Goal: Task Accomplishment & Management: Use online tool/utility

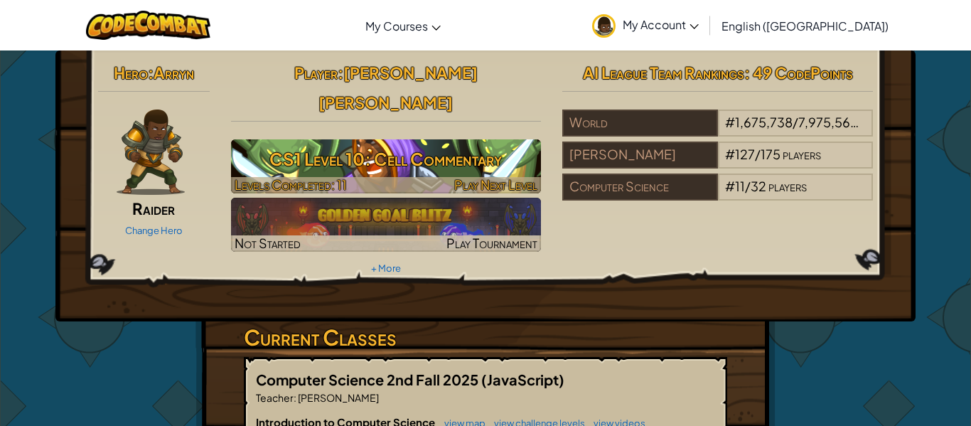
click at [379, 143] on h3 "CS1 Level 10: Cell Commentary" at bounding box center [386, 159] width 311 height 32
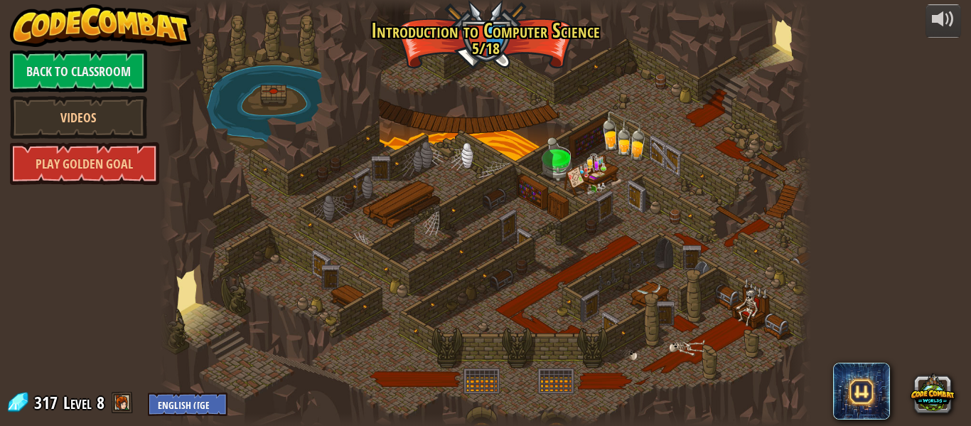
click at [446, 272] on div at bounding box center [485, 213] width 651 height 426
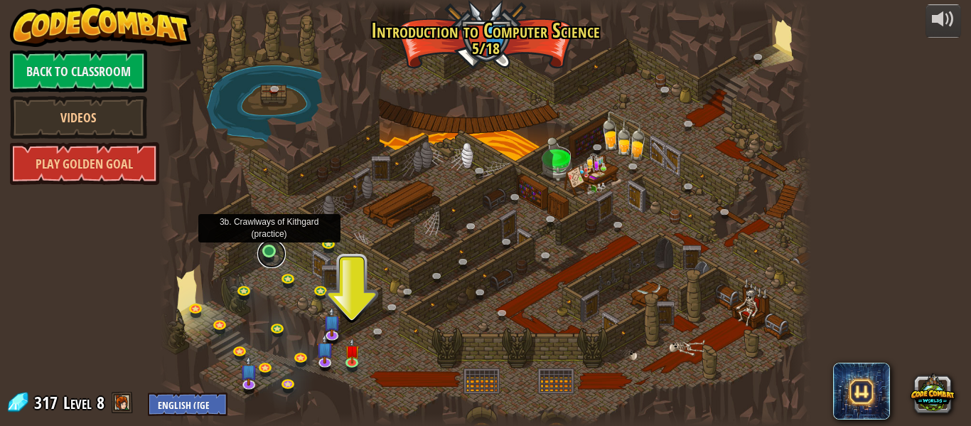
click at [263, 248] on link at bounding box center [271, 253] width 28 height 28
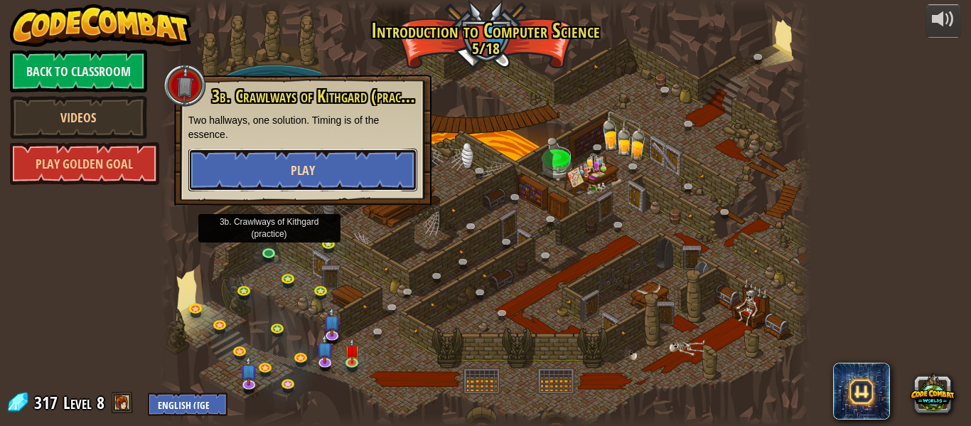
click at [253, 167] on button "Play" at bounding box center [302, 170] width 229 height 43
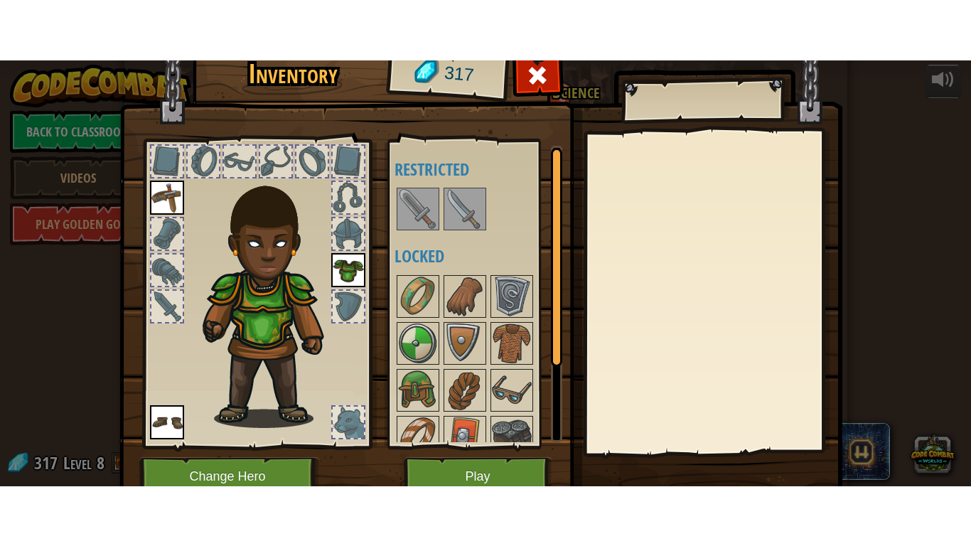
scroll to position [65, 0]
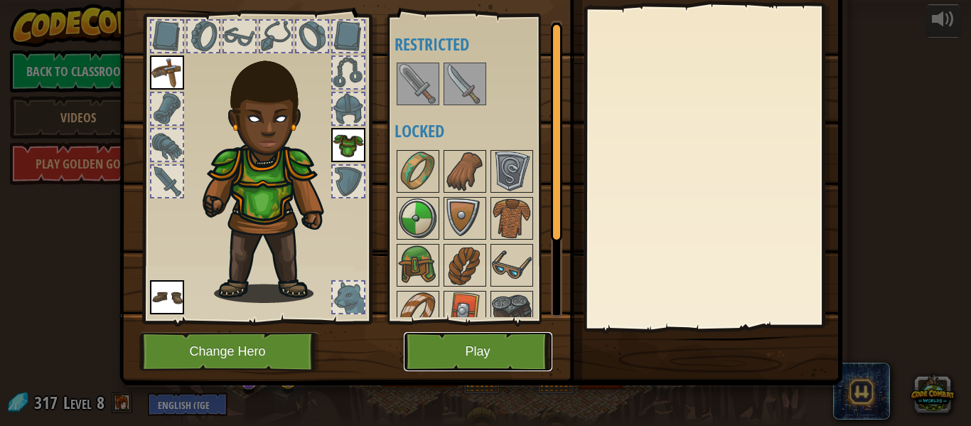
click at [441, 335] on button "Play" at bounding box center [478, 351] width 149 height 39
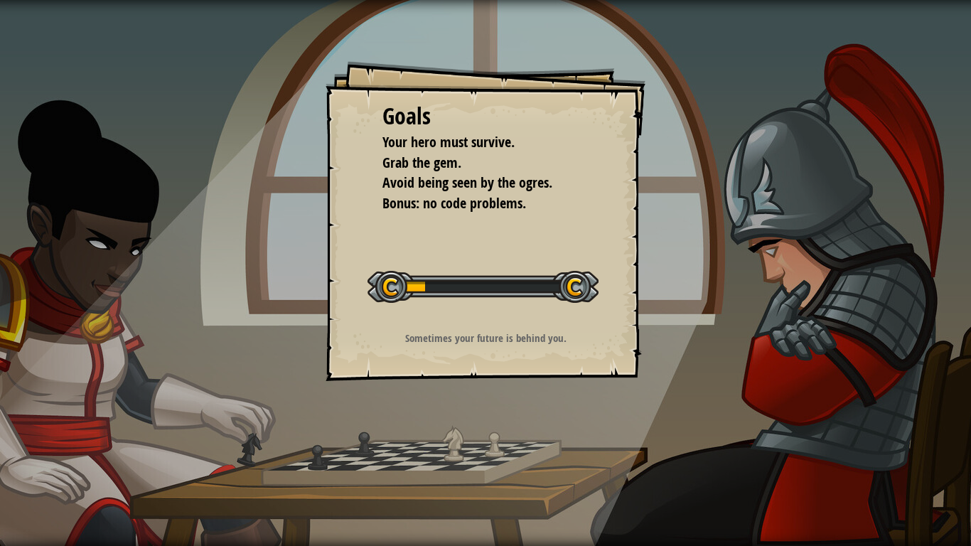
click at [534, 330] on p "Sometimes your future is behind you." at bounding box center [485, 337] width 285 height 15
click at [549, 341] on p "Sometimes your future is behind you." at bounding box center [485, 337] width 285 height 15
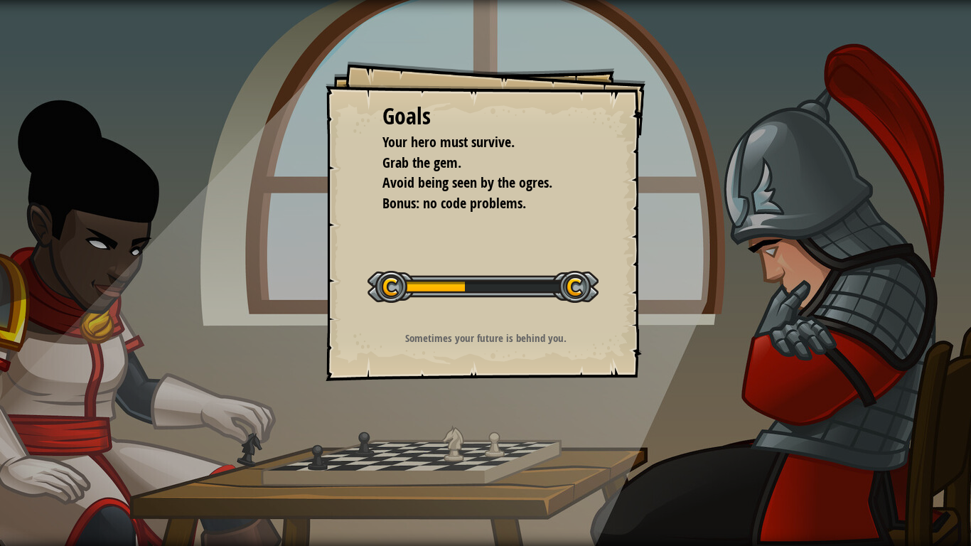
click at [549, 341] on p "Sometimes your future is behind you." at bounding box center [485, 337] width 285 height 15
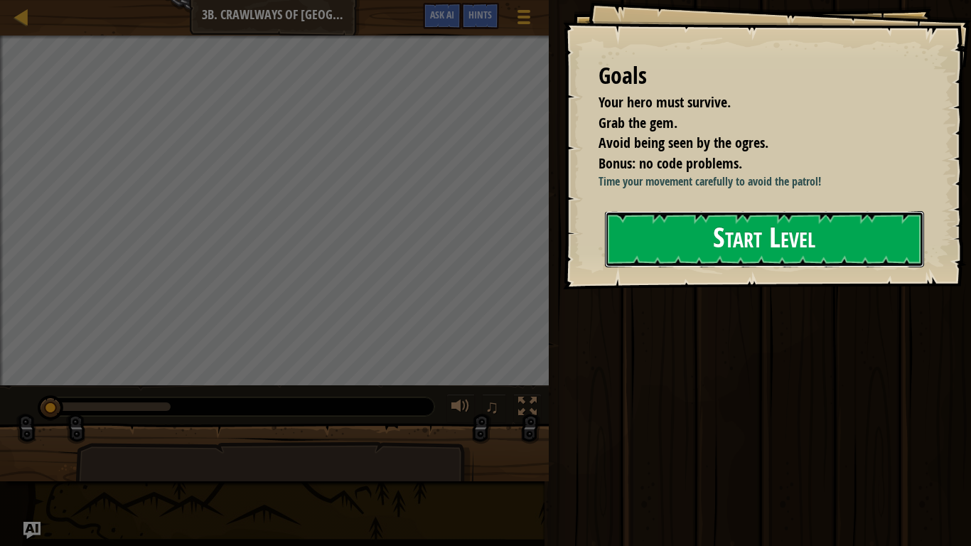
click at [699, 255] on button "Start Level" at bounding box center [764, 239] width 319 height 56
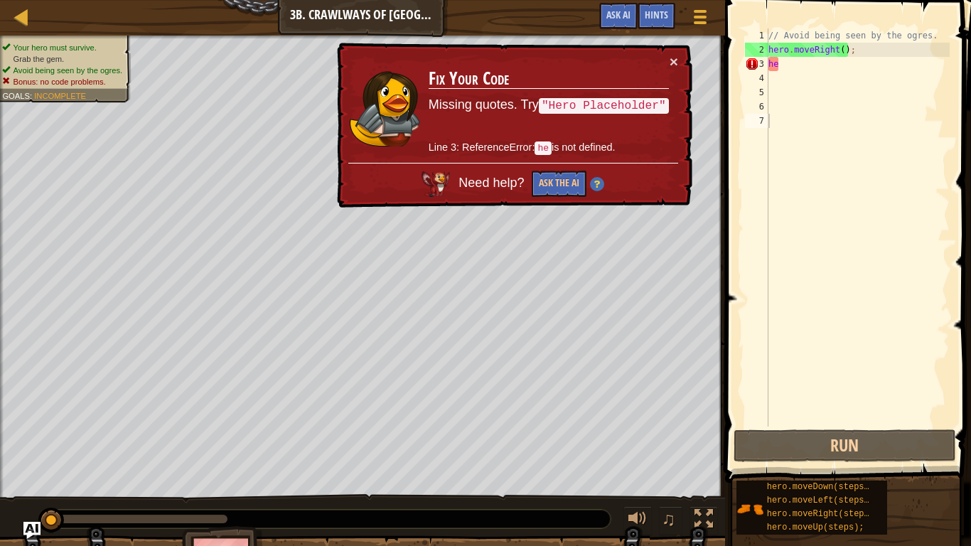
click at [662, 59] on td "Fix Your Code Missing quotes. Try "Hero Placeholder" Line 3: ReferenceError: he…" at bounding box center [549, 108] width 242 height 109
click at [673, 56] on button "×" at bounding box center [673, 61] width 9 height 15
click at [798, 76] on div "// Avoid being seen by the ogres. hero . moveRight ( ) ; he" at bounding box center [857, 241] width 184 height 426
click at [793, 70] on div "// Avoid being seen by the ogres. hero . moveRight ( ) ; he" at bounding box center [857, 241] width 184 height 426
type textarea "h"
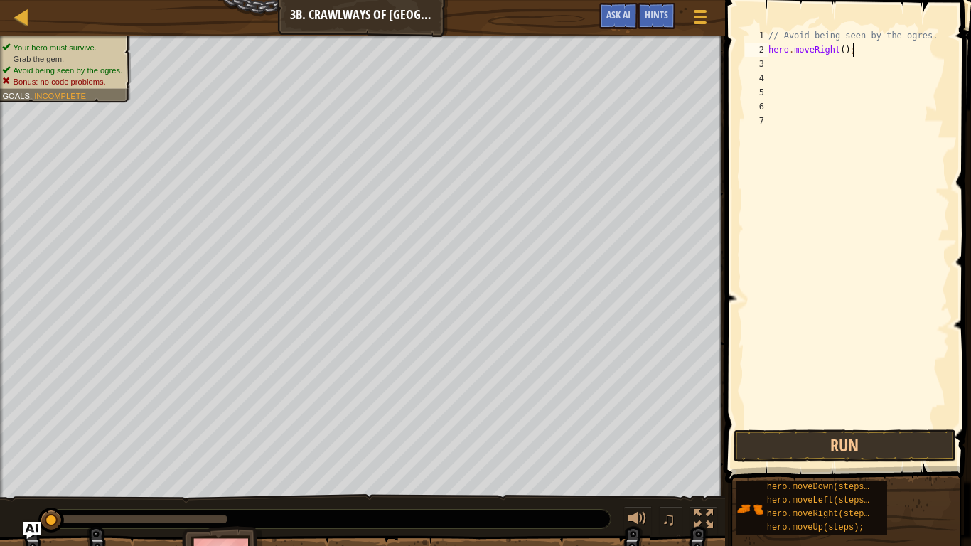
click at [853, 55] on div "// Avoid being seen by the ogres. hero . moveRight ( ) ;" at bounding box center [857, 241] width 184 height 426
type textarea "h"
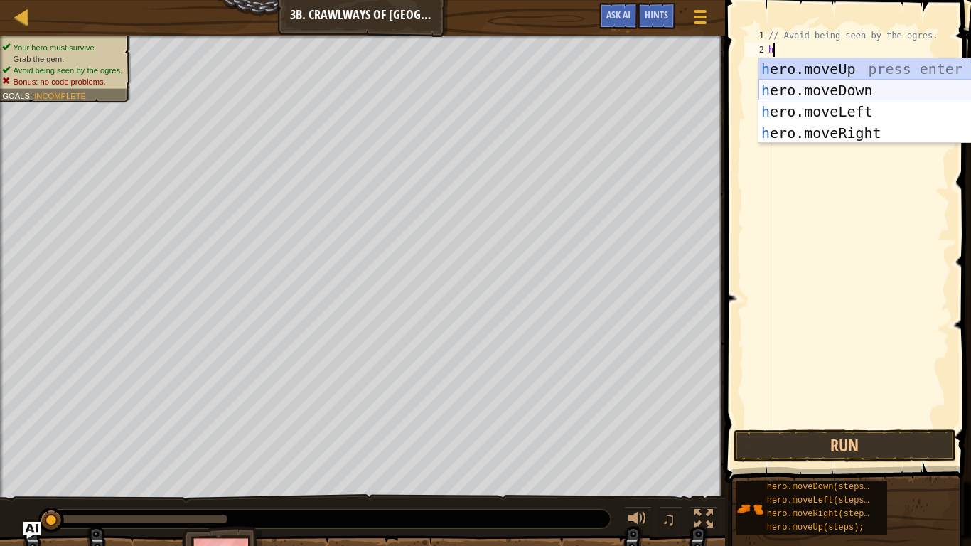
click at [908, 94] on div "h ero.moveUp press enter h ero.moveDown press enter h ero.moveLeft press enter …" at bounding box center [892, 122] width 269 height 128
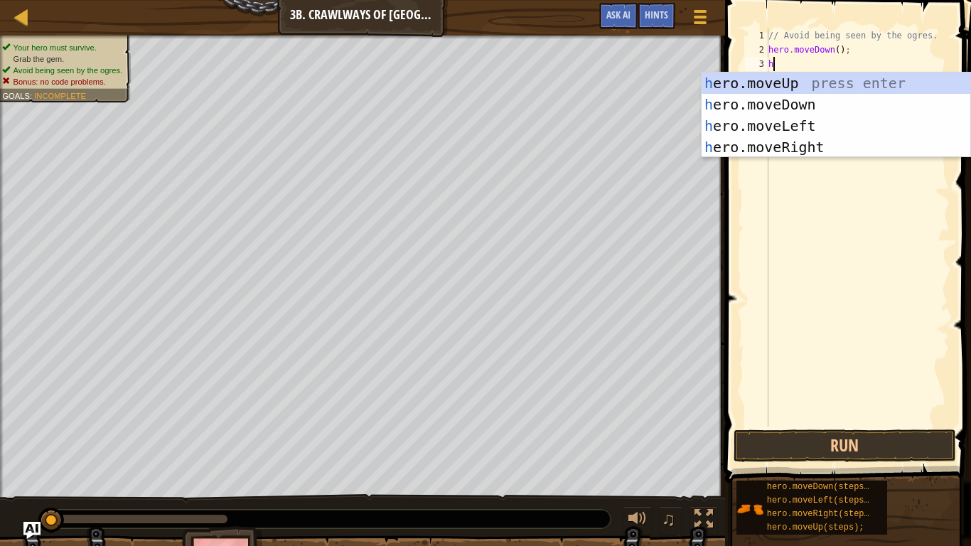
type textarea "he"
click at [807, 143] on div "he ro.moveUp press enter he ro.moveDown press enter he ro.moveLeft press enter …" at bounding box center [835, 136] width 269 height 128
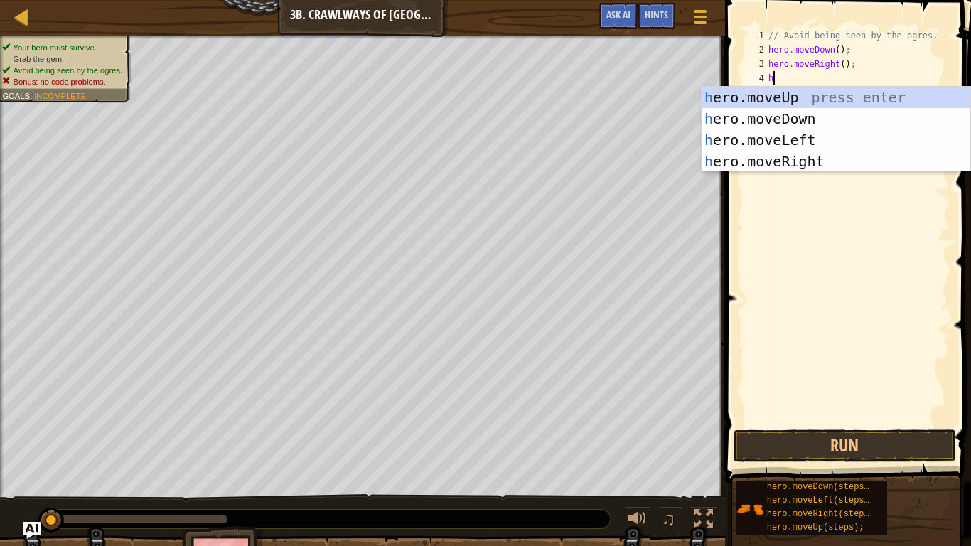
type textarea "he"
click at [766, 156] on div "he ro.moveUp press enter he ro.moveDown press enter he ro.moveLeft press enter …" at bounding box center [835, 151] width 269 height 128
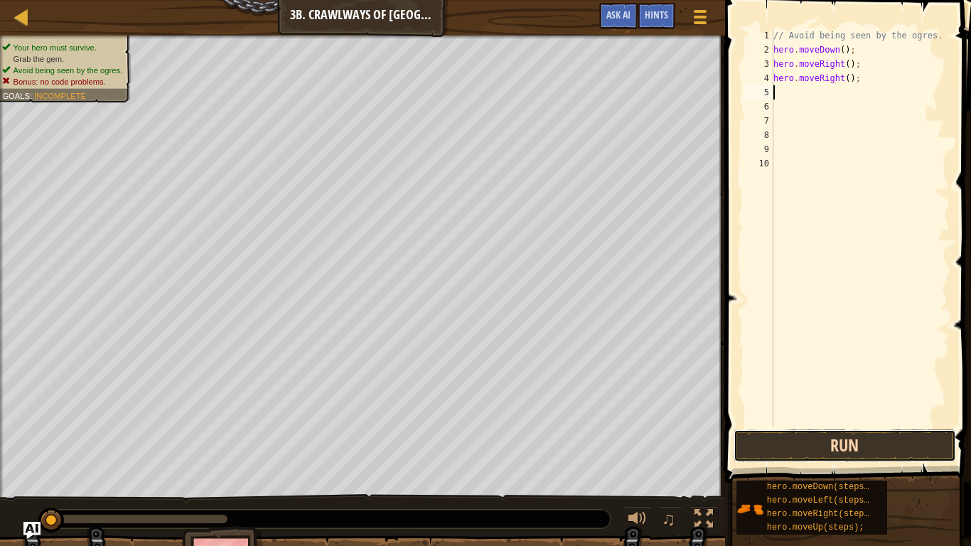
click at [817, 425] on button "Run" at bounding box center [844, 445] width 222 height 33
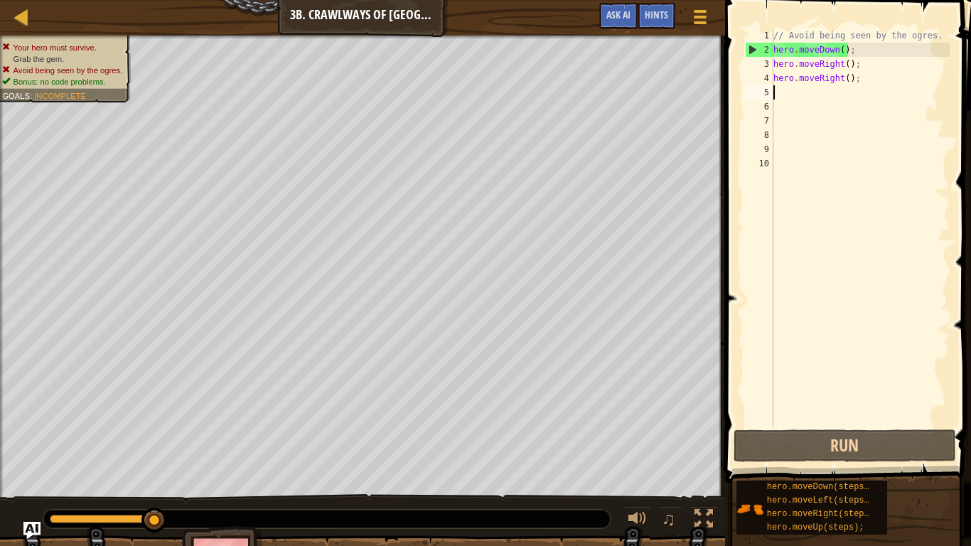
click at [888, 85] on div "// Avoid being seen by the ogres. hero . moveDown ( ) ; hero . moveRight ( ) ; …" at bounding box center [859, 241] width 179 height 426
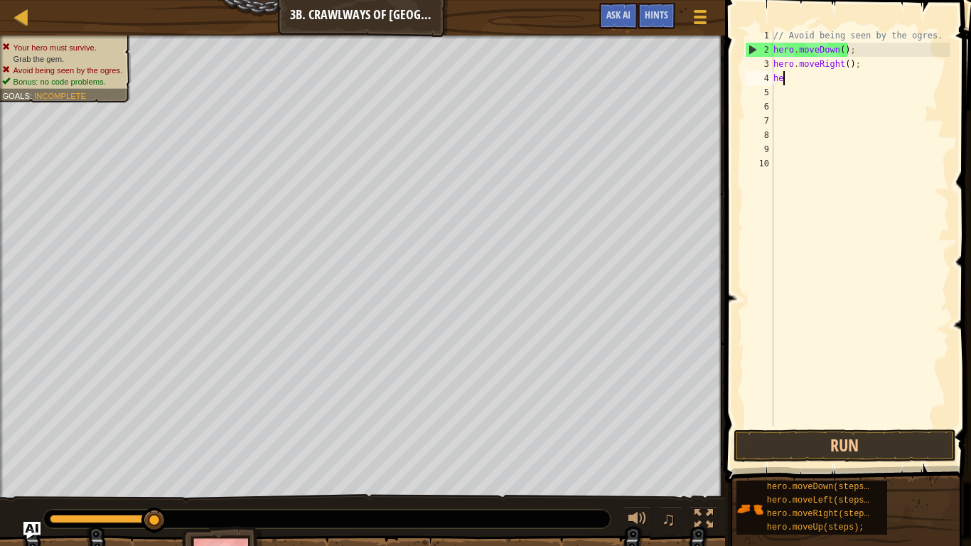
type textarea "h"
type textarea "// Avoid being seen by the ogres."
type textarea "h"
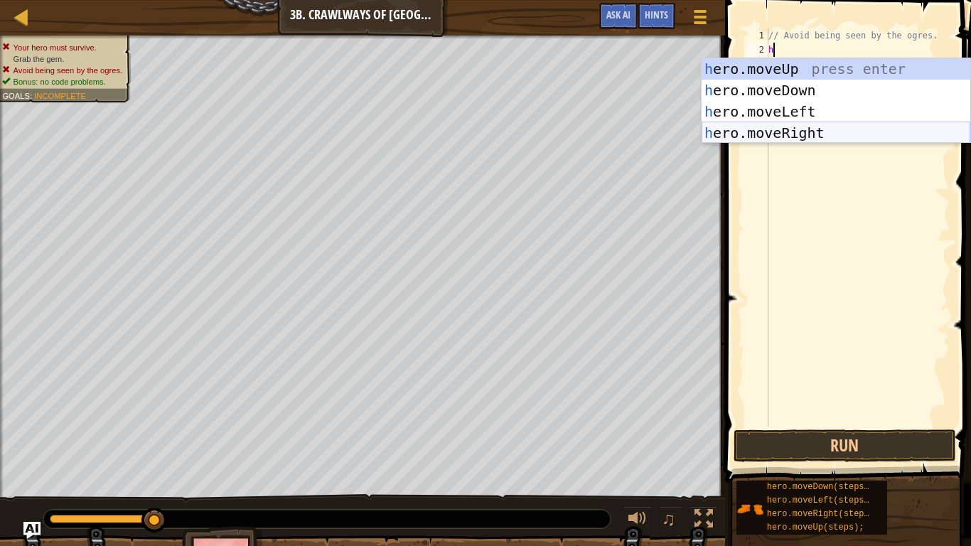
click at [857, 134] on div "h ero.moveUp press enter h ero.moveDown press enter h ero.moveLeft press enter …" at bounding box center [835, 122] width 269 height 128
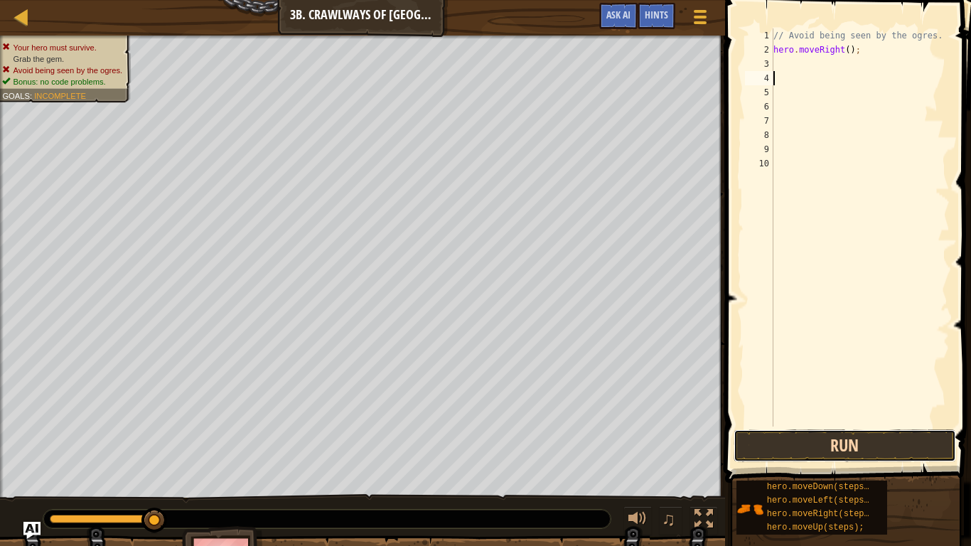
click at [780, 425] on button "Run" at bounding box center [844, 445] width 222 height 33
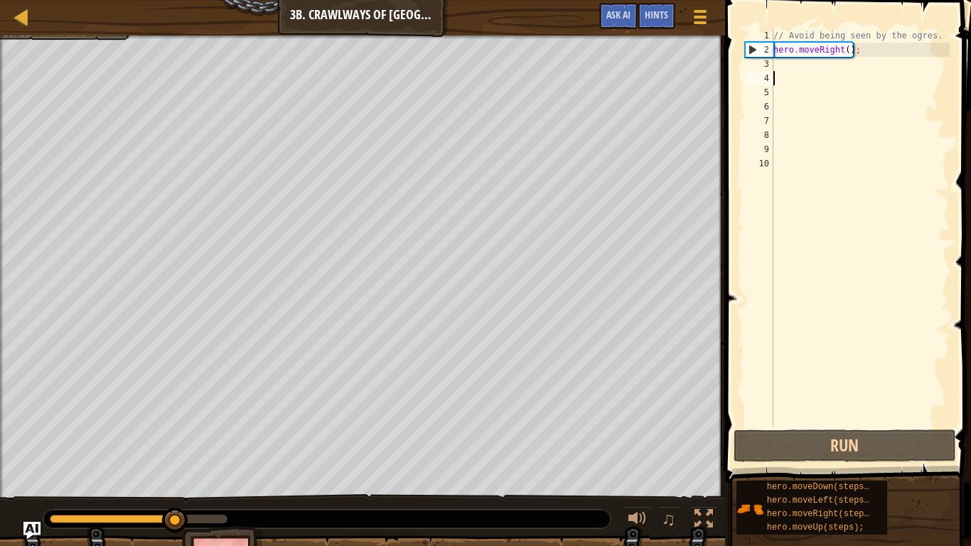
click at [788, 60] on div "// Avoid being seen by the ogres. hero . moveRight ( ) ;" at bounding box center [859, 241] width 179 height 426
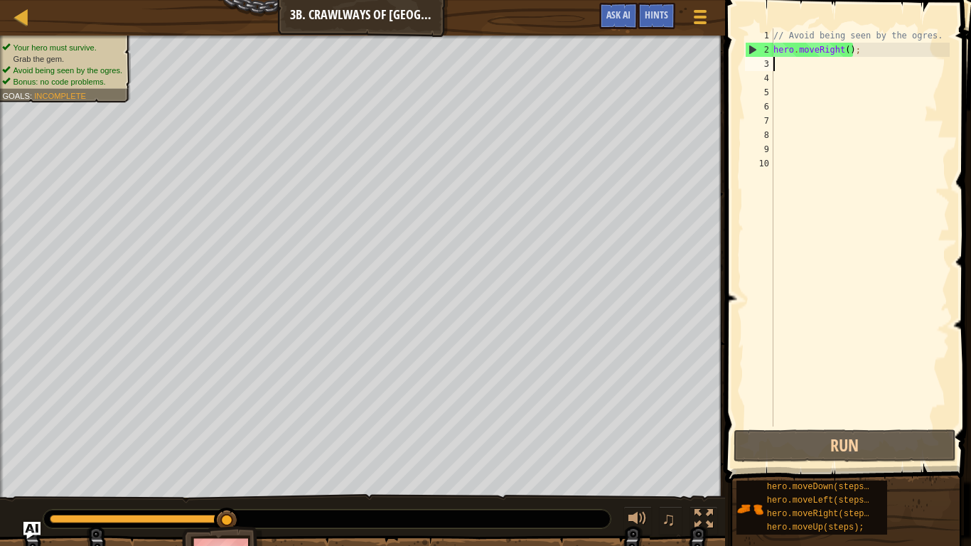
click at [851, 53] on div "// Avoid being seen by the ogres. hero . moveRight ( ) ;" at bounding box center [859, 241] width 179 height 426
type textarea "hero.moveRight();"
click at [799, 88] on div "// Avoid being seen by the ogres. hero . moveRight ( ) ;" at bounding box center [859, 241] width 179 height 426
click at [787, 83] on div "// Avoid being seen by the ogres. hero . moveRight ( ) ;" at bounding box center [859, 241] width 179 height 426
type textarea "h"
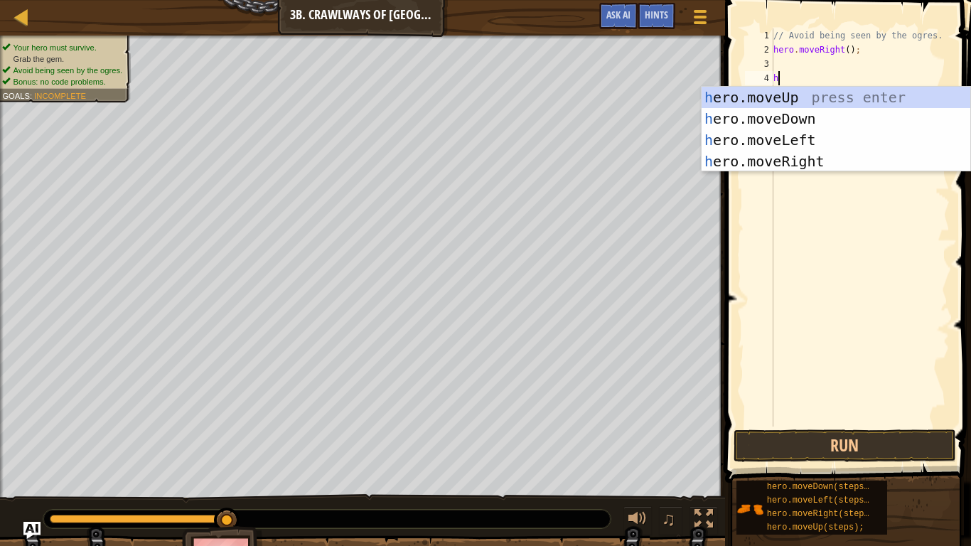
click at [746, 165] on div "h ero.moveUp press enter h ero.moveDown press enter h ero.moveLeft press enter …" at bounding box center [835, 151] width 269 height 128
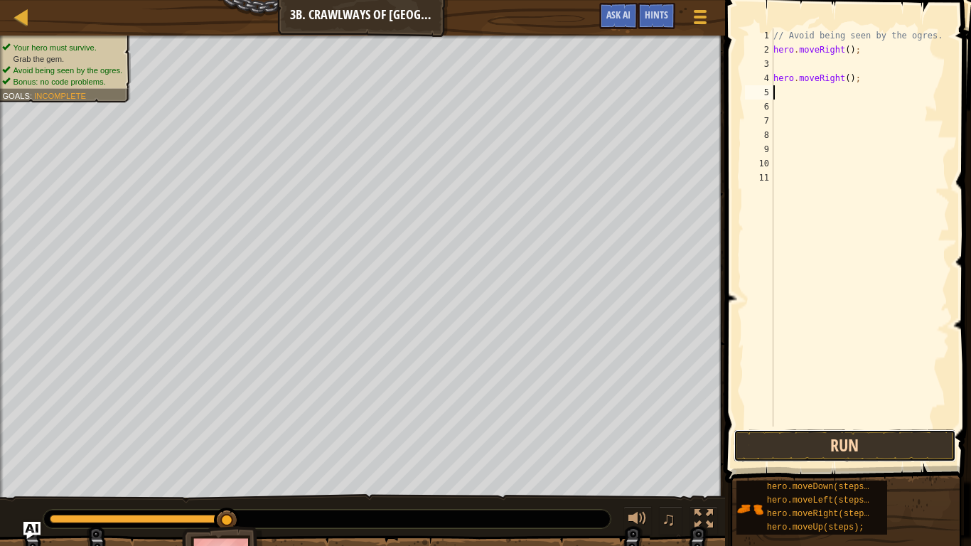
click at [755, 425] on button "Run" at bounding box center [844, 445] width 222 height 33
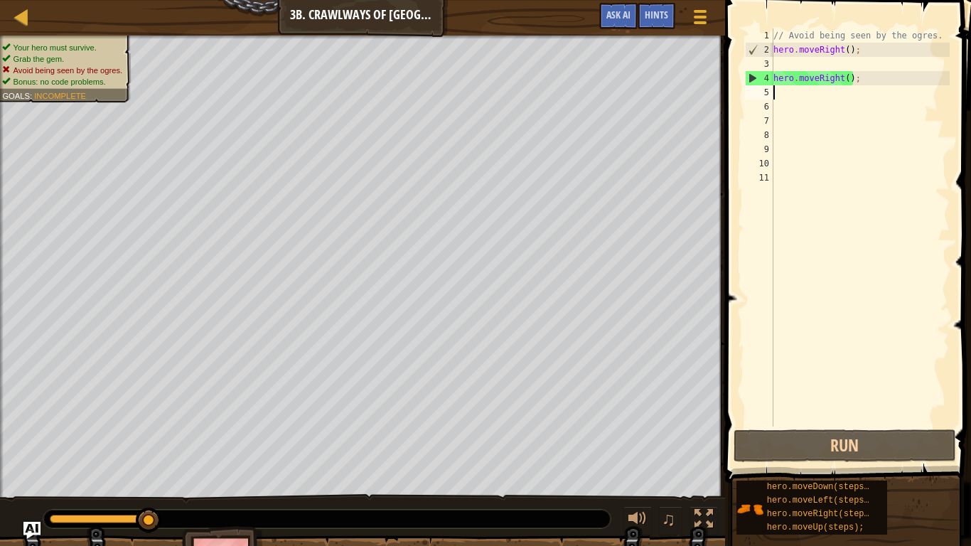
click at [866, 83] on div "// Avoid being seen by the ogres. hero . moveRight ( ) ; hero . moveRight ( ) ;" at bounding box center [859, 241] width 179 height 426
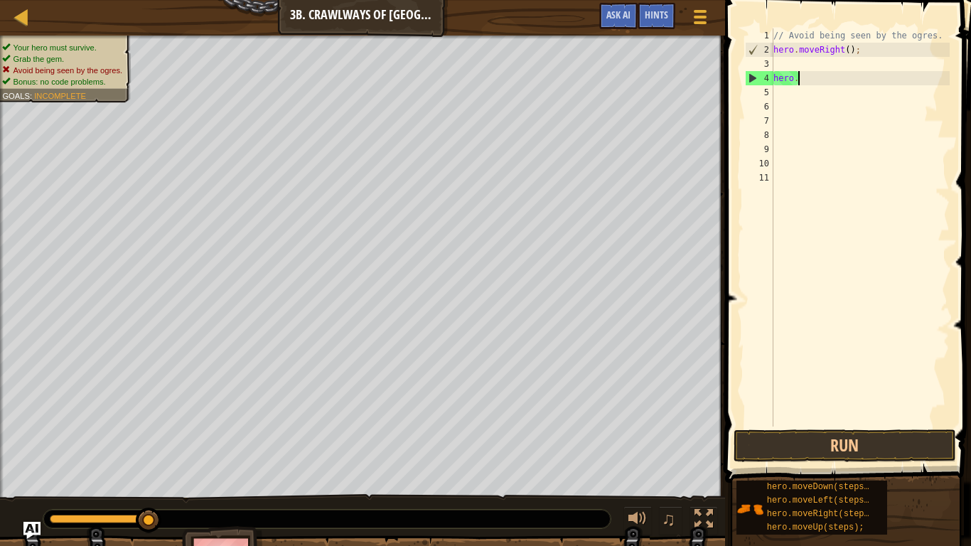
type textarea "h"
type textarea "hero.moveRight();"
click at [795, 55] on div "// Avoid being seen by the ogres. hero . moveRight ( ) ;" at bounding box center [857, 241] width 184 height 426
click at [784, 54] on div "// Avoid being seen by the ogres. hero . moveRight ( ) ;" at bounding box center [857, 241] width 184 height 426
click at [783, 57] on div "// Avoid being seen by the ogres. hero . moveRight ( ) ;" at bounding box center [857, 241] width 184 height 426
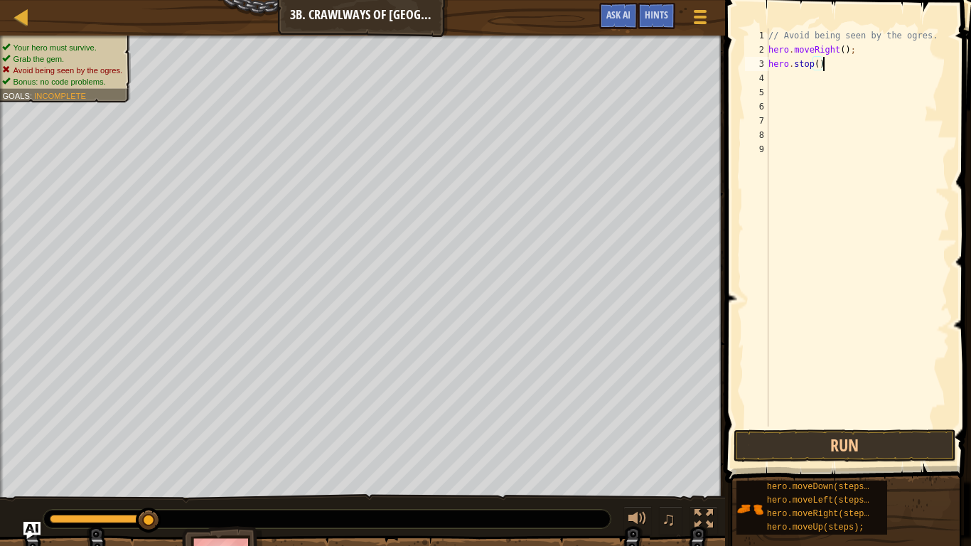
scroll to position [6, 8]
click at [805, 425] on button "Run" at bounding box center [844, 445] width 222 height 33
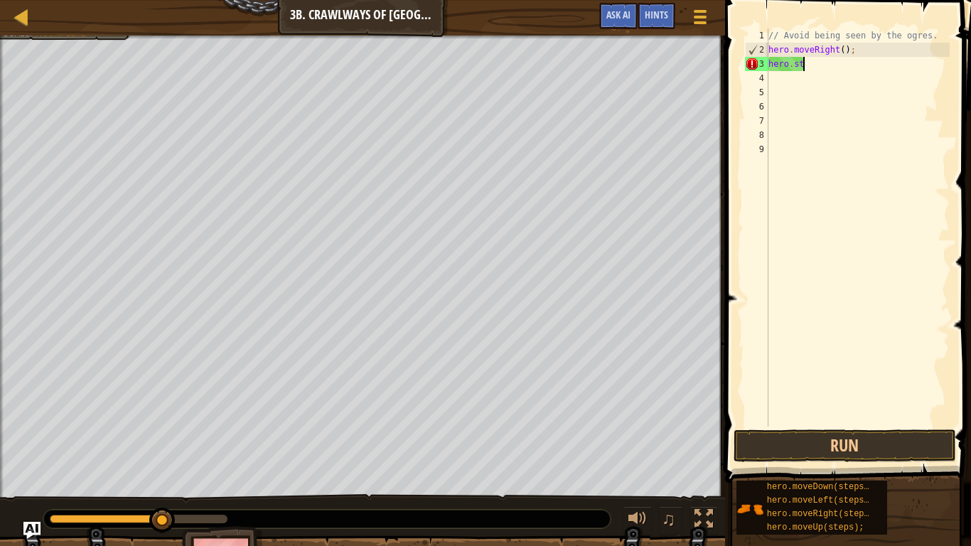
scroll to position [6, 1]
type textarea "h"
type textarea "m"
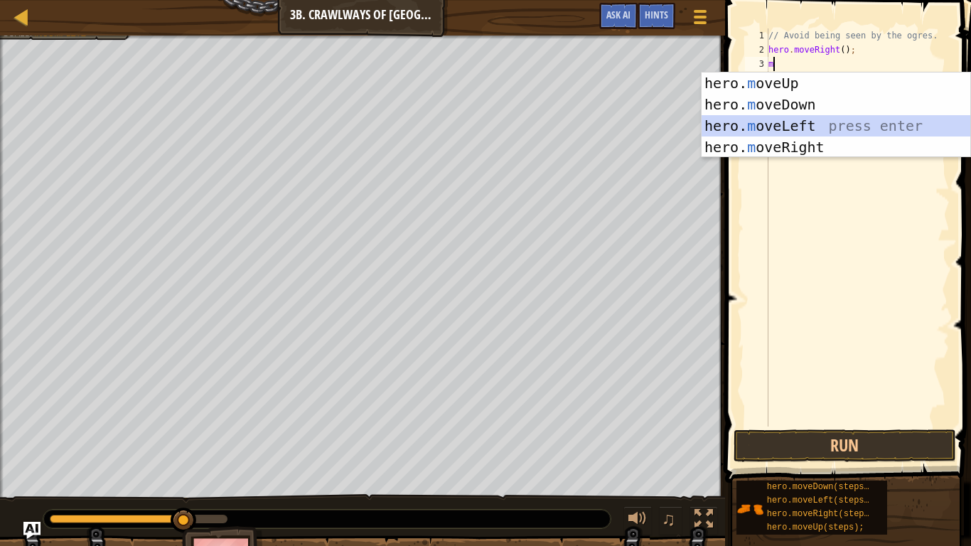
click at [795, 124] on div "hero. m oveUp press enter hero. m oveDown press enter hero. m oveLeft press ent…" at bounding box center [835, 136] width 269 height 128
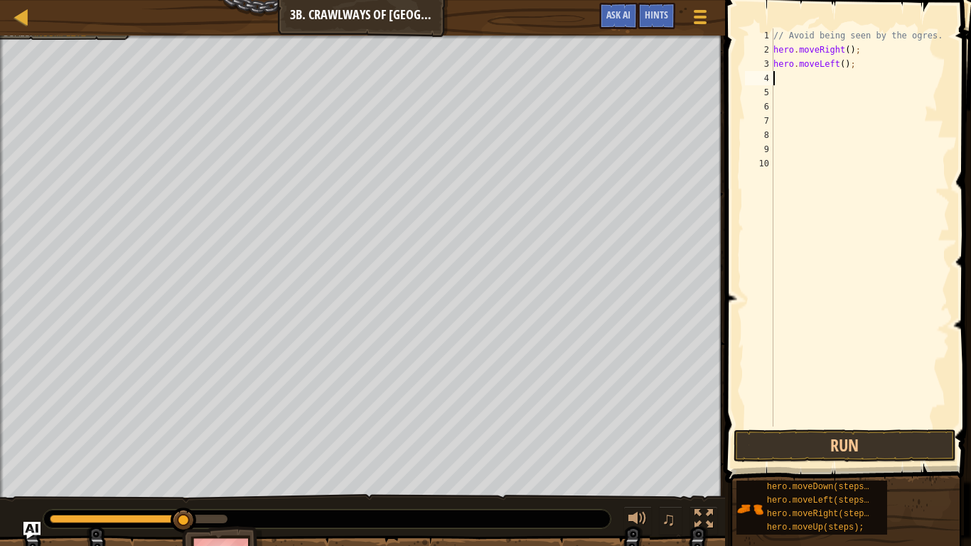
type textarea "m"
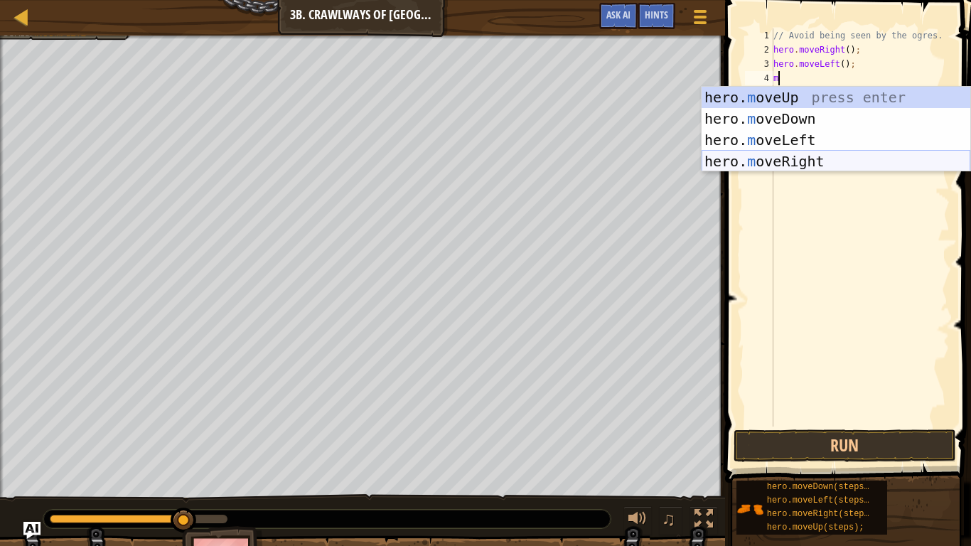
click at [768, 161] on div "hero. m oveUp press enter hero. m oveDown press enter hero. m oveLeft press ent…" at bounding box center [835, 151] width 269 height 128
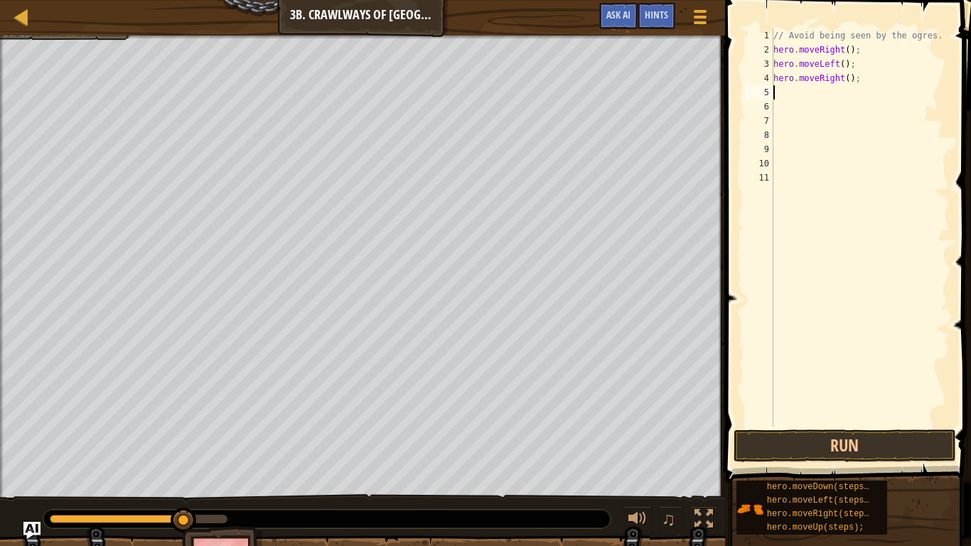
click at [849, 80] on div "// Avoid being seen by the ogres. hero . moveRight ( ) ; hero . moveLeft ( ) ; …" at bounding box center [859, 241] width 179 height 426
type textarea "hero.moveRight(2);"
click at [927, 425] on button "Run" at bounding box center [844, 445] width 222 height 33
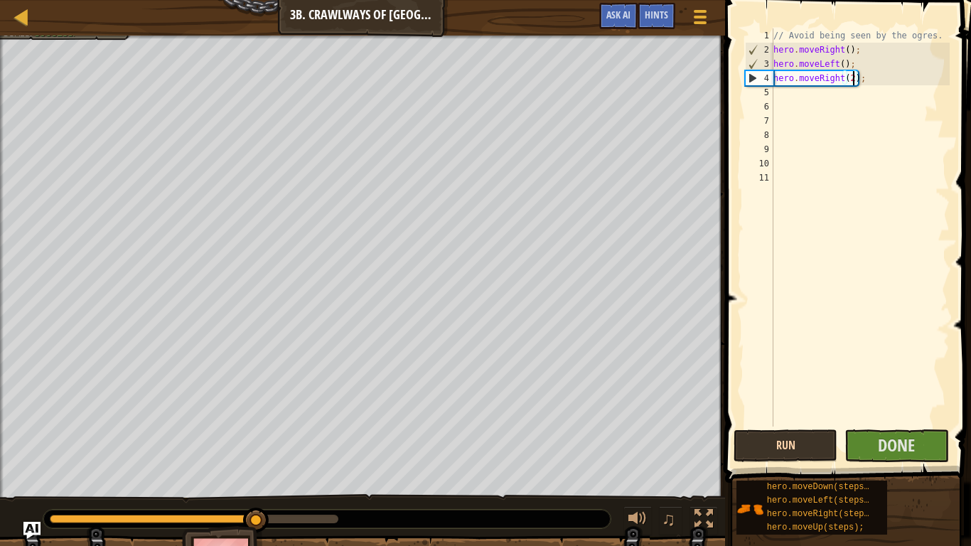
click at [927, 425] on button "Done" at bounding box center [896, 445] width 104 height 33
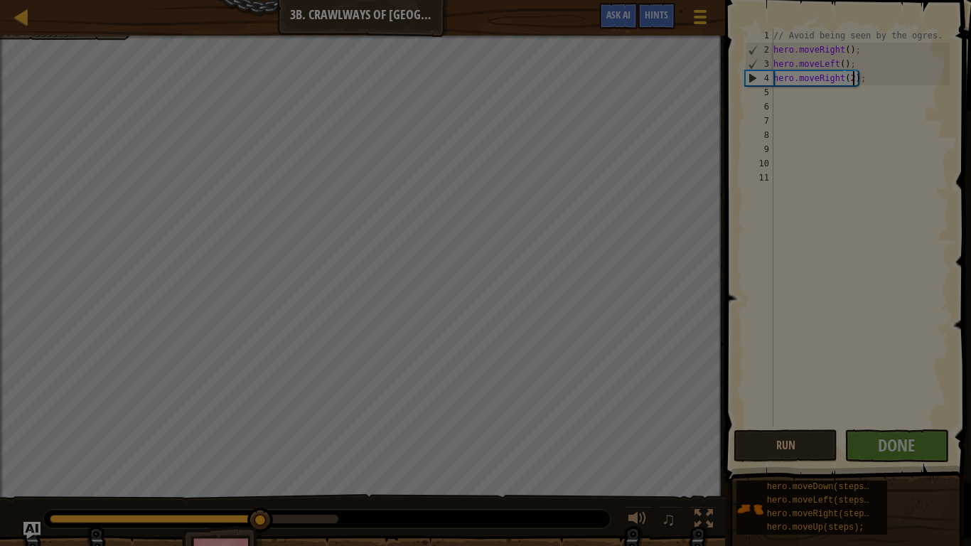
click at [0, 0] on div "Loading..." at bounding box center [0, 0] width 0 height 0
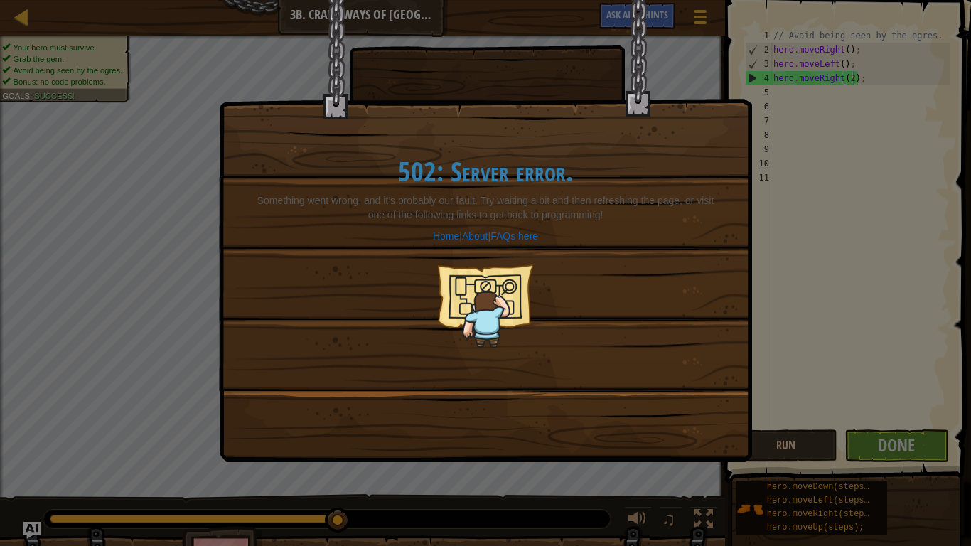
click at [927, 425] on div "502: Server error. Something went wrong, and it’s probably our fault. Try waiti…" at bounding box center [485, 273] width 971 height 546
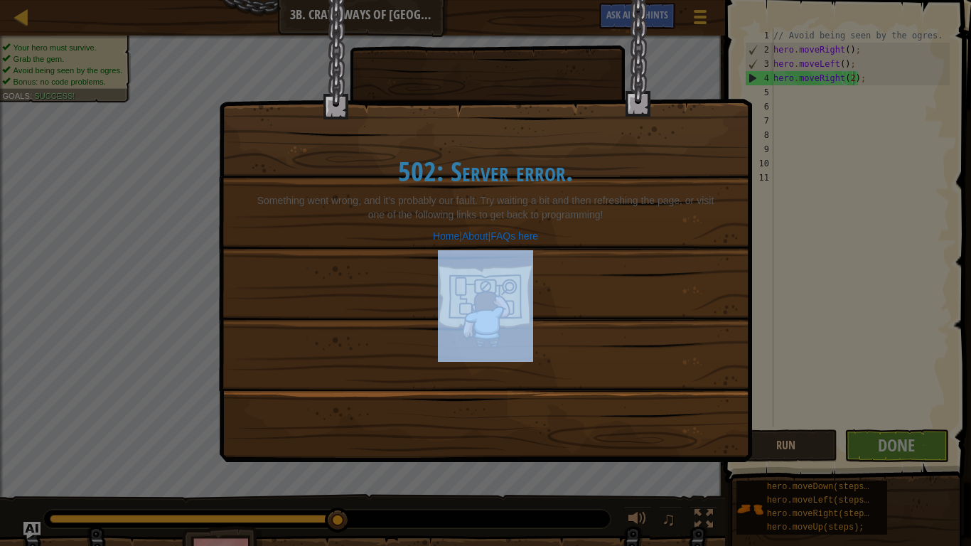
click at [927, 425] on div "502: Server error. Something went wrong, and it’s probably our fault. Try waiti…" at bounding box center [485, 273] width 971 height 546
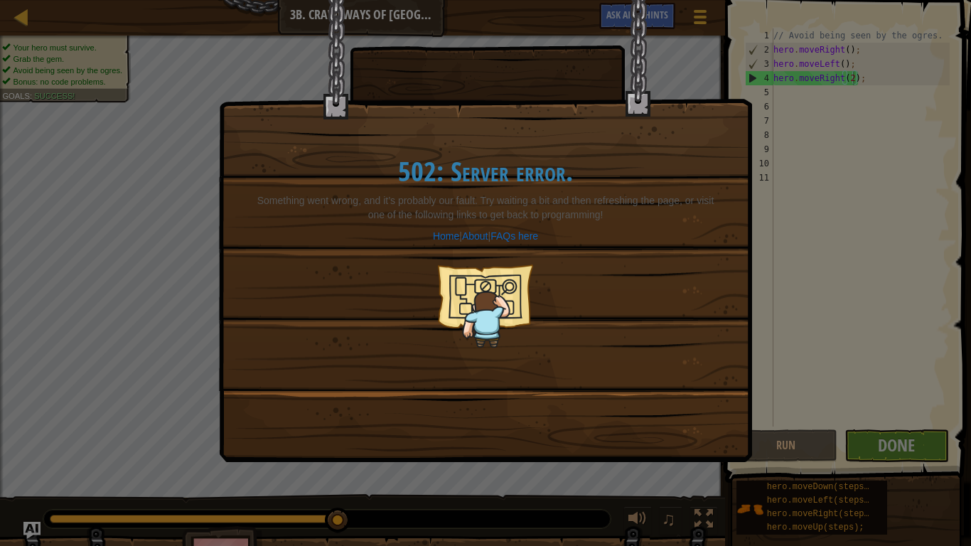
click at [387, 240] on p "Home | About | FAQs here" at bounding box center [485, 236] width 475 height 14
click at [627, 298] on div "502: Server error. Something went wrong, and it’s probably our fault. Try waiti…" at bounding box center [485, 252] width 503 height 248
click at [647, 425] on div "502: Server error. Something went wrong, and it’s probably our fault. Try waiti…" at bounding box center [485, 231] width 533 height 462
click at [424, 79] on div "502: Server error. Something went wrong, and it’s probably our fault. Try waiti…" at bounding box center [486, 195] width 532 height 390
click at [435, 237] on link "Home" at bounding box center [446, 235] width 26 height 11
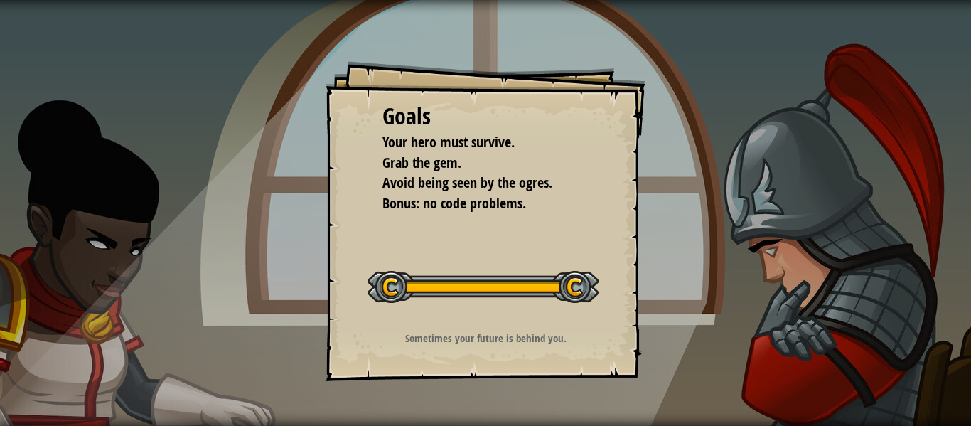
click at [429, 104] on div "Goals" at bounding box center [485, 116] width 206 height 33
click at [481, 271] on div at bounding box center [482, 287] width 231 height 32
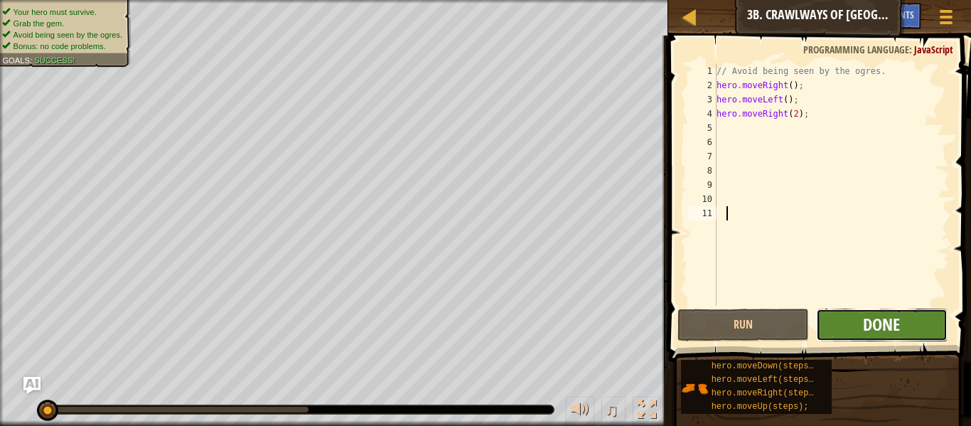
click at [898, 313] on span "Done" at bounding box center [881, 324] width 37 height 23
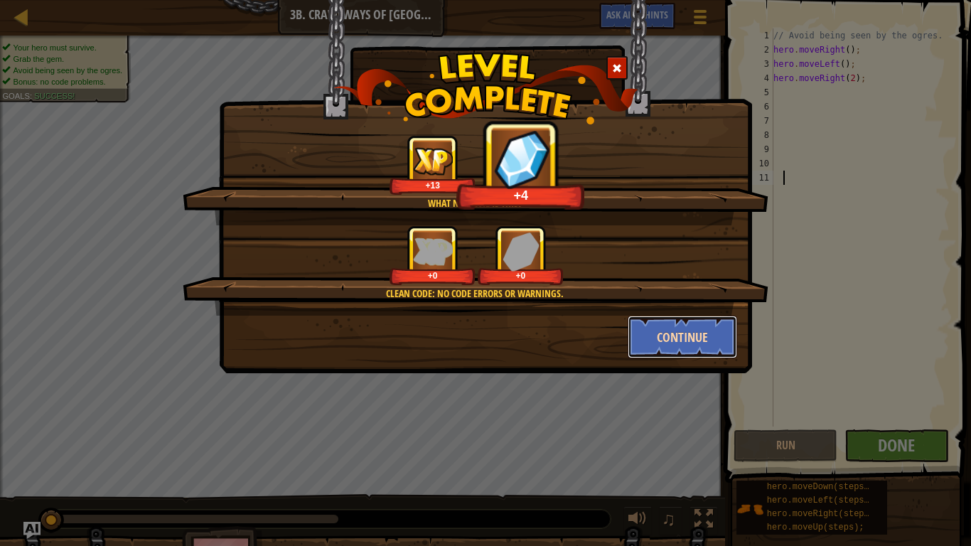
click at [672, 337] on button "Continue" at bounding box center [682, 337] width 110 height 43
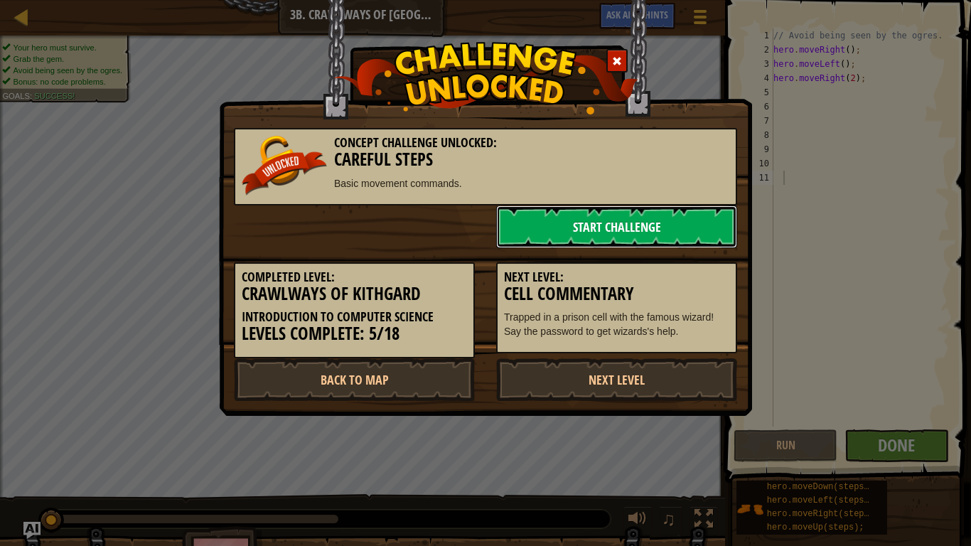
click at [547, 228] on link "Start Challenge" at bounding box center [616, 226] width 241 height 43
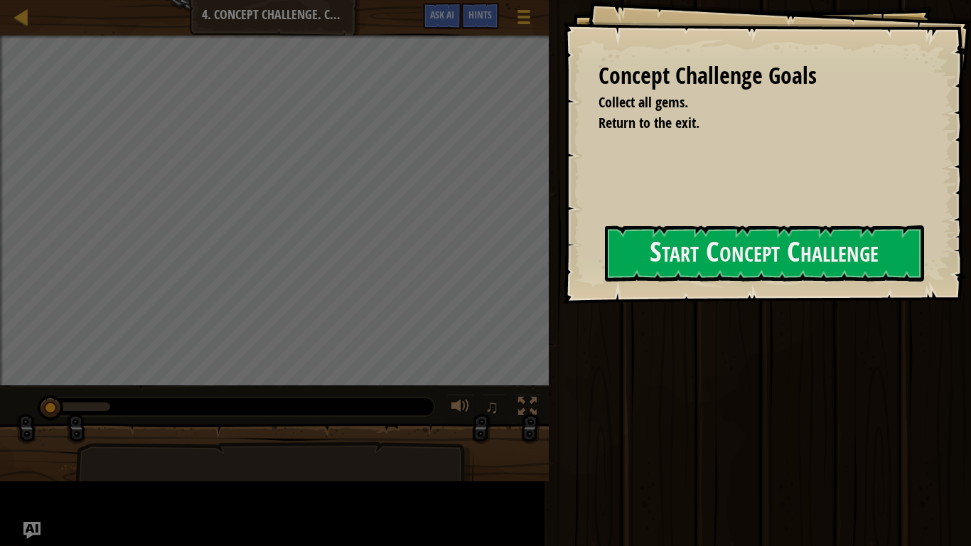
click at [563, 229] on div "Concept Challenge Goals Collect all gems. Return to the exit. Start Concept Cha…" at bounding box center [767, 151] width 408 height 303
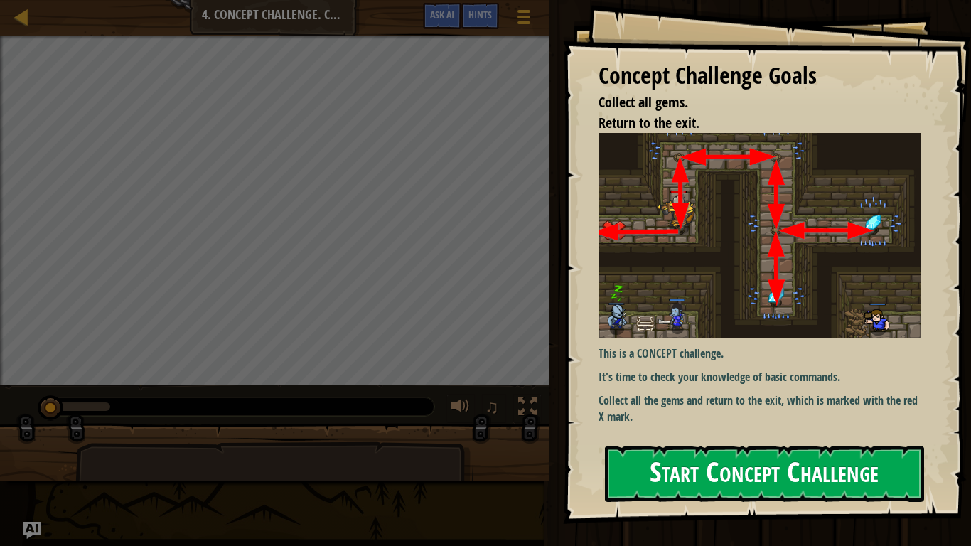
click at [800, 248] on img at bounding box center [759, 235] width 323 height 205
click at [782, 425] on button "Start Concept Challenge" at bounding box center [764, 474] width 319 height 56
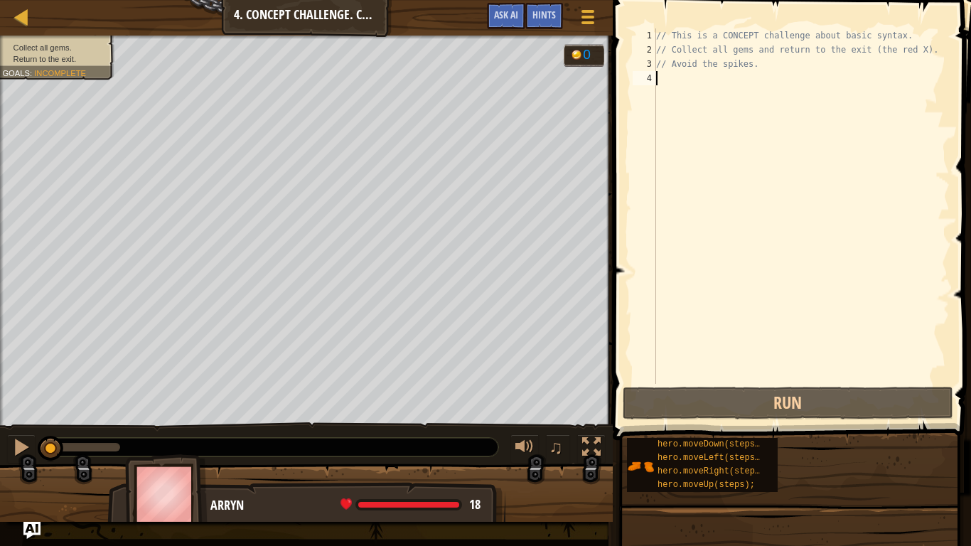
scroll to position [6, 0]
type textarea "he"
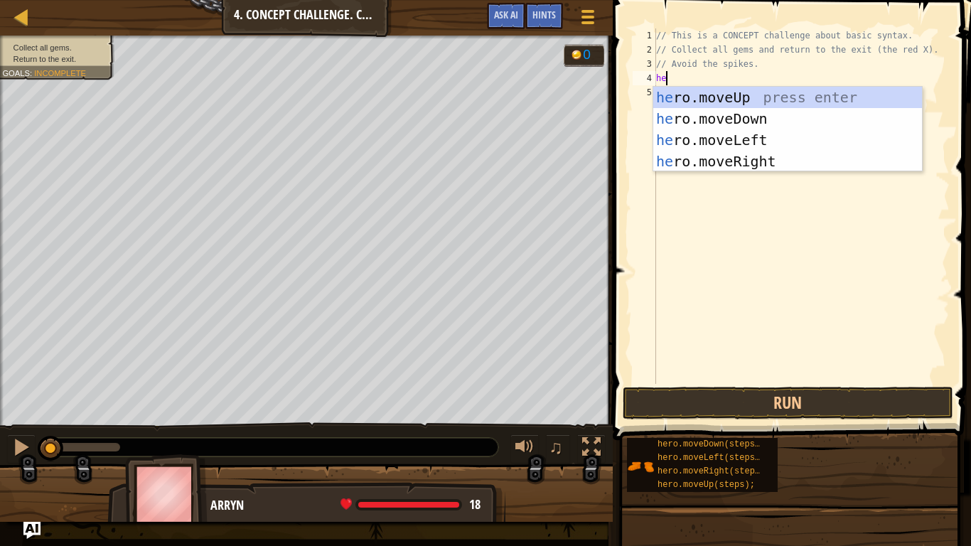
scroll to position [6, 1]
click at [708, 104] on div "he ro.moveUp press enter he ro.moveDown press enter he ro.moveLeft press enter …" at bounding box center [787, 151] width 269 height 128
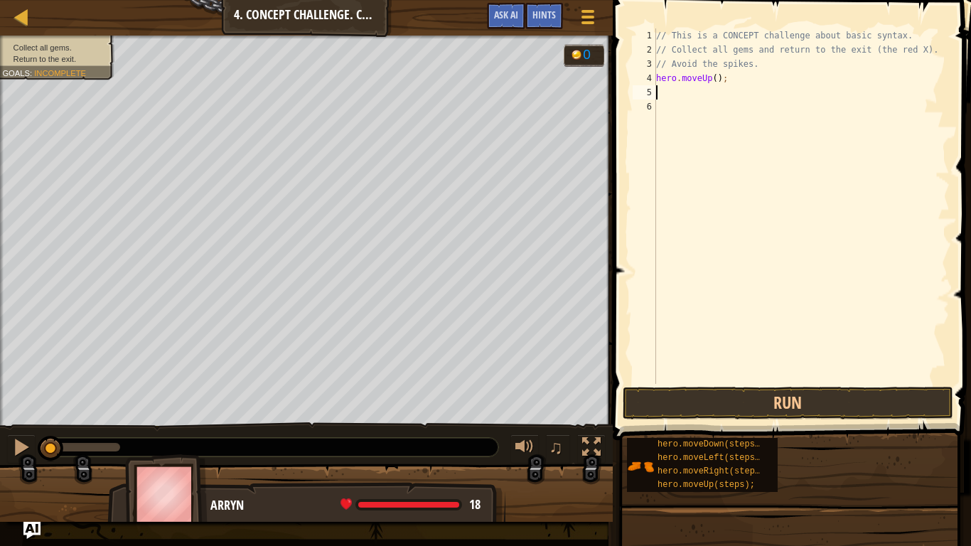
scroll to position [6, 0]
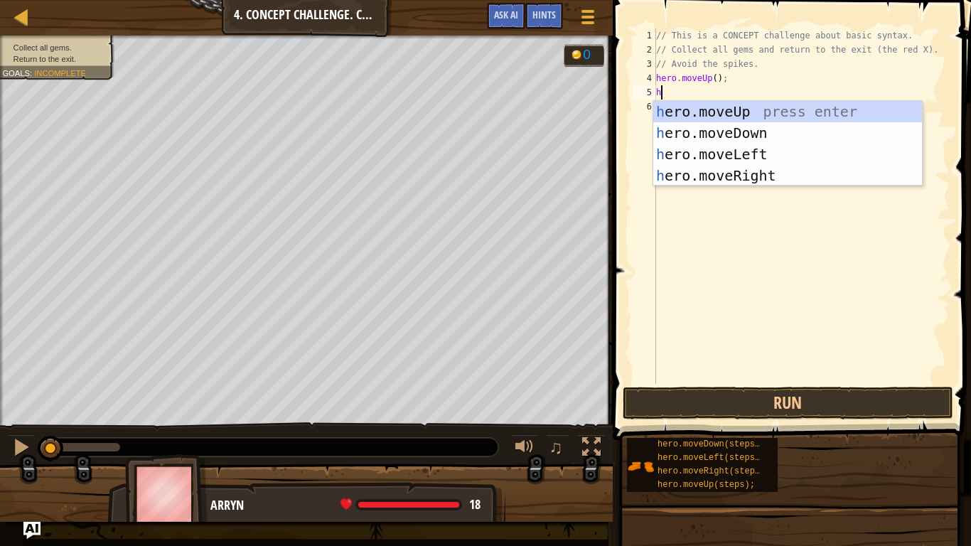
type textarea "h"
click at [738, 176] on div "h ero.moveUp press enter h ero.moveDown press enter h ero.moveLeft press enter …" at bounding box center [787, 165] width 269 height 128
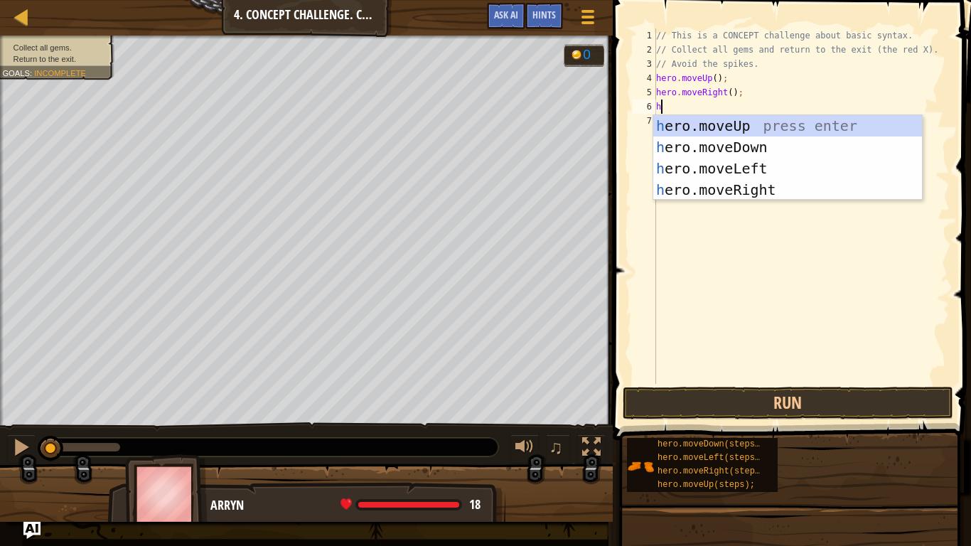
type textarea "he"
click at [742, 153] on div "he ro.moveUp press enter he ro.moveDown press enter he ro.moveLeft press enter …" at bounding box center [787, 179] width 269 height 128
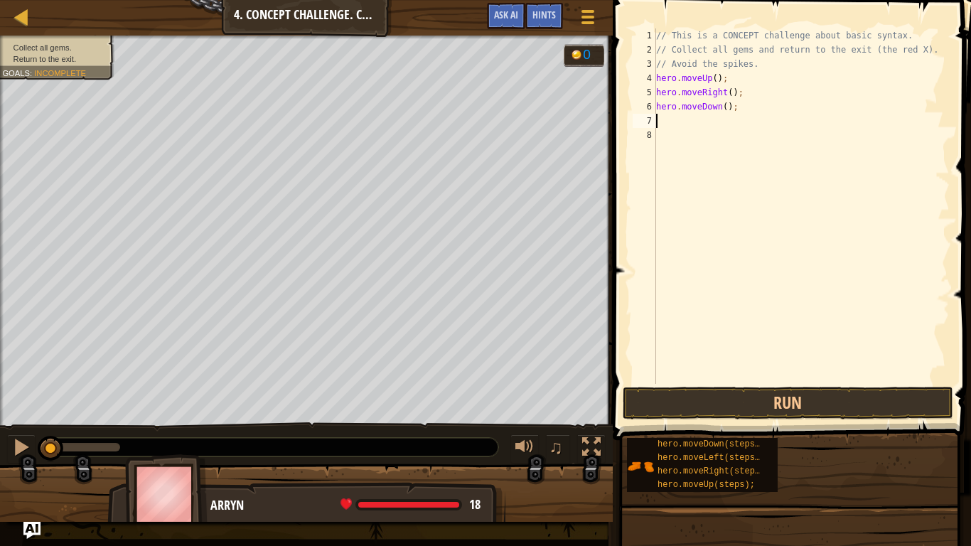
scroll to position [6, 0]
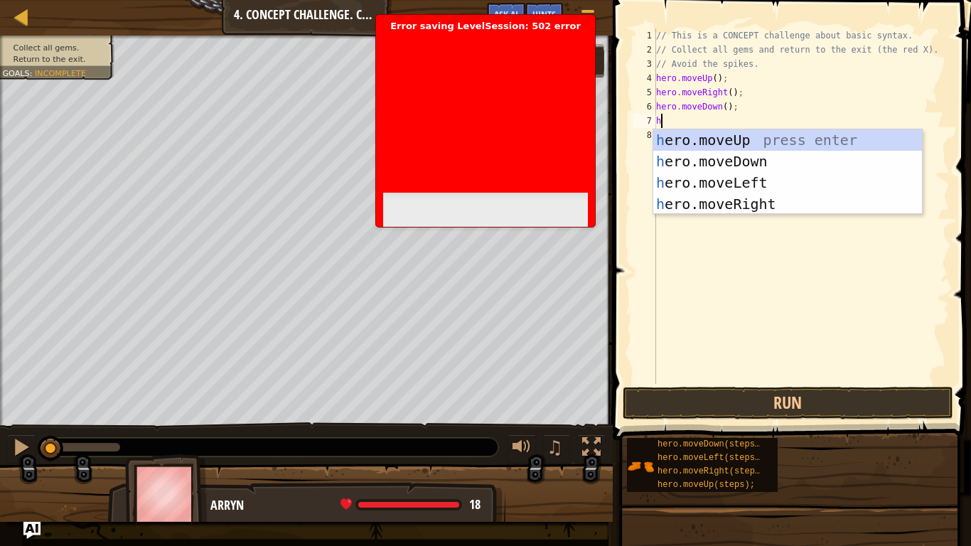
type textarea "he"
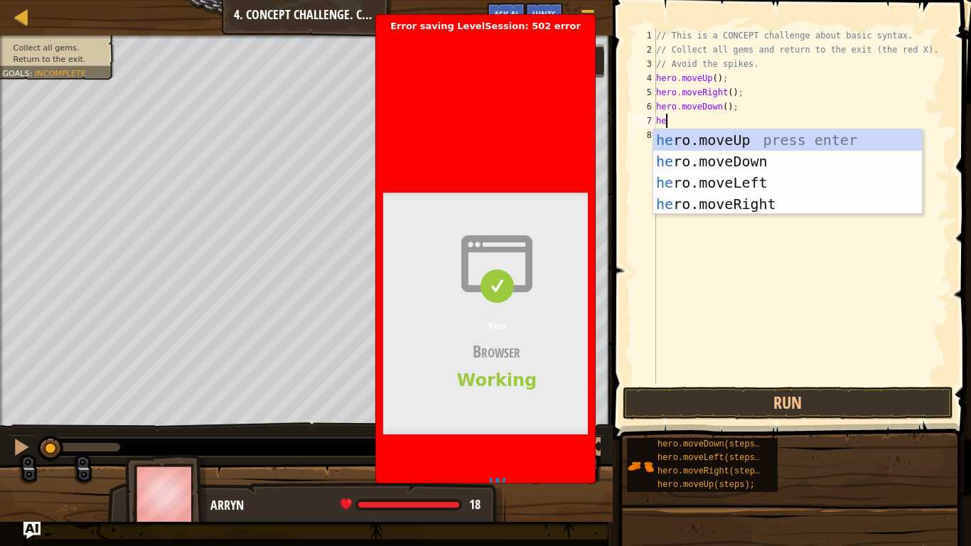
scroll to position [6, 1]
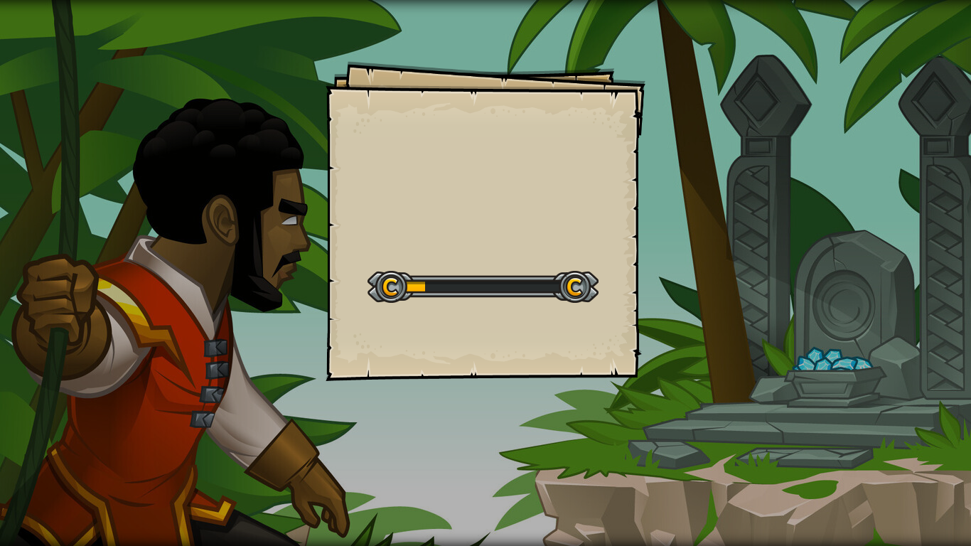
click at [353, 8] on div "Goals Start Level Error loading from server. Try refreshing the page. You'll ne…" at bounding box center [485, 273] width 971 height 546
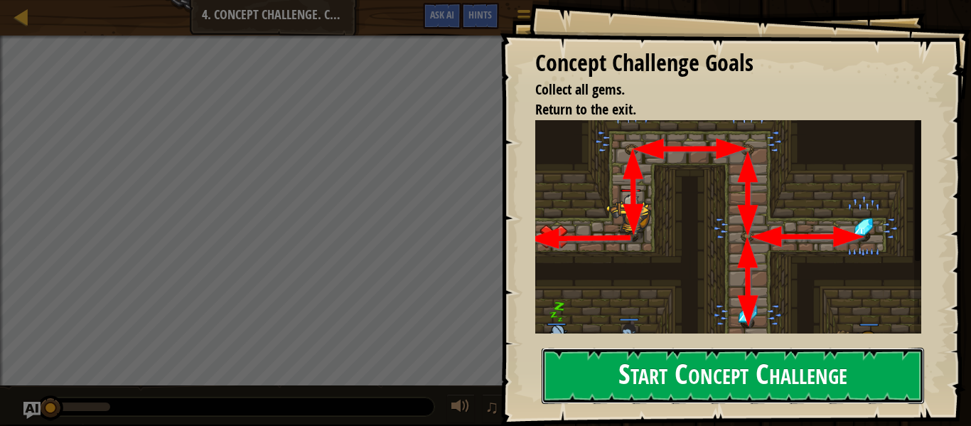
click at [662, 375] on button "Start Concept Challenge" at bounding box center [733, 375] width 382 height 56
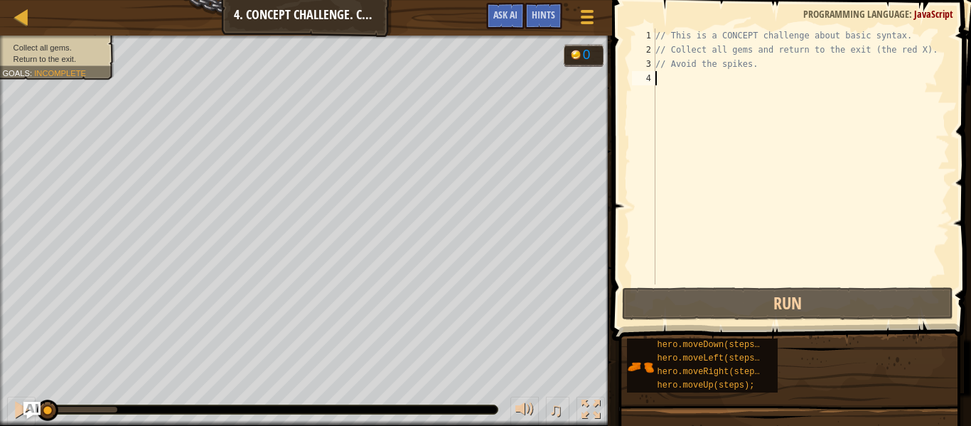
type textarea "he"
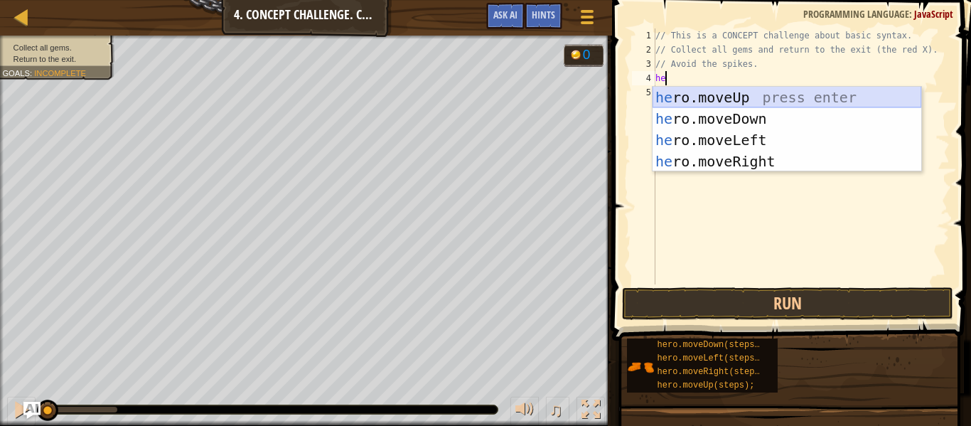
click at [728, 98] on div "he ro.moveUp press enter he ro.moveDown press enter he ro.moveLeft press enter …" at bounding box center [786, 151] width 269 height 128
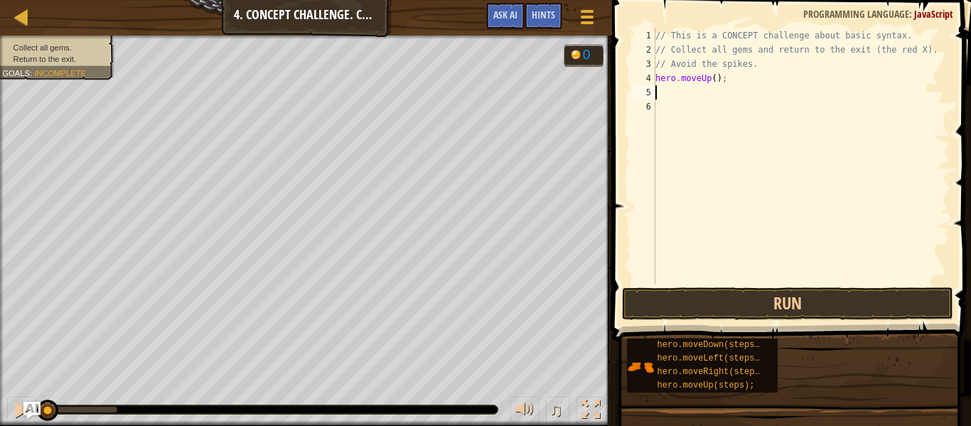
scroll to position [6, 0]
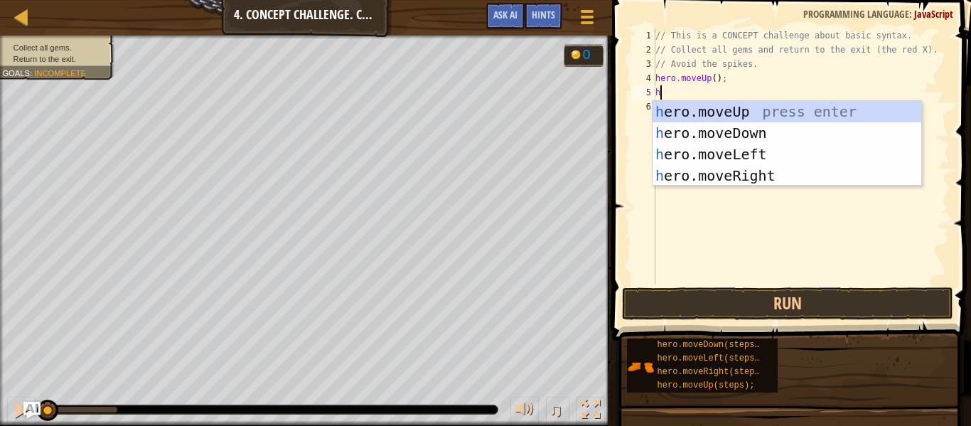
type textarea "he"
click at [703, 173] on div "he ro.moveUp press enter he ro.moveDown press enter he ro.moveLeft press enter …" at bounding box center [786, 165] width 269 height 128
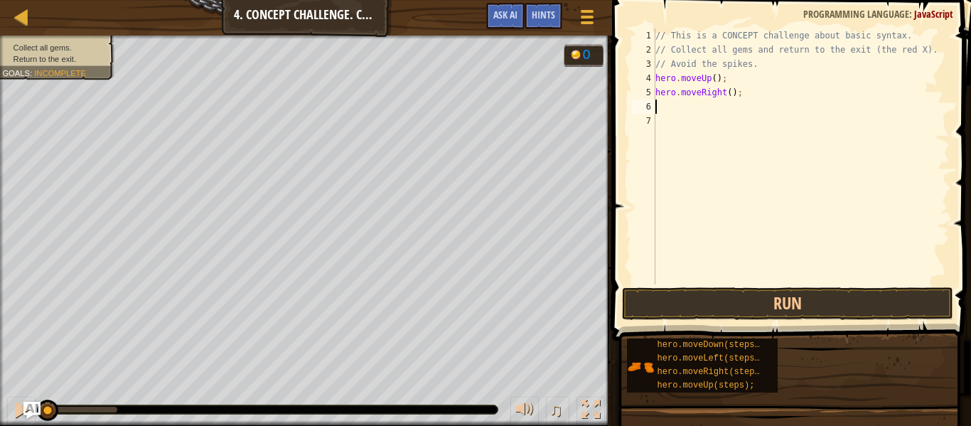
type textarea "he"
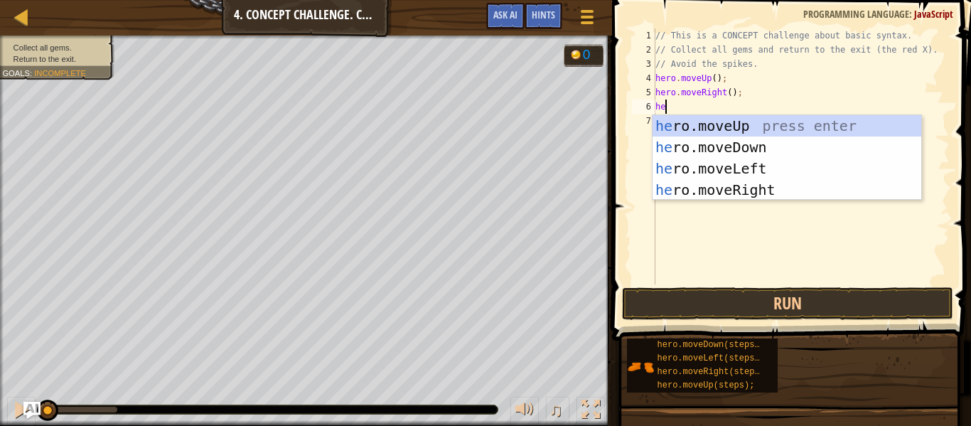
scroll to position [6, 1]
click at [712, 141] on div "he ro.moveUp press enter he ro.moveDown press enter he ro.moveLeft press enter …" at bounding box center [786, 179] width 269 height 128
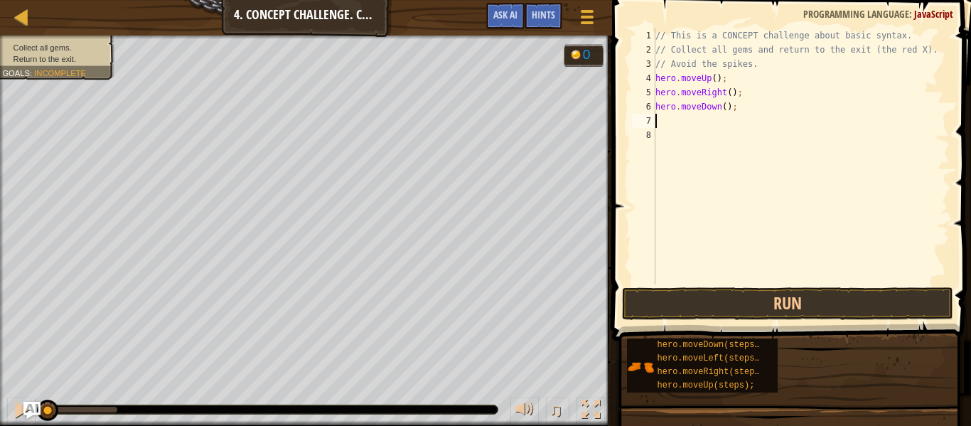
scroll to position [6, 0]
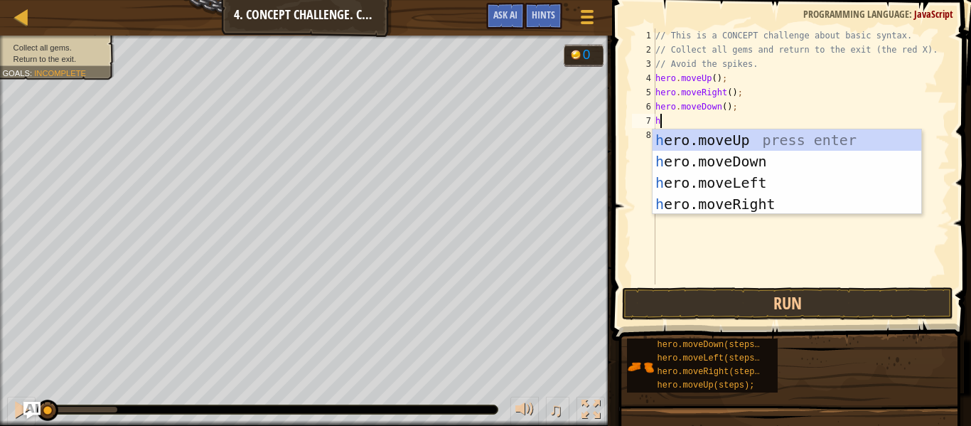
type textarea "he"
click at [706, 207] on div "he ro.moveUp press enter he ro.moveDown press enter he ro.moveLeft press enter …" at bounding box center [786, 193] width 269 height 128
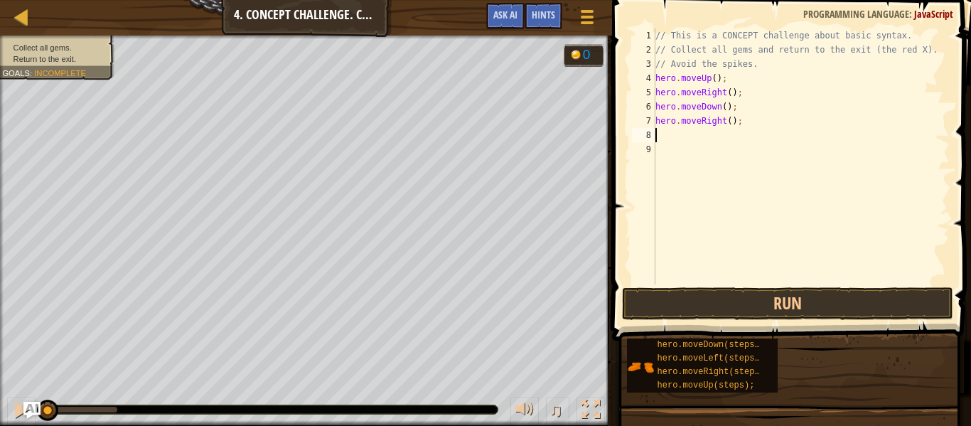
type textarea "he"
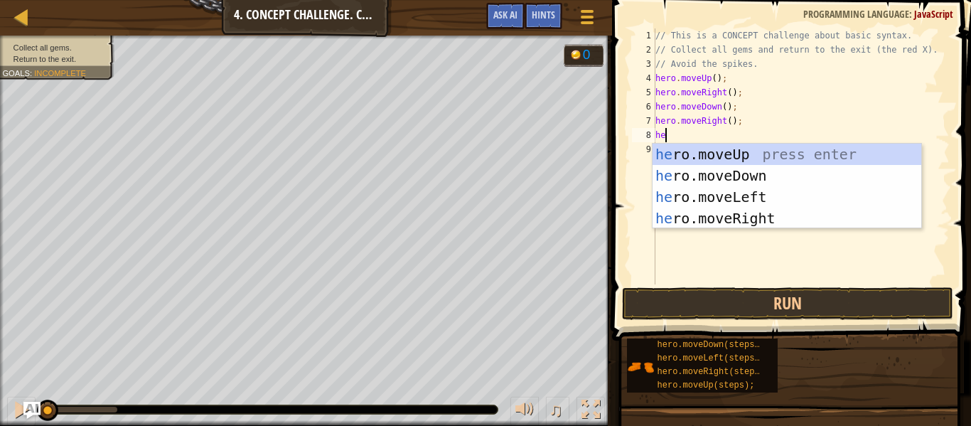
scroll to position [6, 1]
click at [732, 204] on div "he ro.moveUp press enter he ro.moveDown press enter he ro.moveLeft press enter …" at bounding box center [786, 208] width 269 height 128
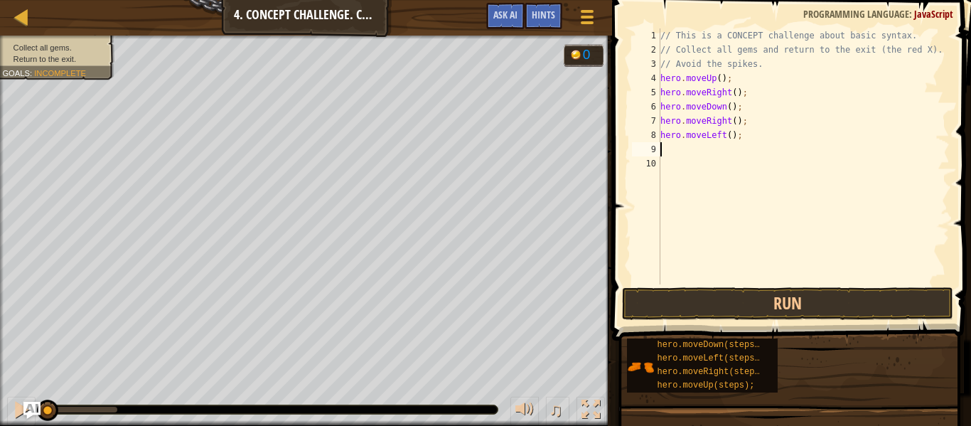
type textarea "he"
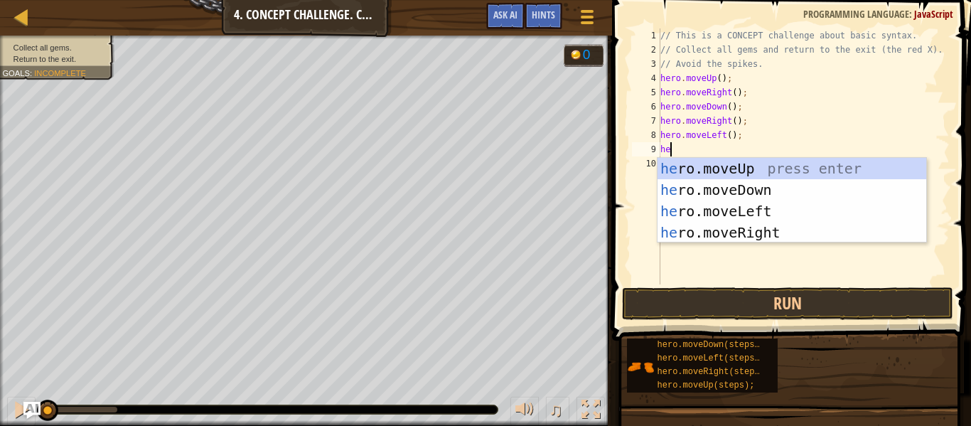
scroll to position [6, 1]
click at [715, 185] on div "he ro.moveUp press enter he ro.moveDown press enter he ro.moveLeft press enter …" at bounding box center [791, 222] width 269 height 128
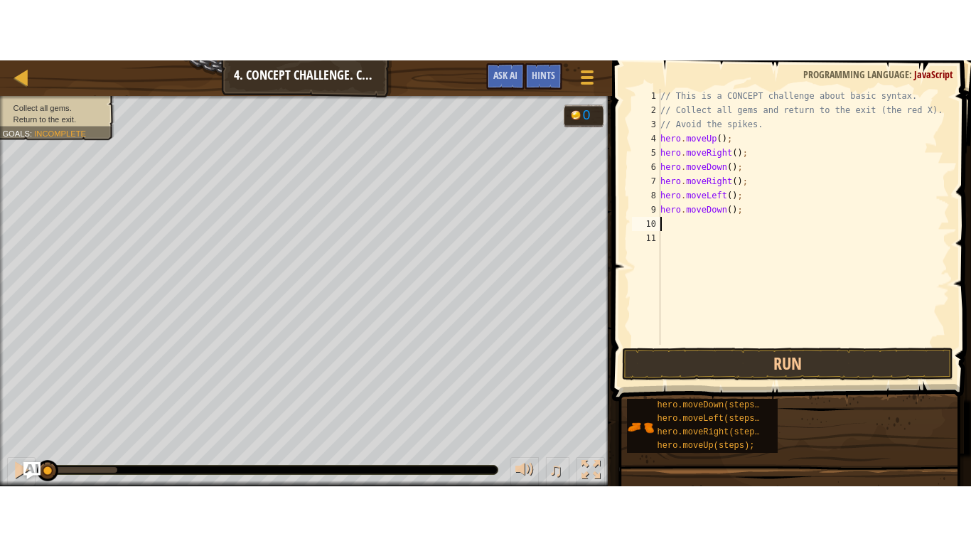
scroll to position [6, 0]
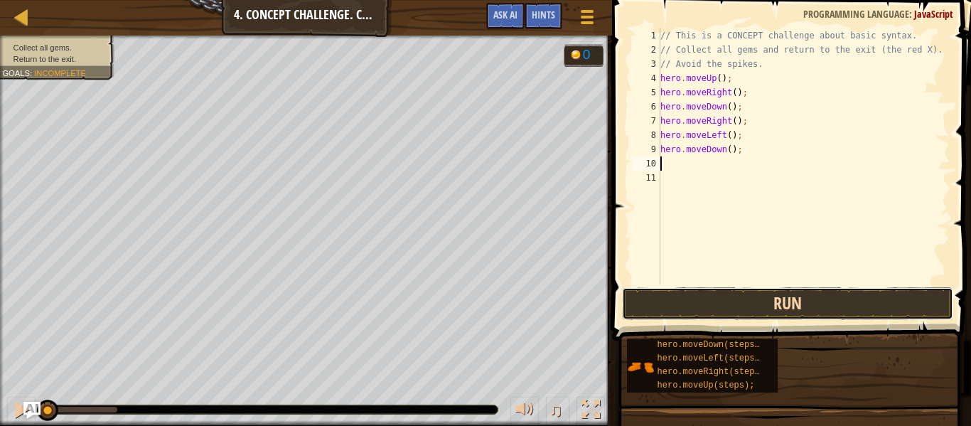
click at [647, 293] on button "Run" at bounding box center [787, 303] width 331 height 33
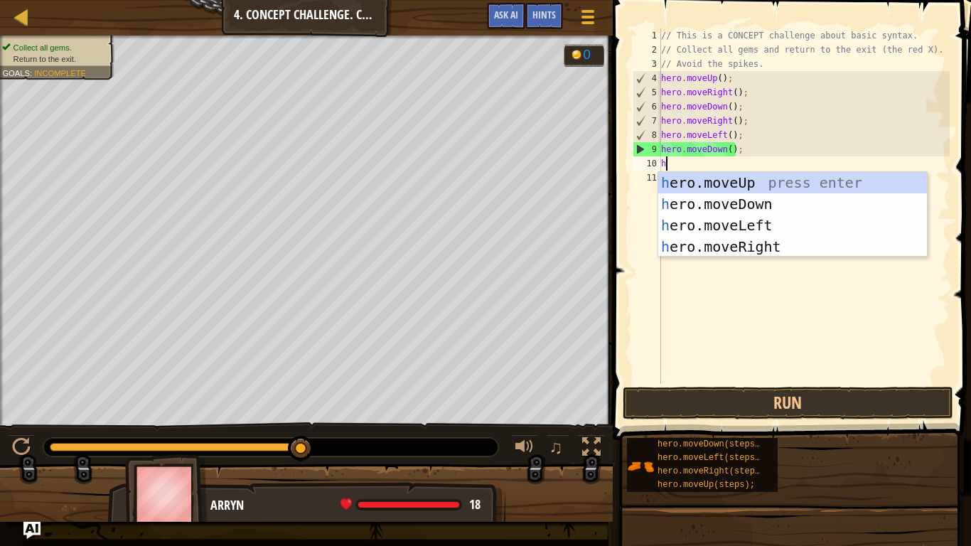
type textarea "he"
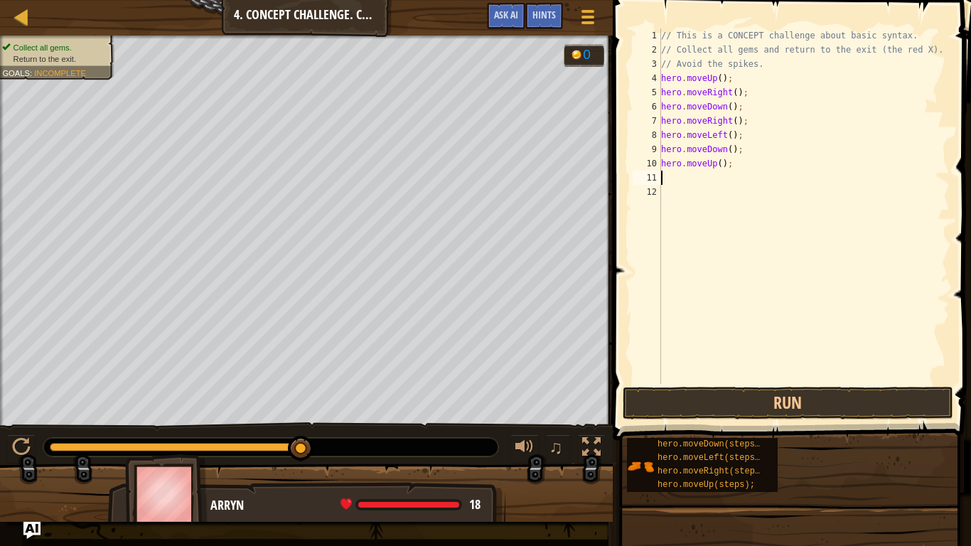
click at [718, 163] on div "// This is a CONCEPT challenge about basic syntax. // Collect all gems and retu…" at bounding box center [803, 220] width 291 height 384
click at [726, 165] on div "// This is a CONCEPT challenge about basic syntax. // Collect all gems and retu…" at bounding box center [803, 220] width 291 height 384
type textarea "hero.moveUp(2);"
click at [682, 185] on div "// This is a CONCEPT challenge about basic syntax. // Collect all gems and retu…" at bounding box center [803, 220] width 291 height 384
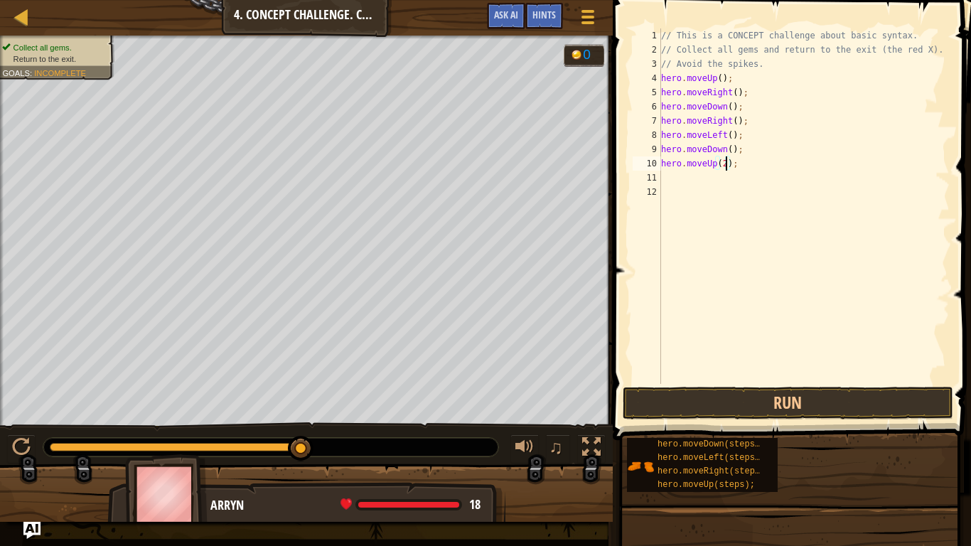
scroll to position [6, 0]
click at [668, 176] on div "// This is a CONCEPT challenge about basic syntax. // Collect all gems and retu…" at bounding box center [803, 220] width 291 height 384
type textarea "he"
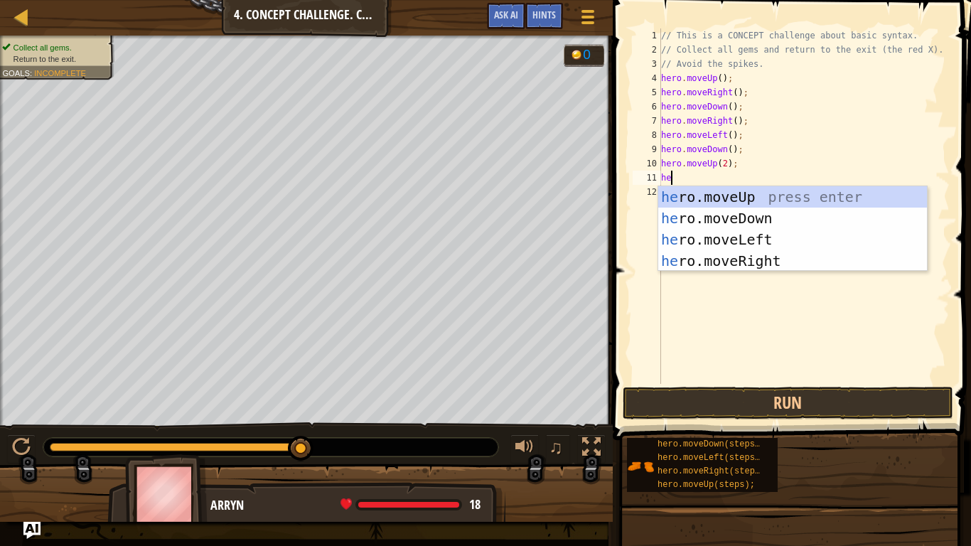
scroll to position [6, 1]
click at [710, 236] on div "he ro.moveUp press enter he ro.moveDown press enter he ro.moveLeft press enter …" at bounding box center [792, 250] width 269 height 128
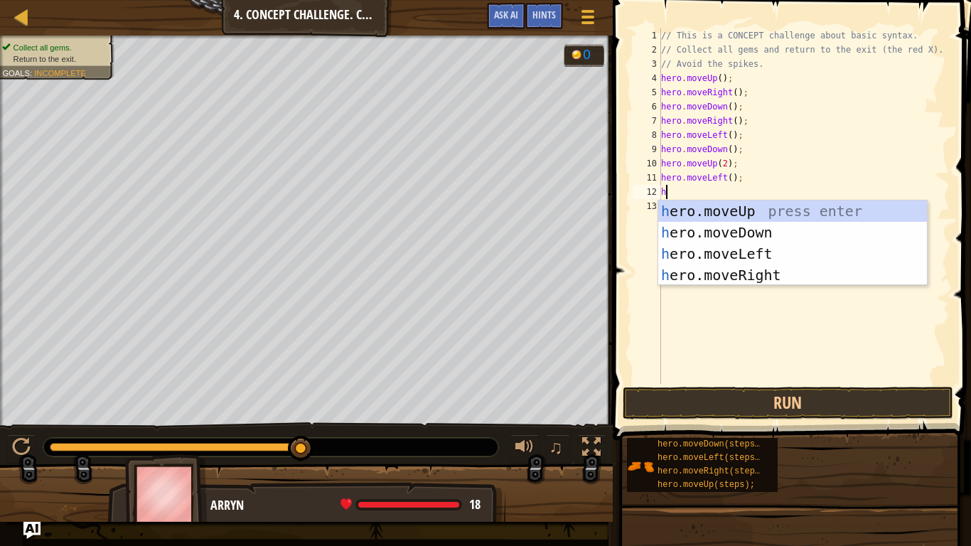
type textarea "he"
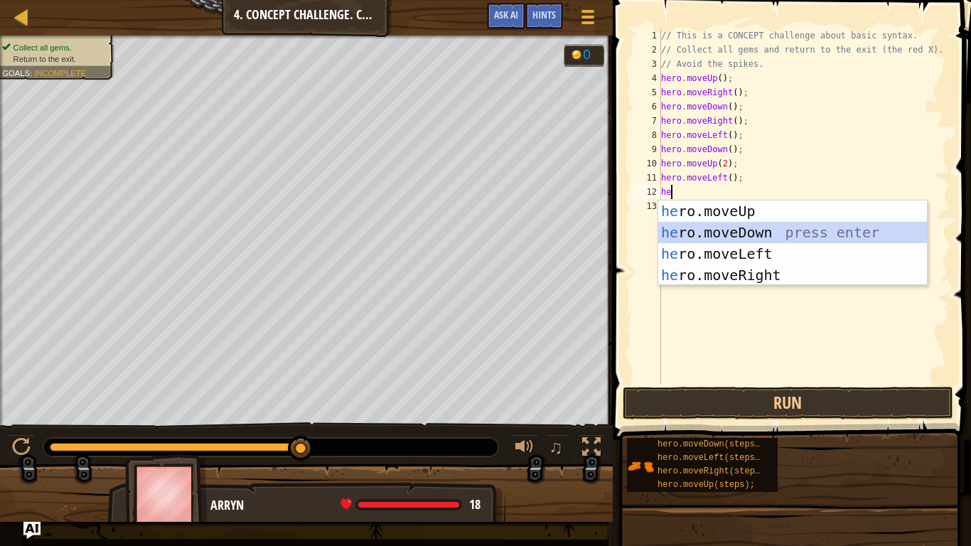
click at [708, 231] on div "he ro.moveUp press enter he ro.moveDown press enter he ro.moveLeft press enter …" at bounding box center [792, 264] width 269 height 128
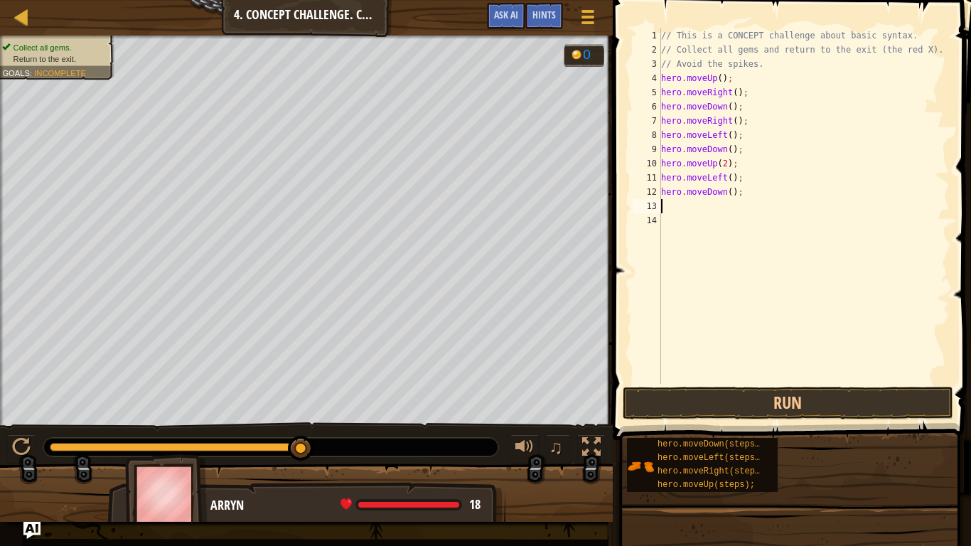
type textarea "he"
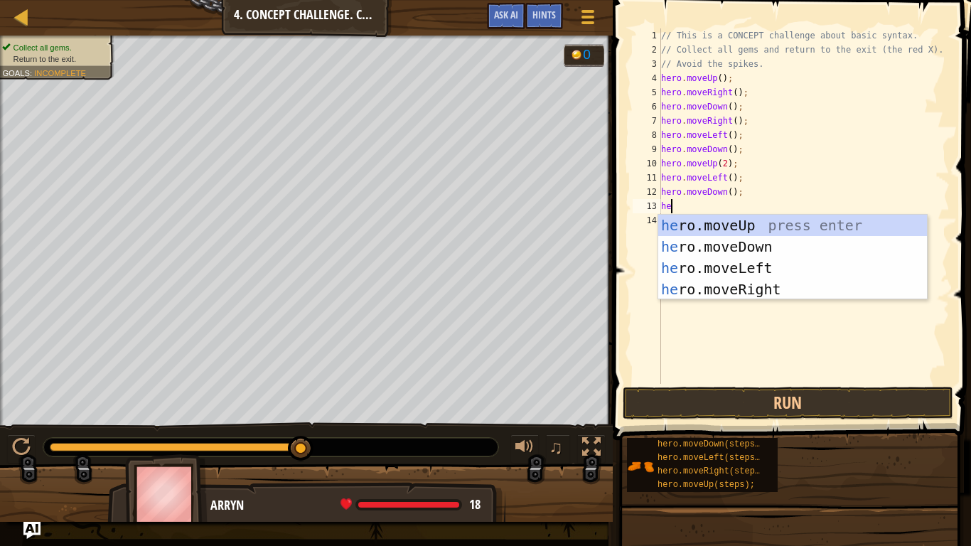
scroll to position [6, 1]
click at [705, 268] on div "he ro.moveUp press enter he ro.moveDown press enter he ro.moveLeft press enter …" at bounding box center [792, 279] width 269 height 128
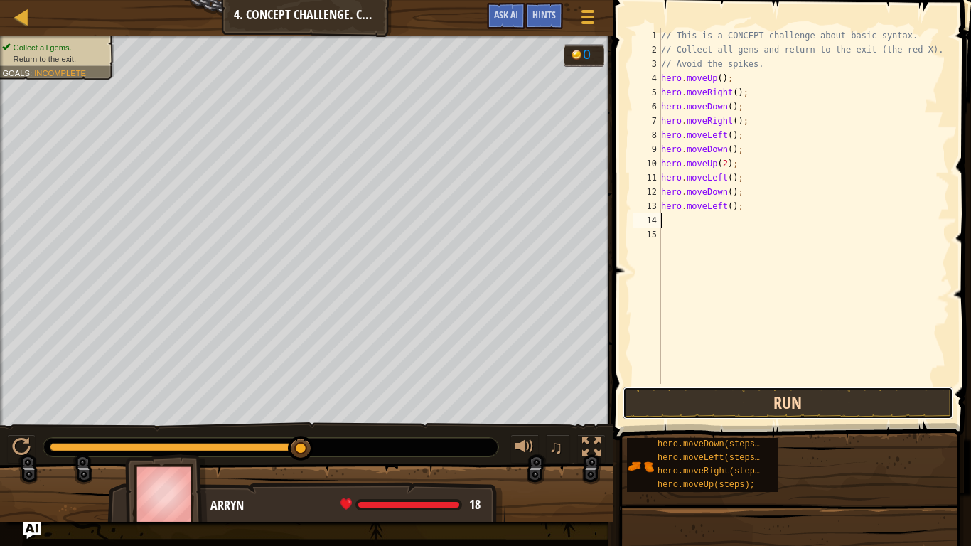
click at [696, 405] on button "Run" at bounding box center [788, 403] width 331 height 33
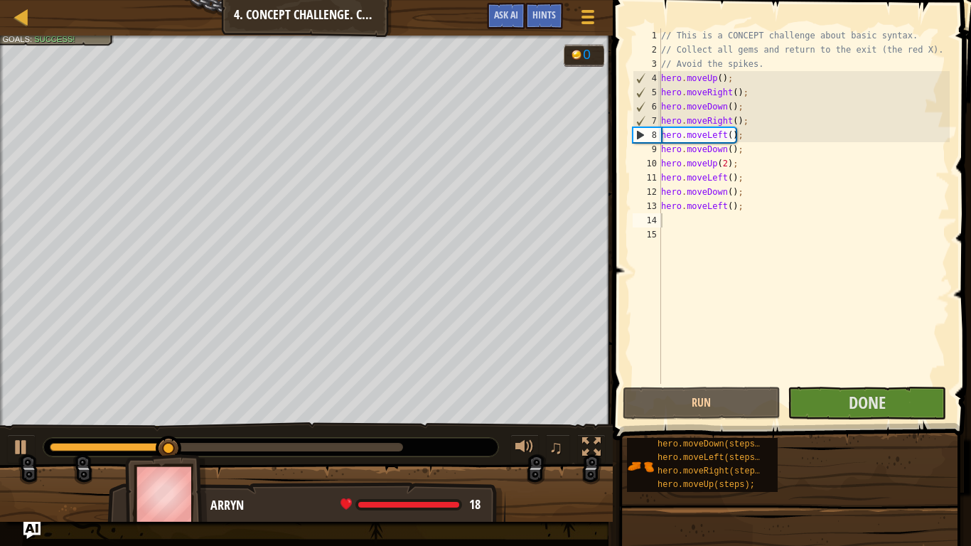
click at [275, 455] on div at bounding box center [270, 447] width 455 height 18
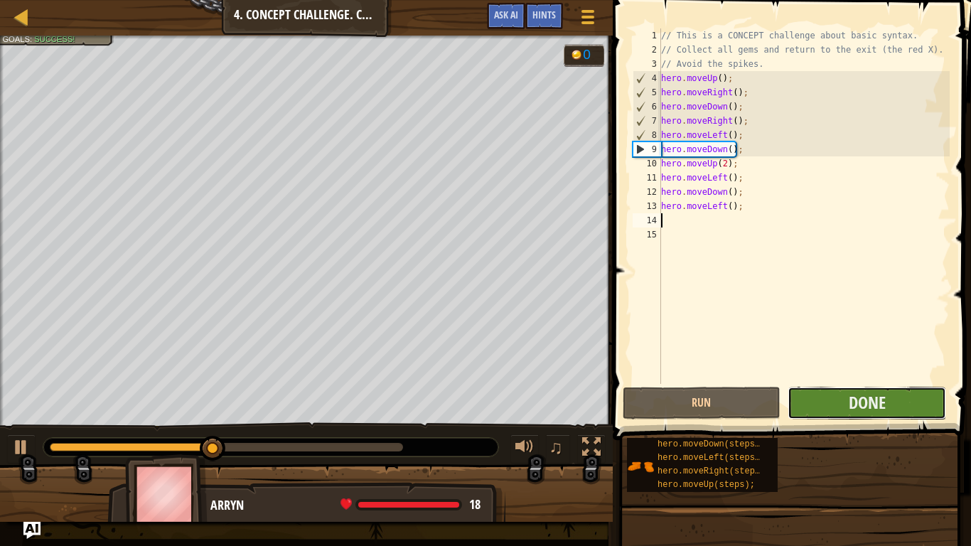
click at [912, 389] on button "Done" at bounding box center [866, 403] width 158 height 33
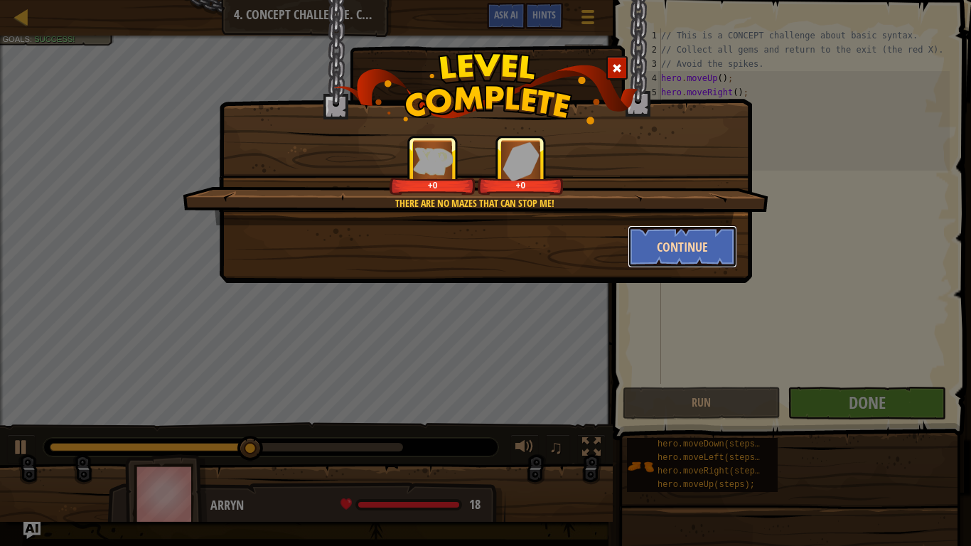
click at [700, 241] on button "Continue" at bounding box center [682, 246] width 110 height 43
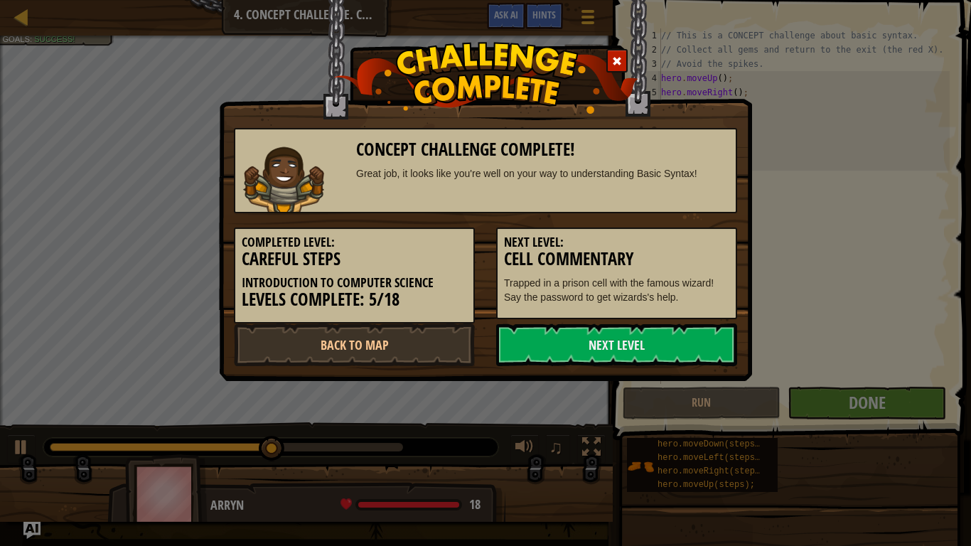
click at [700, 241] on h5 "Next Level:" at bounding box center [616, 242] width 225 height 14
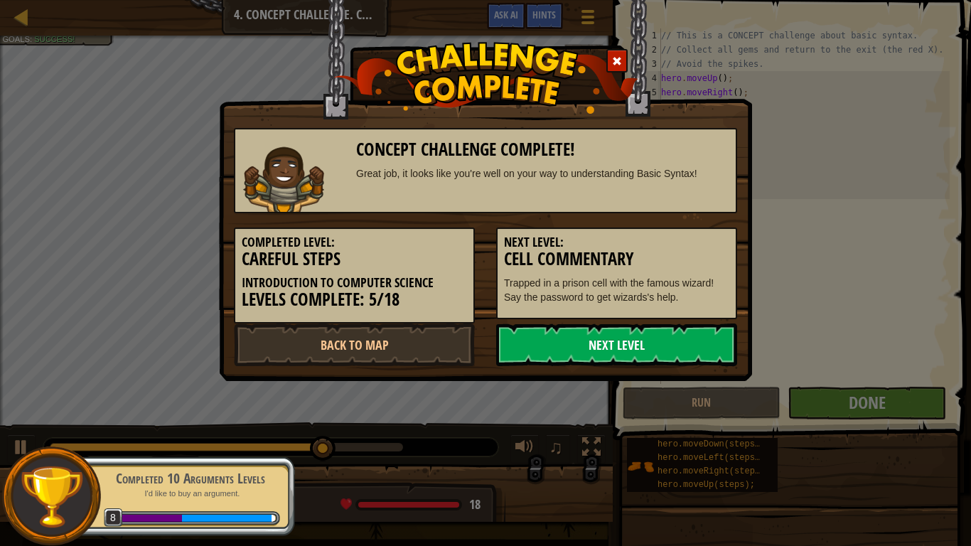
click at [539, 360] on link "Next Level" at bounding box center [616, 344] width 241 height 43
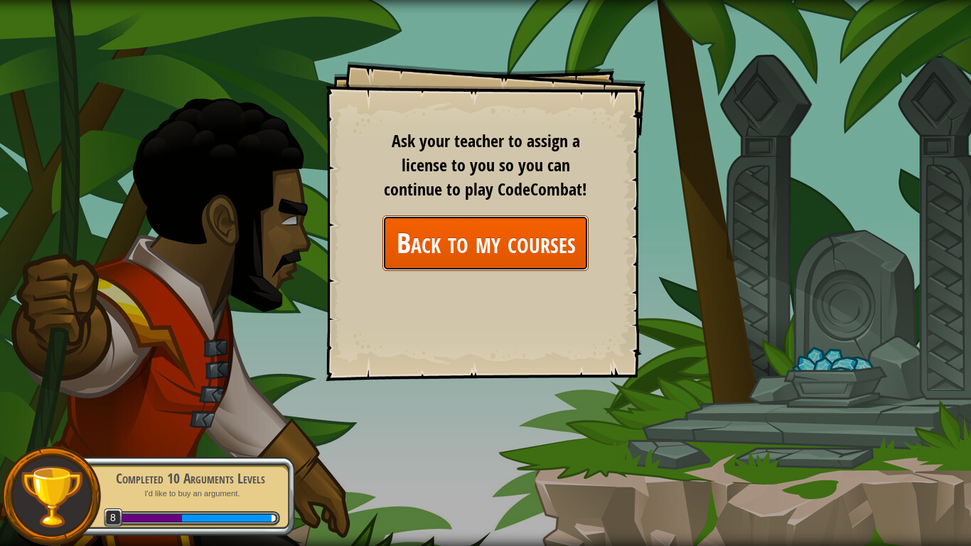
click at [441, 244] on link "Back to my courses" at bounding box center [485, 242] width 206 height 55
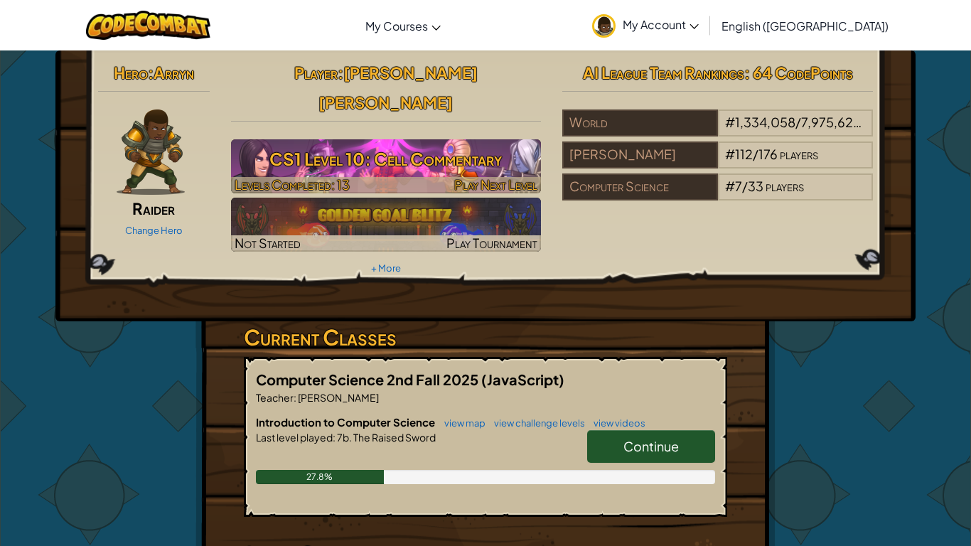
click at [453, 143] on h3 "CS1 Level 10: Cell Commentary" at bounding box center [386, 159] width 311 height 32
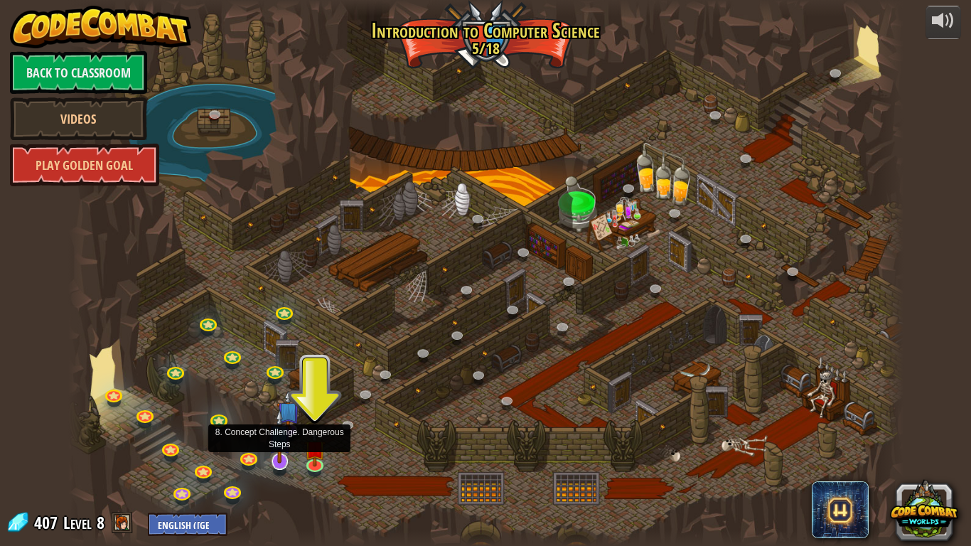
click at [283, 436] on img at bounding box center [279, 436] width 23 height 54
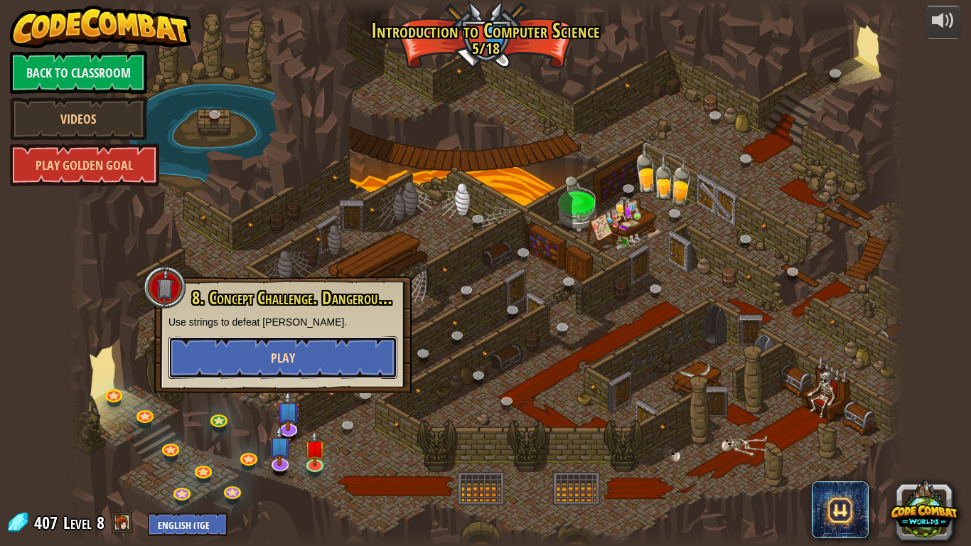
click at [239, 363] on button "Play" at bounding box center [282, 357] width 229 height 43
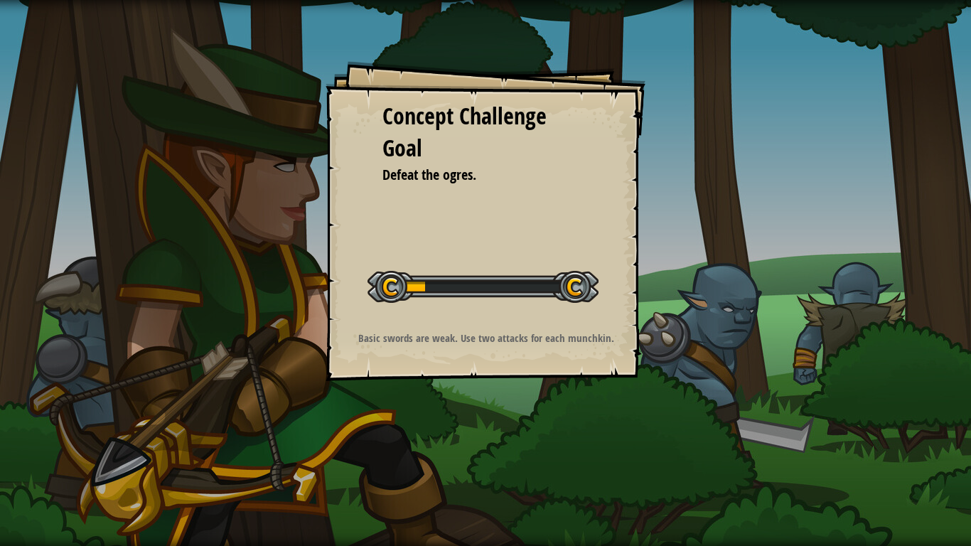
click at [483, 273] on div at bounding box center [482, 287] width 231 height 32
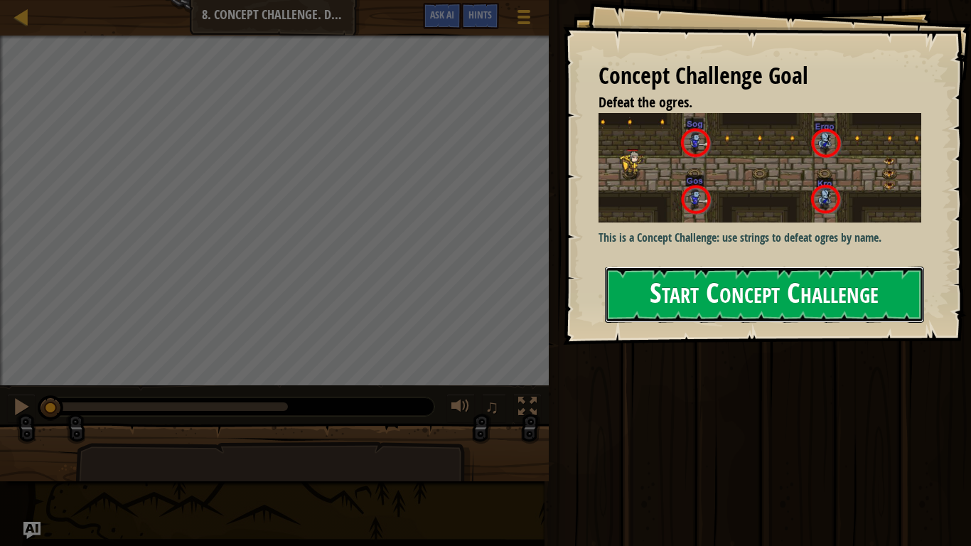
click at [646, 271] on button "Start Concept Challenge" at bounding box center [764, 294] width 319 height 56
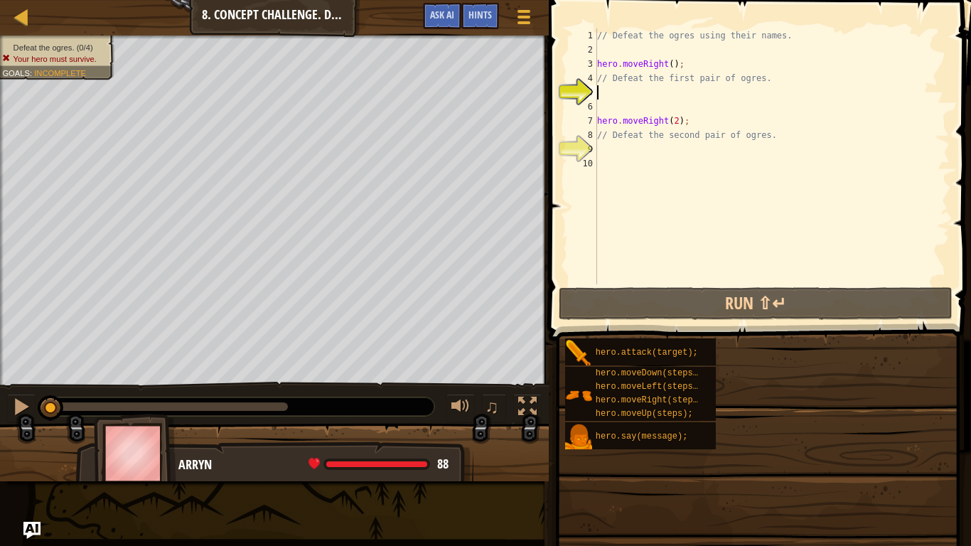
click at [653, 277] on div "// Defeat the ogres using their names. hero . moveRight ( ) ; // Defeat the fir…" at bounding box center [771, 170] width 355 height 284
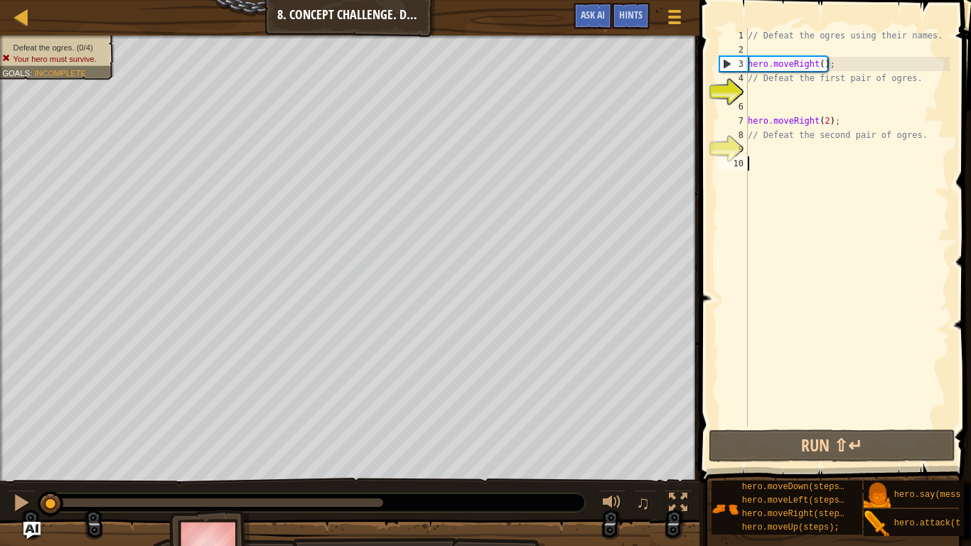
click at [772, 112] on div "// Defeat the ogres using their names. hero . moveRight ( ) ; // Defeat the fir…" at bounding box center [847, 241] width 205 height 426
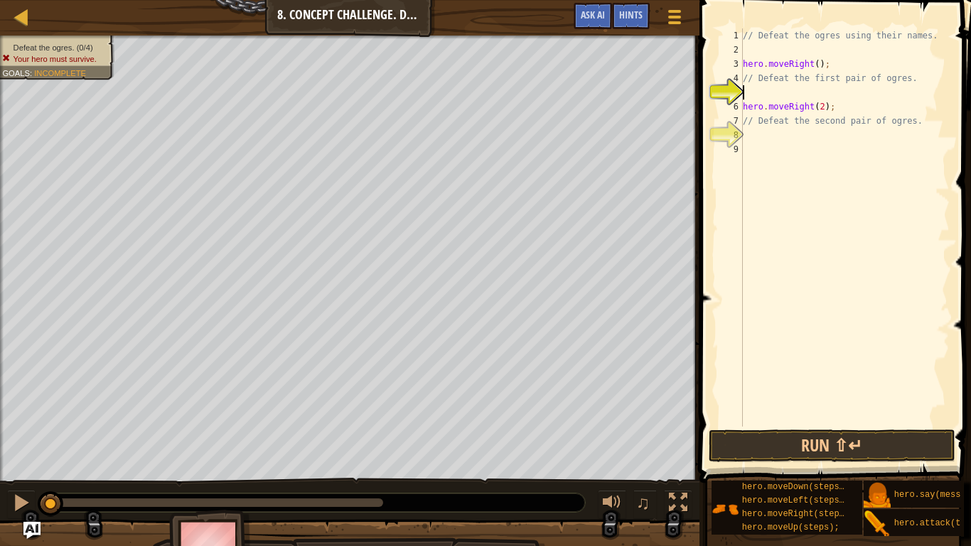
type textarea "// Defeat the first pair of ogres."
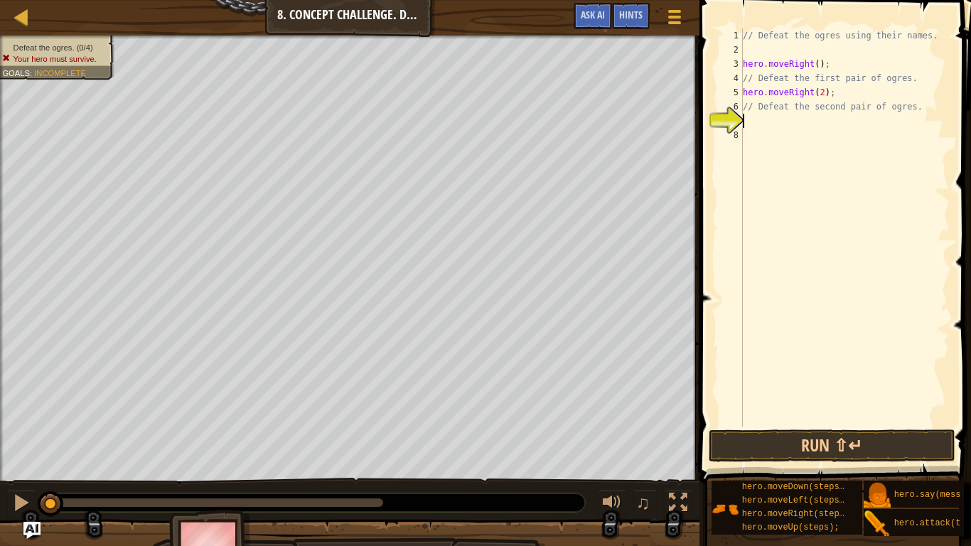
click at [747, 114] on div "// Defeat the ogres using their names. hero . moveRight ( ) ; // Defeat the fir…" at bounding box center [845, 241] width 210 height 426
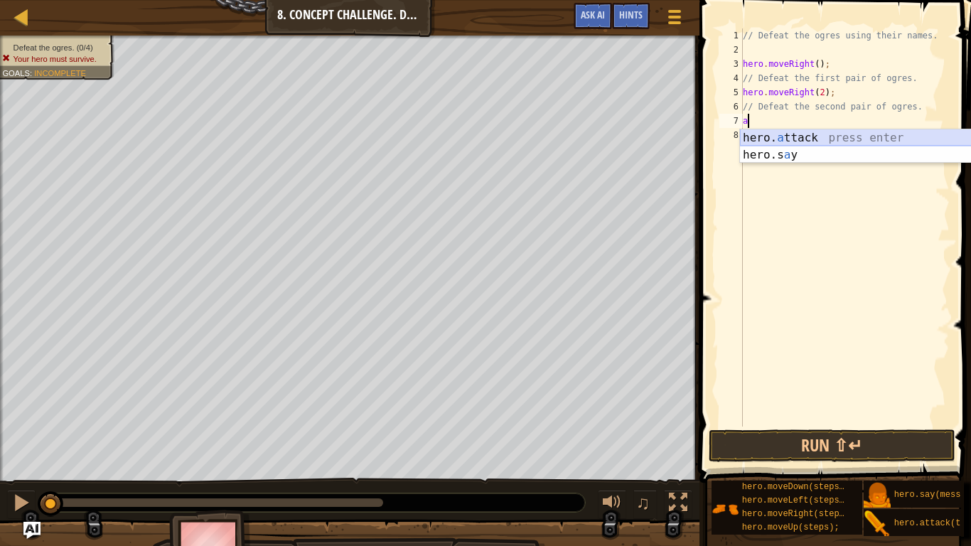
click at [811, 134] on div "hero. a ttack press enter hero.s a y press enter" at bounding box center [874, 163] width 269 height 68
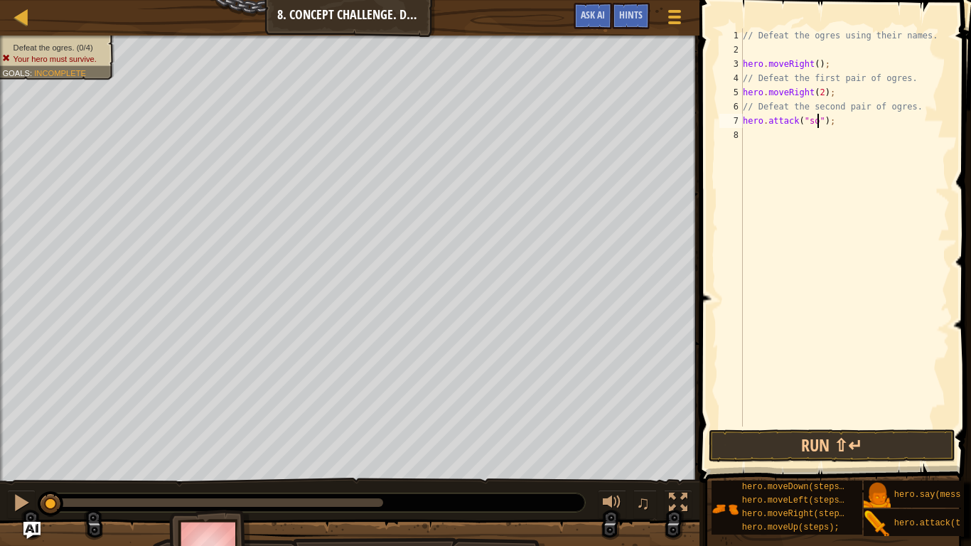
scroll to position [6, 12]
click at [846, 452] on button "Run ⇧↵" at bounding box center [832, 445] width 247 height 33
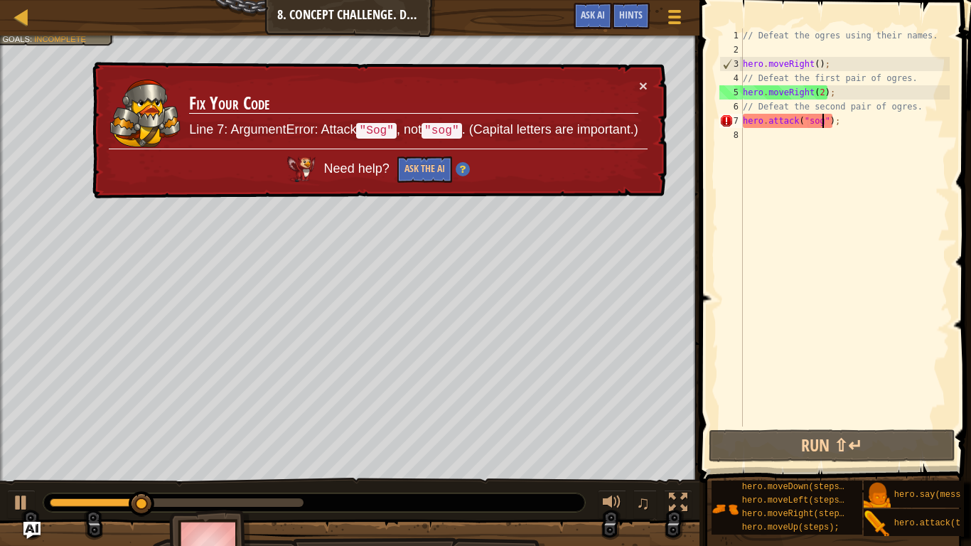
click at [652, 76] on div "× Fix Your Code Line 7: ArgumentError: Attack "Sog" , not "sog" . (Capital lett…" at bounding box center [378, 130] width 577 height 137
click at [643, 82] on button "×" at bounding box center [643, 85] width 9 height 15
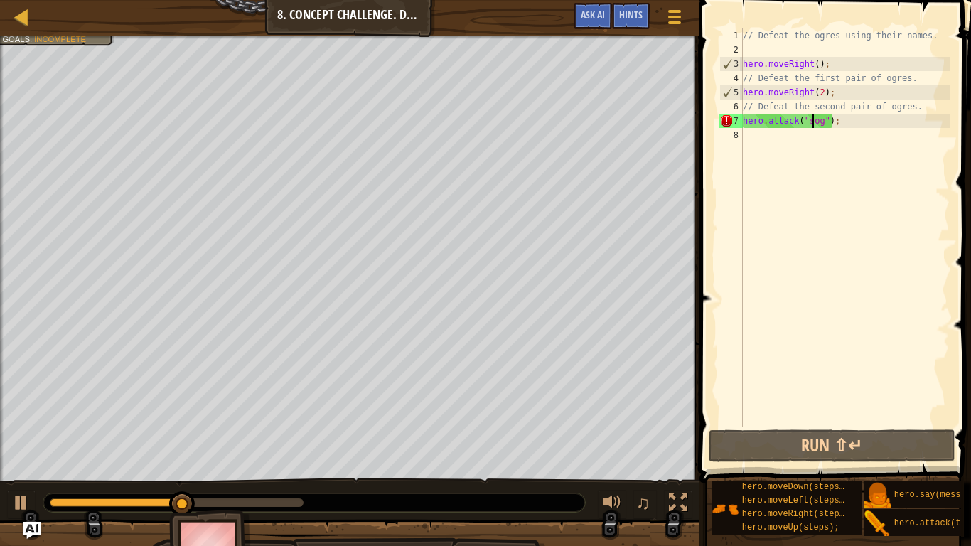
click at [811, 122] on div "// Defeat the ogres using their names. hero . moveRight ( ) ; // Defeat the fir…" at bounding box center [845, 241] width 210 height 426
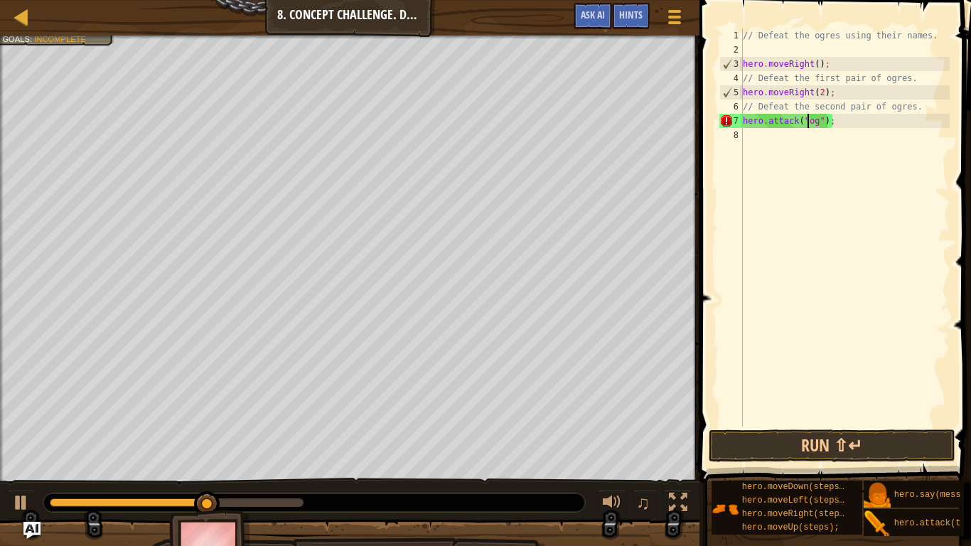
scroll to position [6, 11]
type textarea "hero.attack("Sog");"
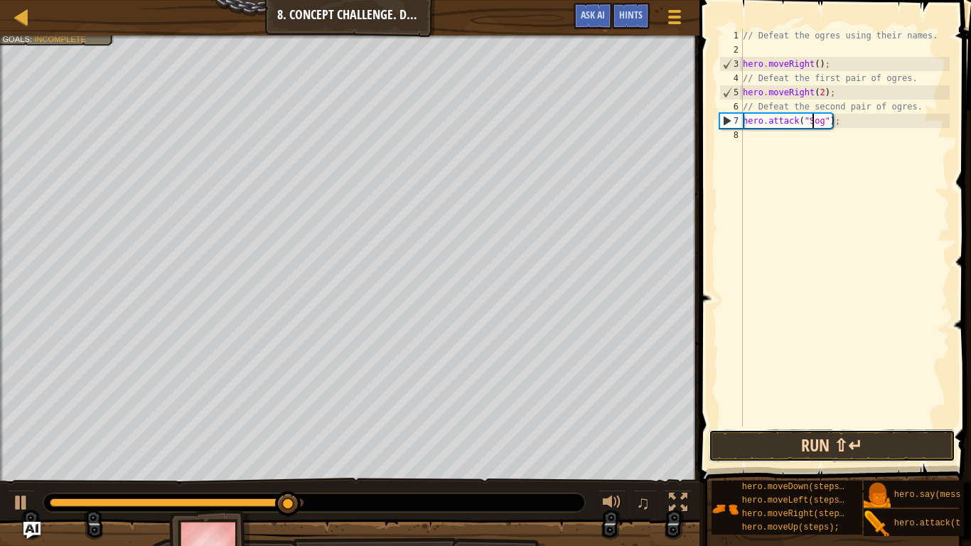
click at [817, 430] on button "Run ⇧↵" at bounding box center [832, 445] width 247 height 33
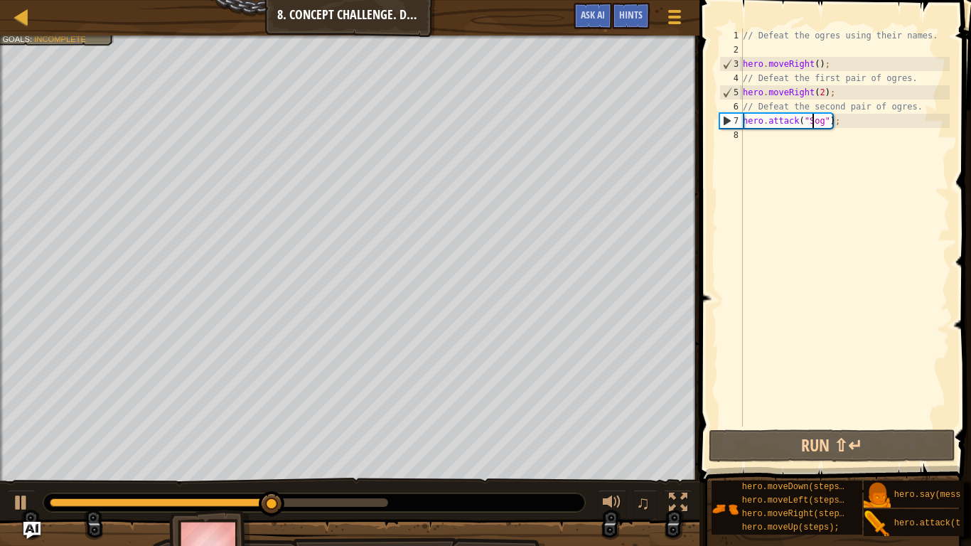
click at [782, 146] on div "// Defeat the ogres using their names. hero . moveRight ( ) ; // Defeat the fir…" at bounding box center [845, 241] width 210 height 426
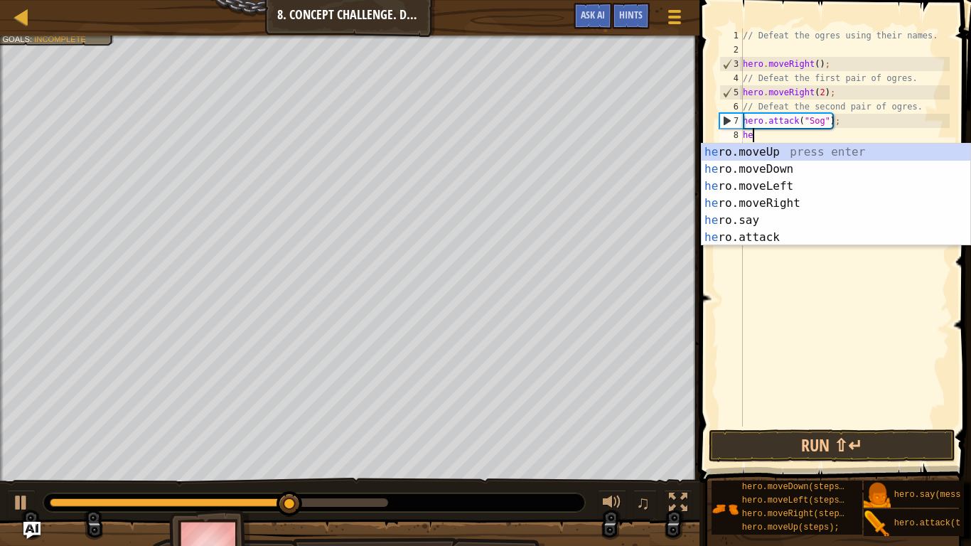
scroll to position [6, 1]
click at [746, 243] on div "he ro.moveUp press enter he ro.moveDown press enter he ro.moveLeft press enter …" at bounding box center [835, 212] width 269 height 136
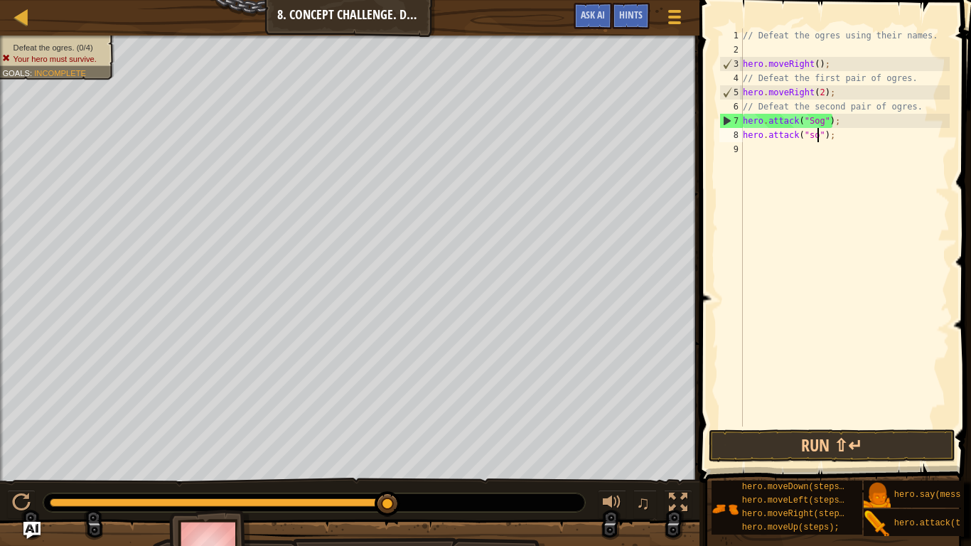
type textarea "hero.attack("sog");"
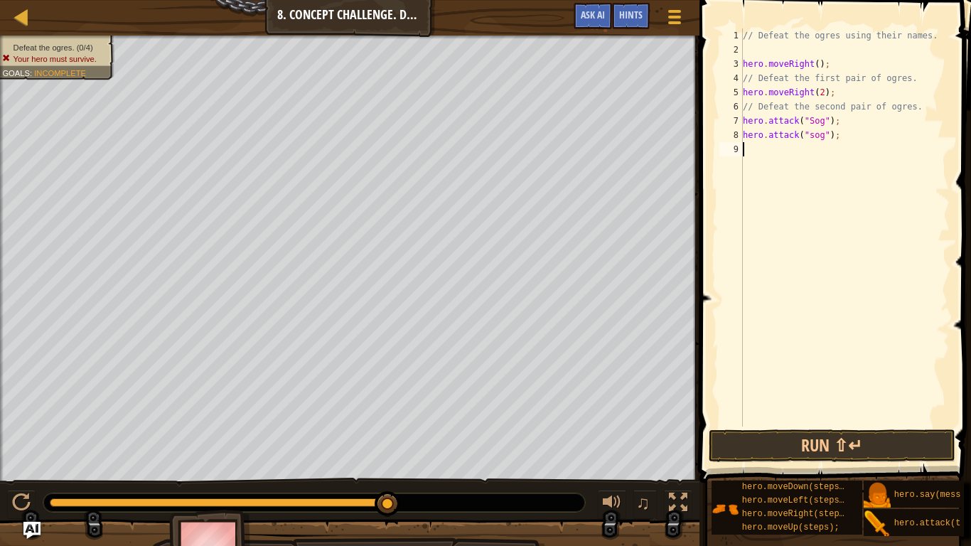
click at [820, 149] on div "// Defeat the ogres using their names. hero . moveRight ( ) ; // Defeat the fir…" at bounding box center [845, 241] width 210 height 426
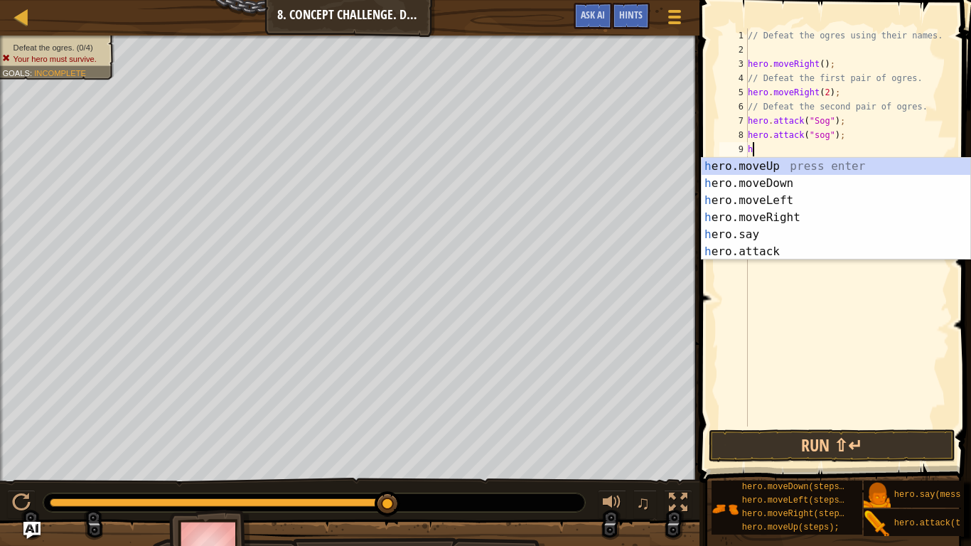
scroll to position [6, 1]
click at [765, 249] on div "he ro.moveUp press enter he ro.moveDown press enter he ro.moveLeft press enter …" at bounding box center [835, 226] width 269 height 136
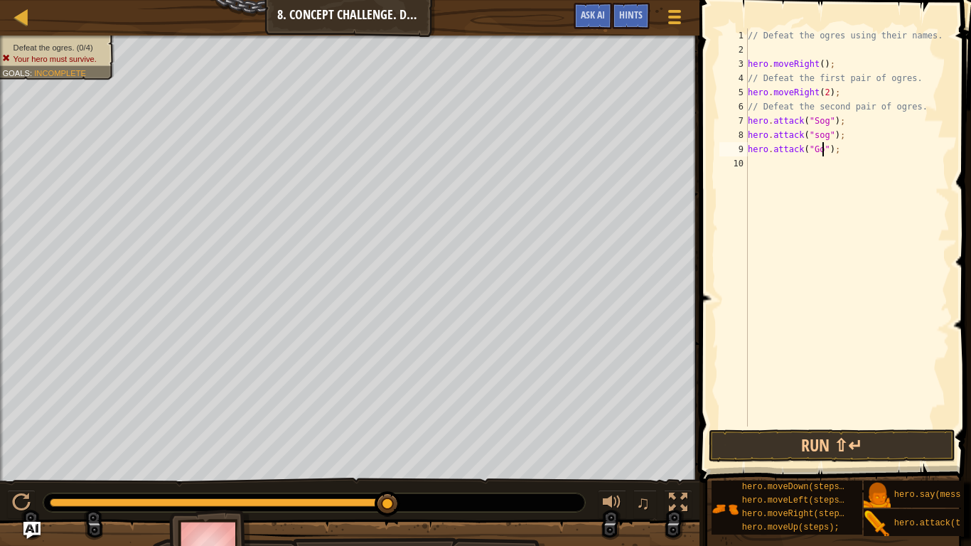
scroll to position [6, 12]
click at [815, 138] on div "// Defeat the ogres using their names. hero . moveRight ( ) ; // Defeat the fir…" at bounding box center [847, 241] width 205 height 426
type textarea "hero.attack("Sog");"
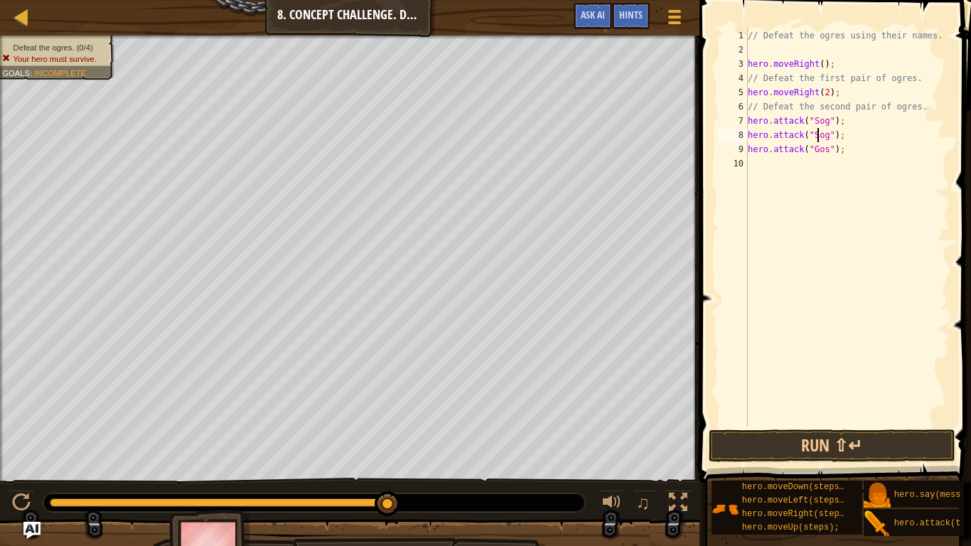
click at [769, 161] on div "// Defeat the ogres using their names. hero . moveRight ( ) ; // Defeat the fir…" at bounding box center [847, 241] width 205 height 426
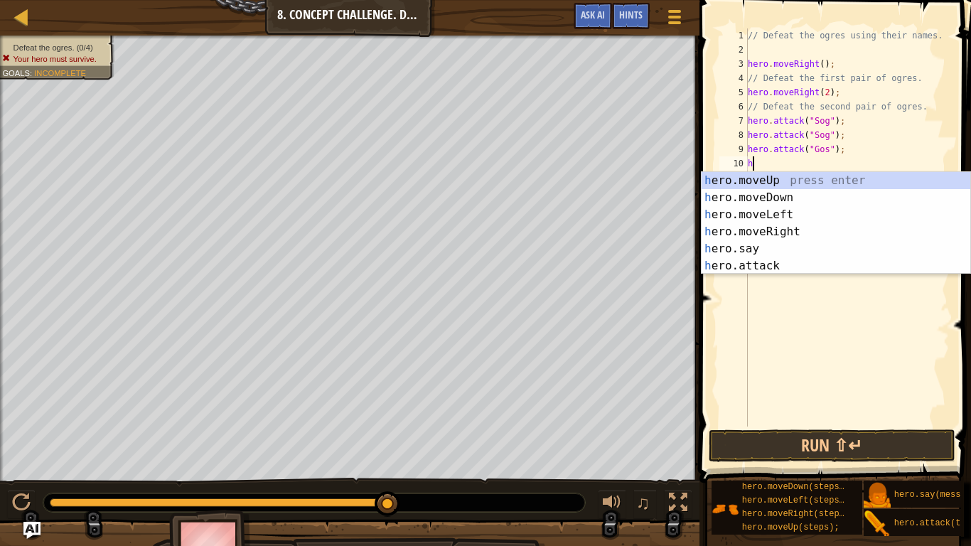
scroll to position [6, 1]
click at [723, 264] on div "he ro.moveUp press enter he ro.moveDown press enter he ro.moveLeft press enter …" at bounding box center [835, 240] width 269 height 136
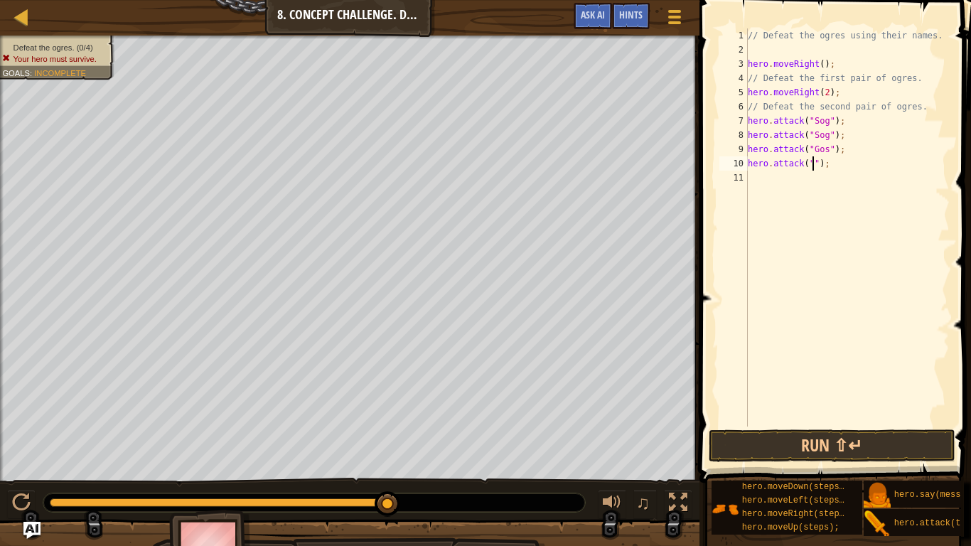
scroll to position [6, 11]
type textarea "hero.attack("Ergo");"
click at [762, 188] on div "// Defeat the ogres using their names. hero . moveRight ( ) ; // Defeat the fir…" at bounding box center [847, 241] width 205 height 426
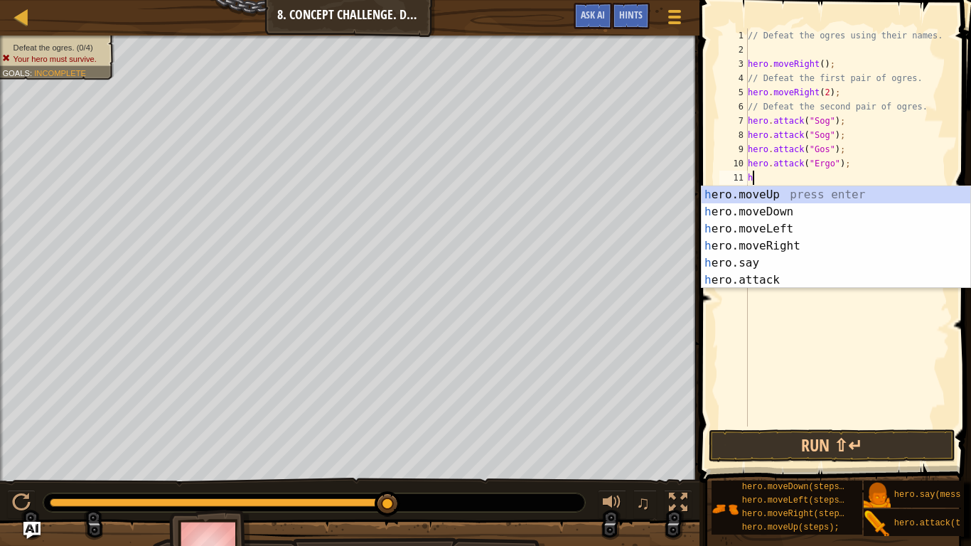
scroll to position [6, 1]
click at [785, 281] on div "he ro.moveUp press enter he ro.moveDown press enter he ro.moveLeft press enter …" at bounding box center [835, 254] width 269 height 136
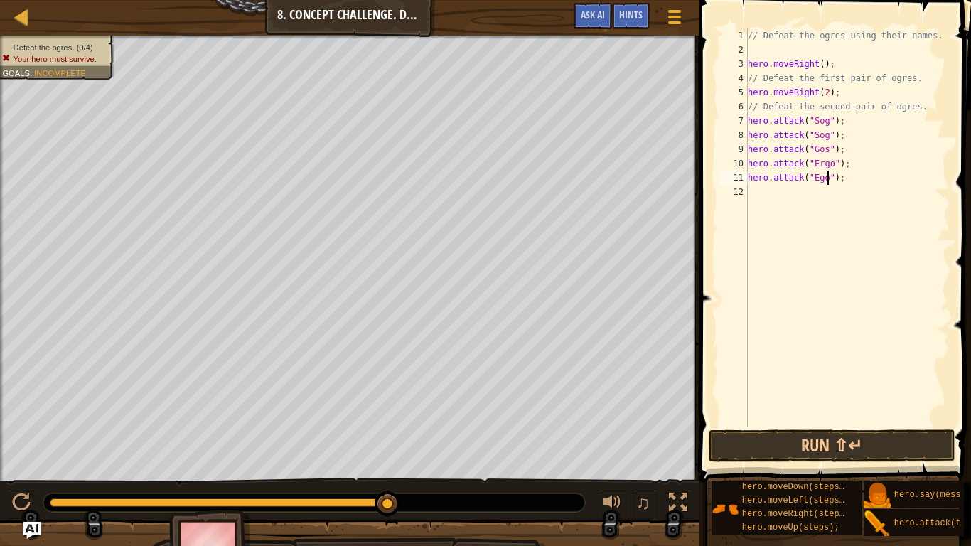
scroll to position [6, 12]
type textarea "hero.attack("Ergo");"
click at [757, 193] on div "// Defeat the ogres using their names. hero . moveRight ( ) ; // Defeat the fir…" at bounding box center [847, 241] width 205 height 426
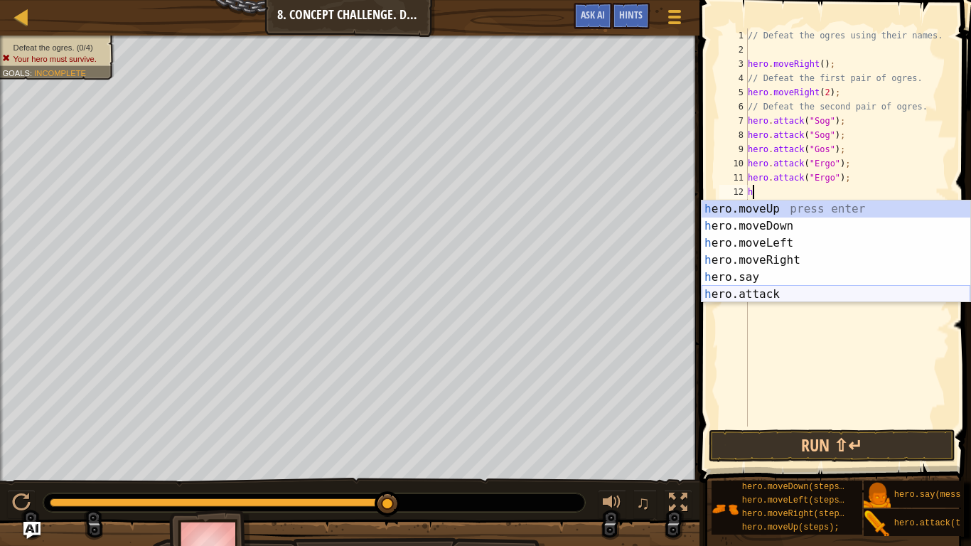
click at [740, 294] on div "h ero.moveUp press enter h ero.moveDown press enter h ero.moveLeft press enter …" at bounding box center [835, 268] width 269 height 136
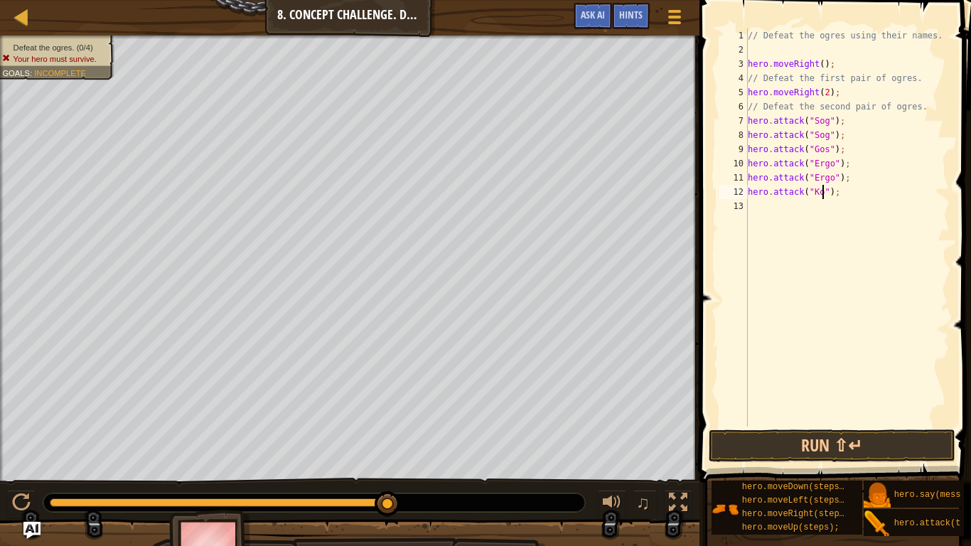
scroll to position [6, 11]
type textarea "hero.attack("Kro");"
click at [770, 207] on div "// Defeat the ogres using their names. hero . moveRight ( ) ; // Defeat the fir…" at bounding box center [847, 241] width 205 height 426
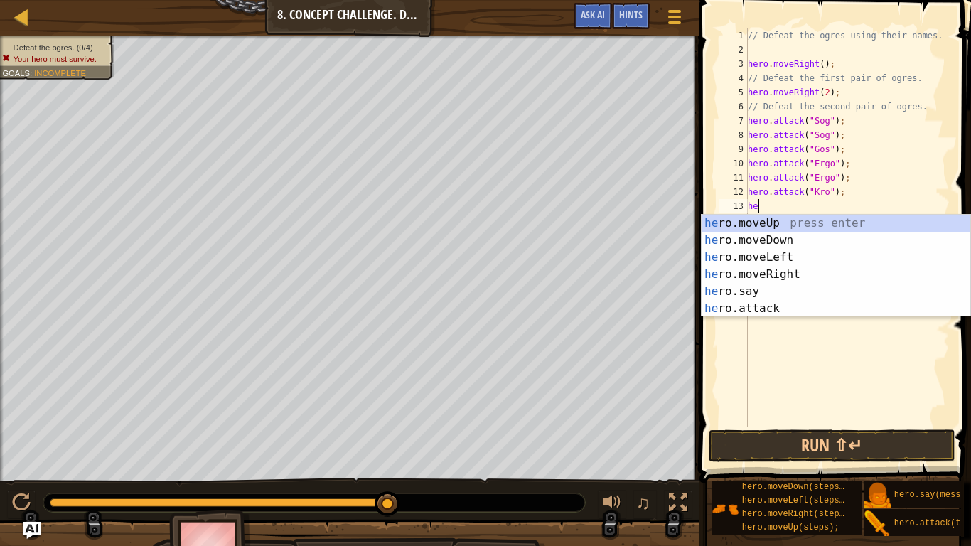
scroll to position [6, 1]
click at [745, 313] on div "he ro.moveUp press enter he ro.moveDown press enter he ro.moveLeft press enter …" at bounding box center [835, 283] width 269 height 136
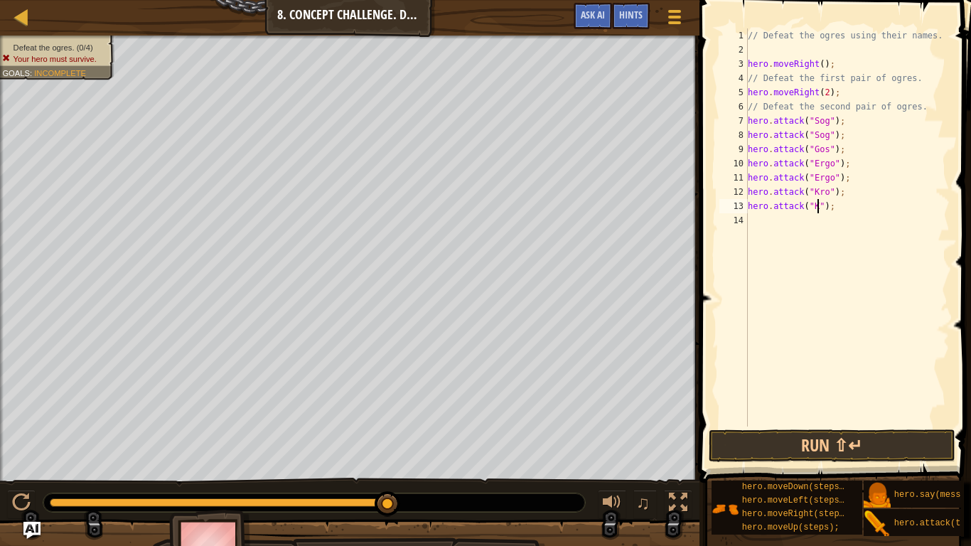
scroll to position [6, 11]
type textarea "hero.attack("Kro");"
click at [841, 453] on button "Run ⇧↵" at bounding box center [832, 445] width 247 height 33
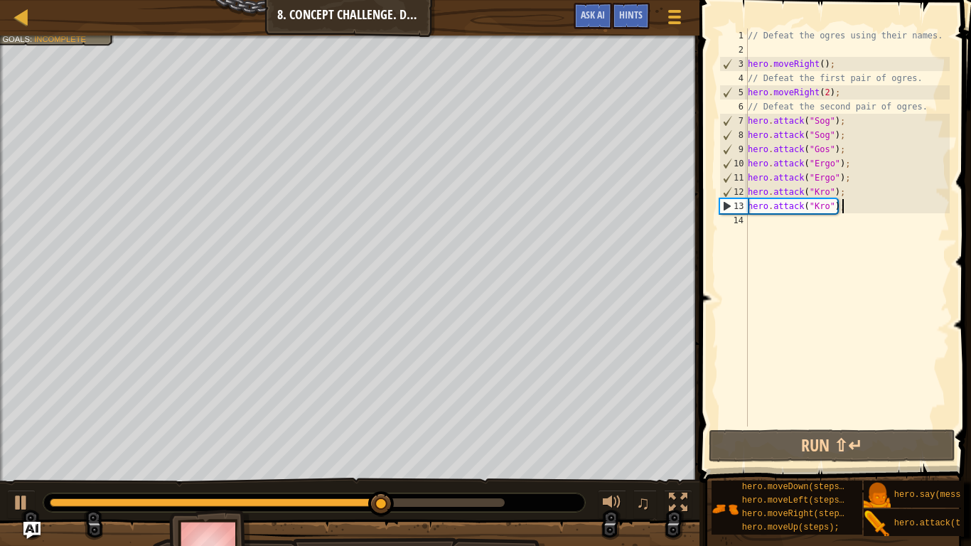
click at [748, 217] on div "// Defeat the ogres using their names. hero . moveRight ( ) ; // Defeat the fir…" at bounding box center [847, 241] width 205 height 426
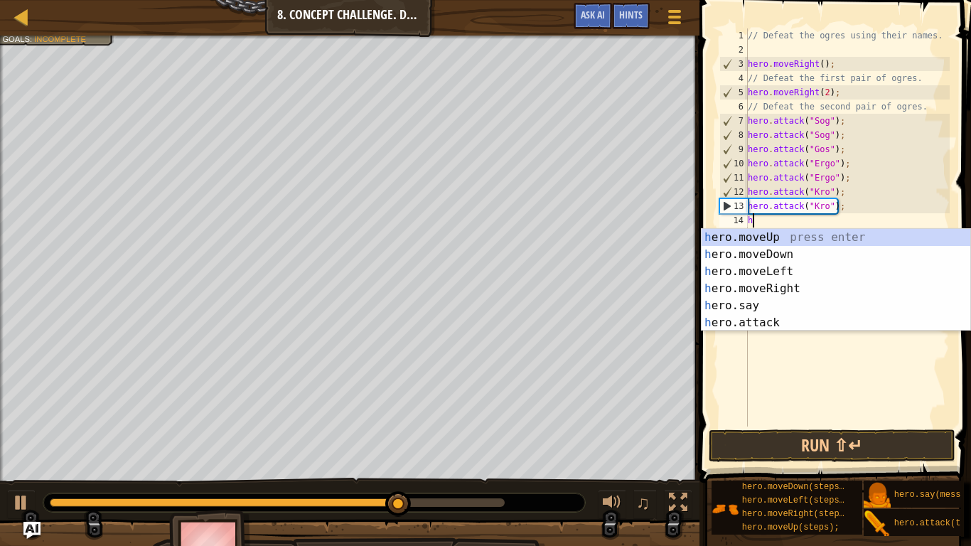
scroll to position [6, 1]
click at [750, 323] on div "he ro.moveUp press enter he ro.moveDown press enter he ro.moveLeft press enter …" at bounding box center [835, 297] width 269 height 136
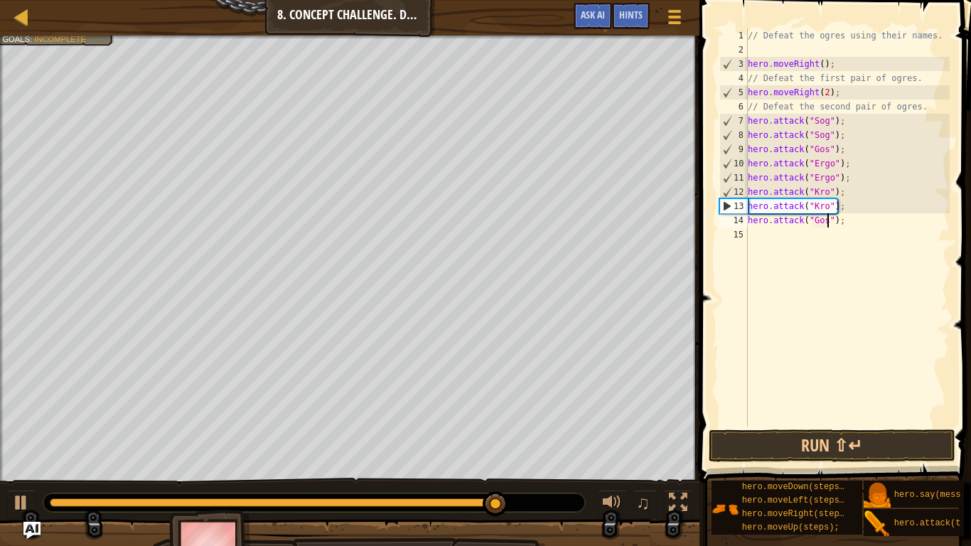
type textarea "hero.attack("Gos");"
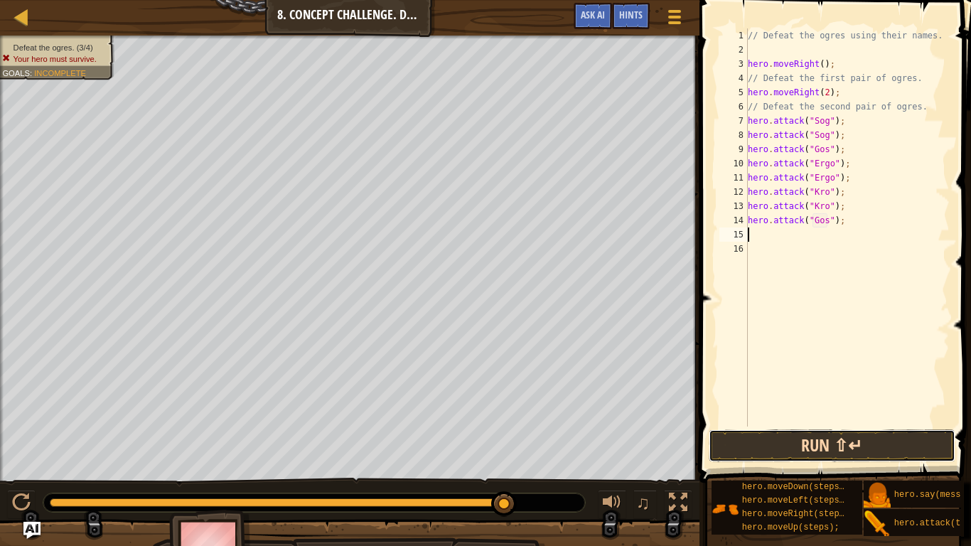
click at [731, 443] on button "Run ⇧↵" at bounding box center [832, 445] width 247 height 33
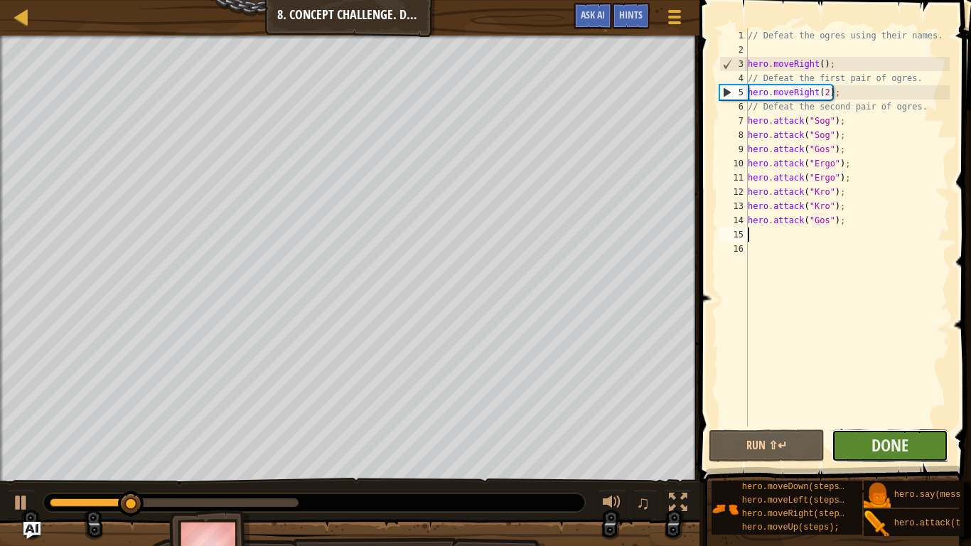
click at [920, 442] on button "Done" at bounding box center [889, 445] width 117 height 33
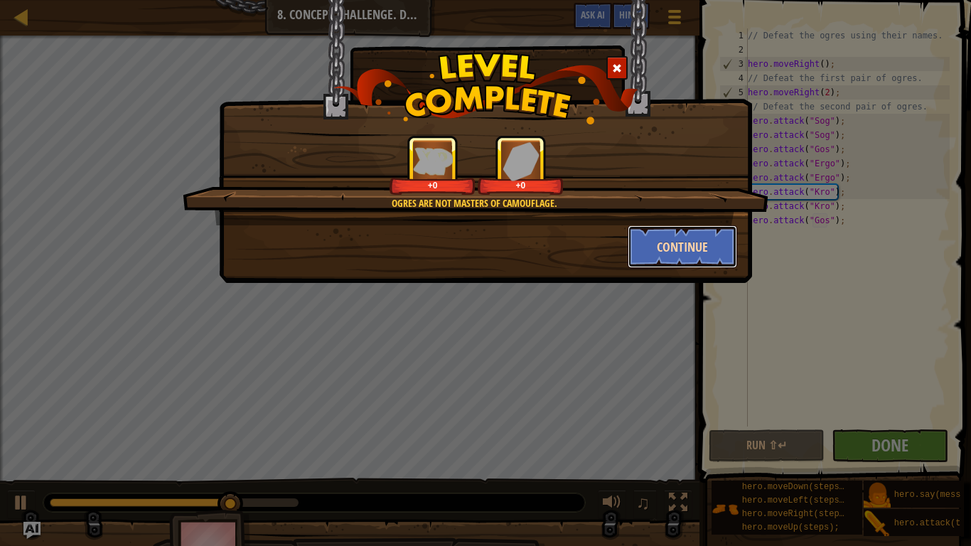
click at [662, 266] on button "Continue" at bounding box center [682, 246] width 110 height 43
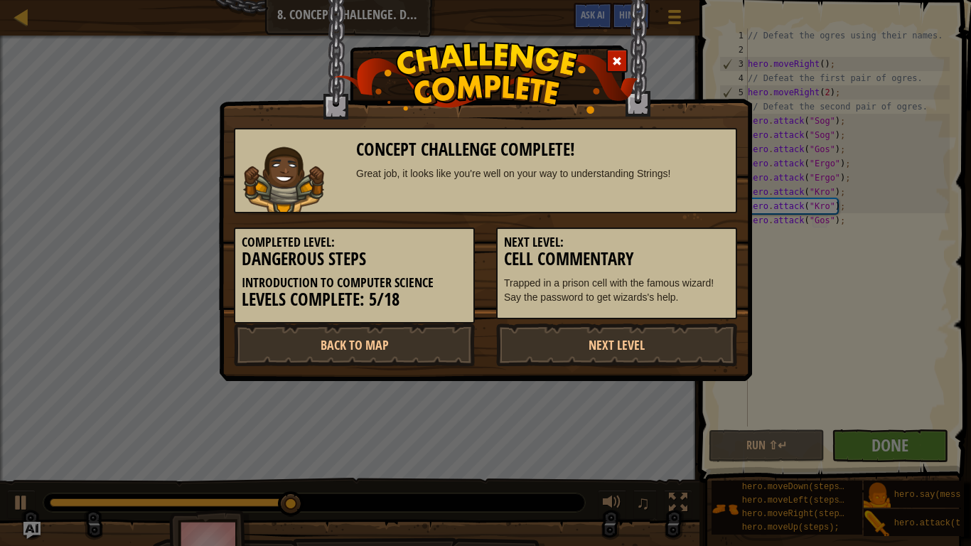
click at [654, 255] on h3 "Cell Commentary" at bounding box center [616, 258] width 225 height 19
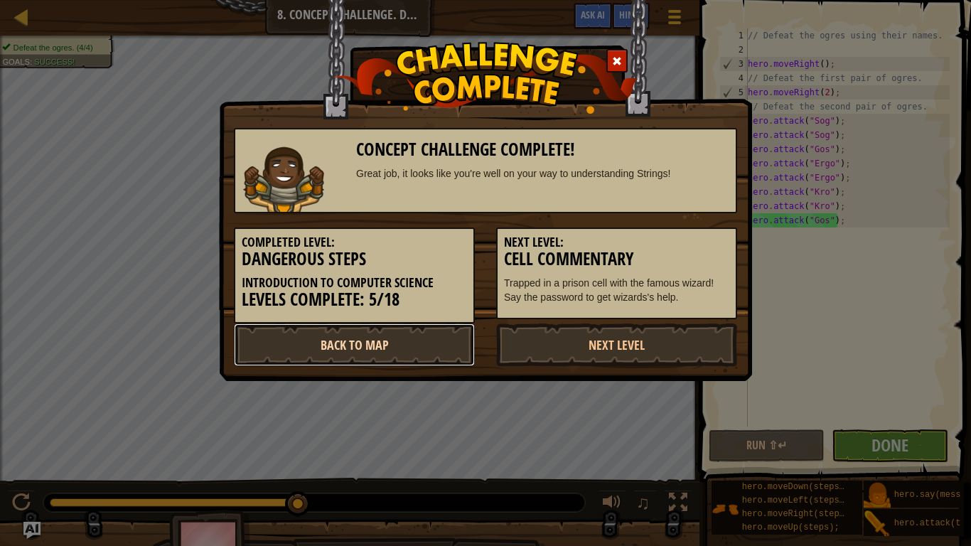
click at [430, 338] on link "Back to Map" at bounding box center [354, 344] width 241 height 43
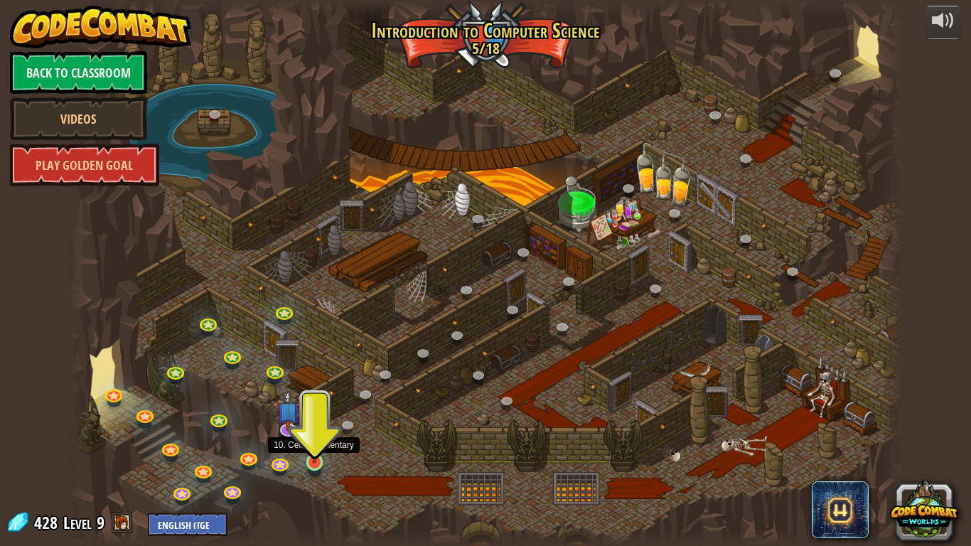
click at [314, 461] on img at bounding box center [314, 439] width 21 height 48
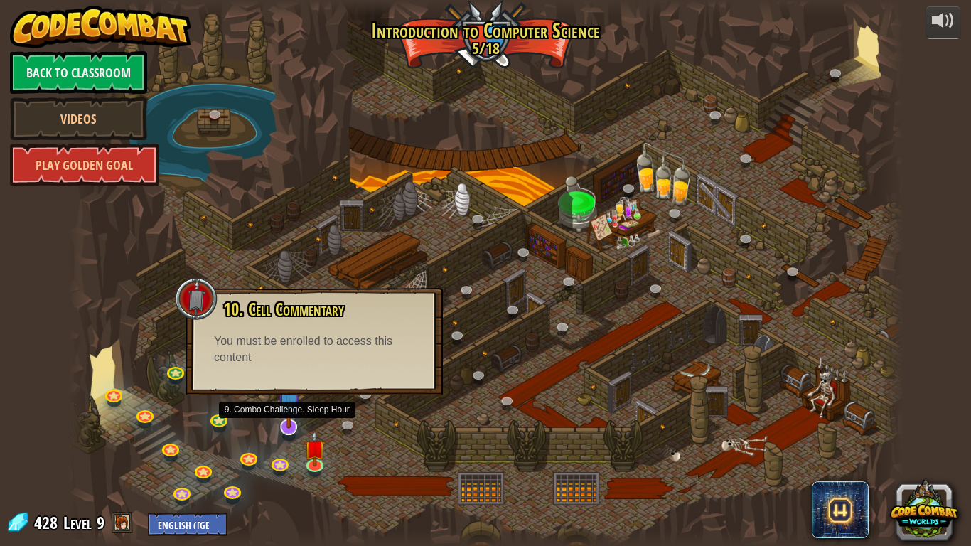
click at [294, 426] on img at bounding box center [288, 402] width 23 height 54
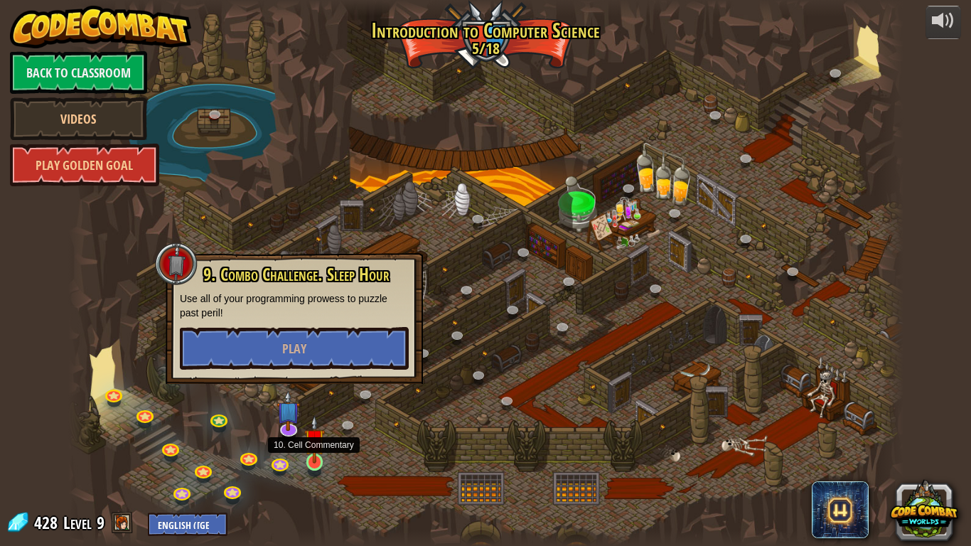
click at [318, 459] on img at bounding box center [314, 439] width 21 height 48
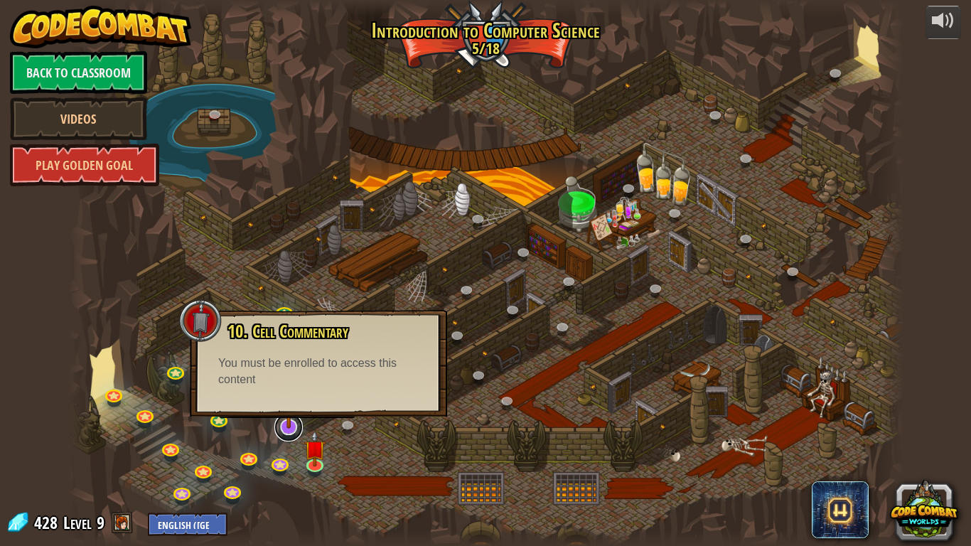
click at [286, 430] on link at bounding box center [288, 427] width 28 height 28
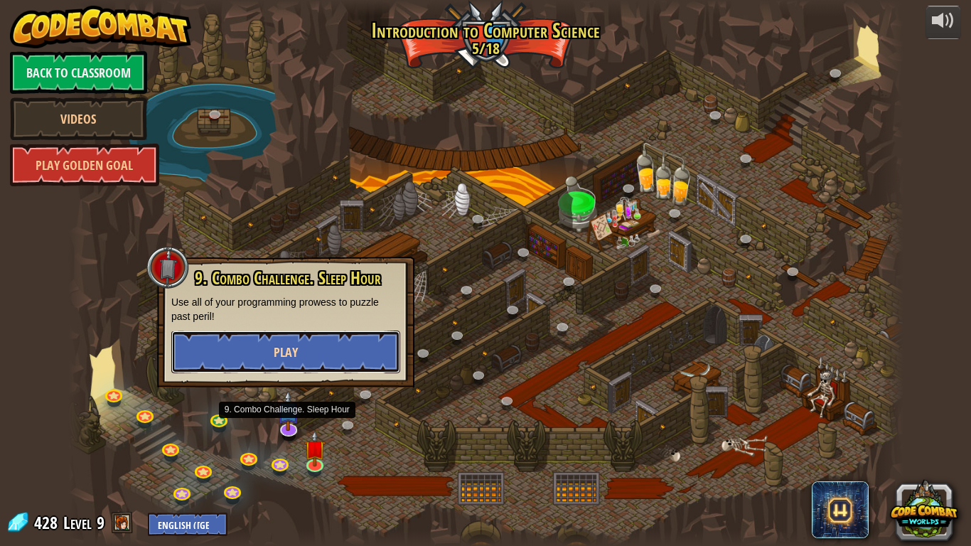
click at [282, 345] on span "Play" at bounding box center [286, 352] width 24 height 18
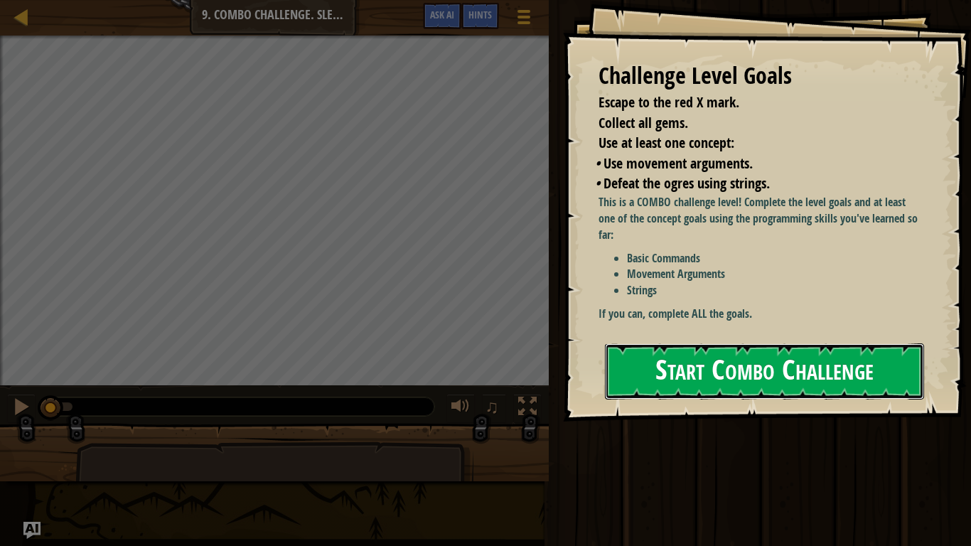
click at [702, 380] on button "Start Combo Challenge" at bounding box center [764, 371] width 319 height 56
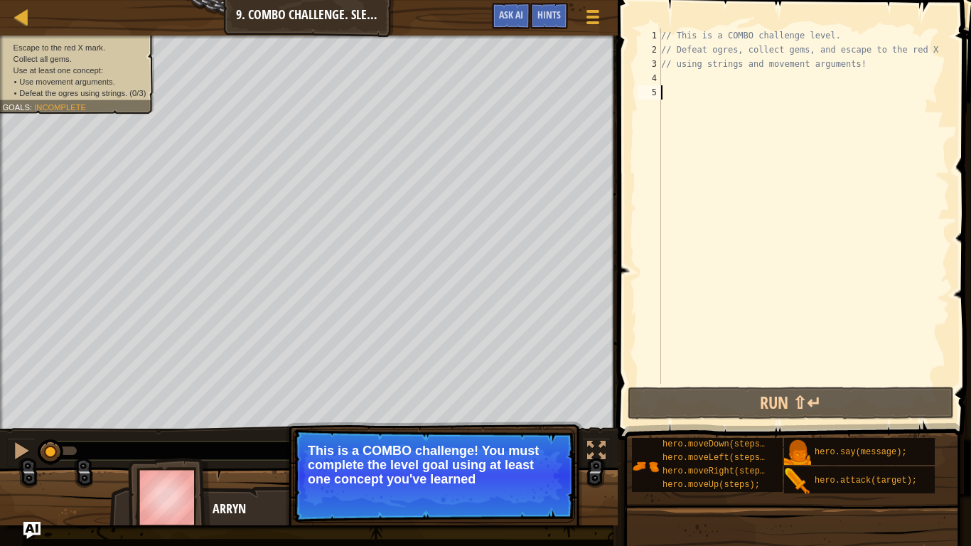
click at [392, 441] on p "Skip (esc) Continue This is a COMBO challenge! You must complete the level goal…" at bounding box center [434, 476] width 282 height 94
click at [401, 452] on p "This is a COMBO challenge! You must complete the level goal using at least one …" at bounding box center [434, 464] width 252 height 43
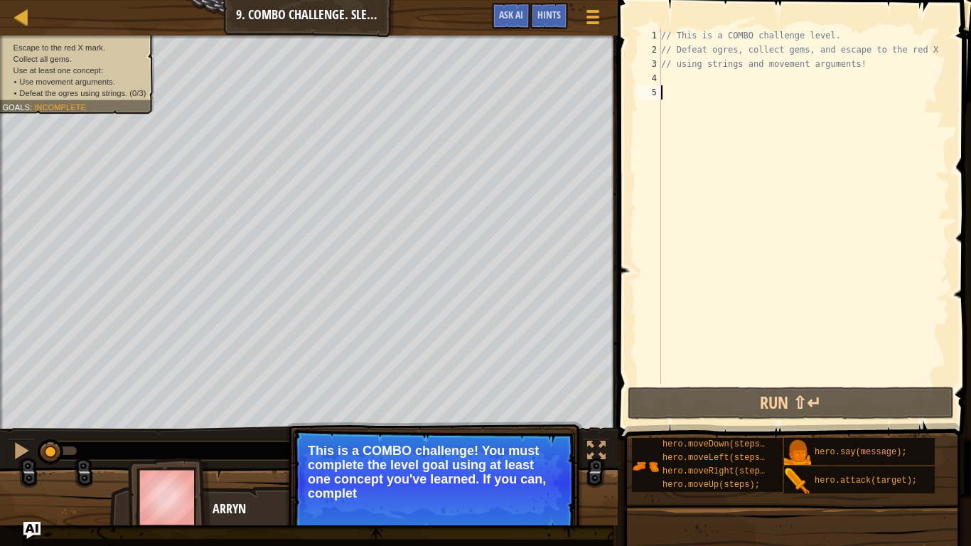
click at [401, 452] on p "This is a COMBO challenge! You must complete the level goal using at least one …" at bounding box center [434, 471] width 252 height 57
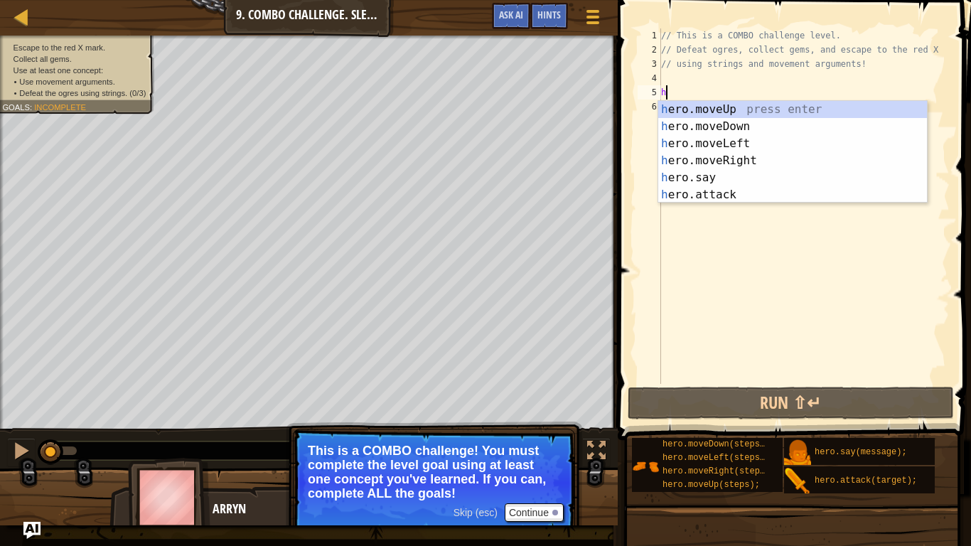
type textarea "he"
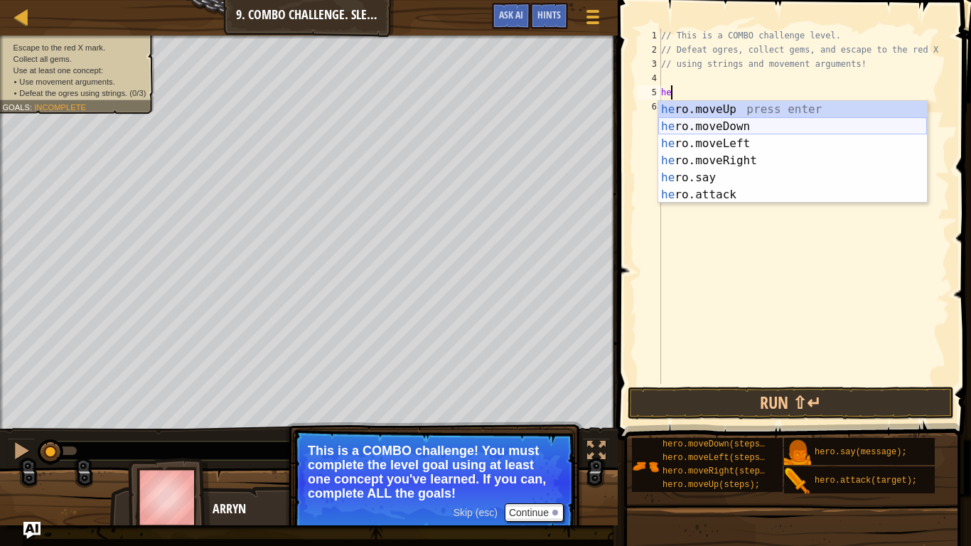
click at [706, 129] on div "he ro.moveUp press enter he ro.moveDown press enter he ro.moveLeft press enter …" at bounding box center [792, 169] width 269 height 136
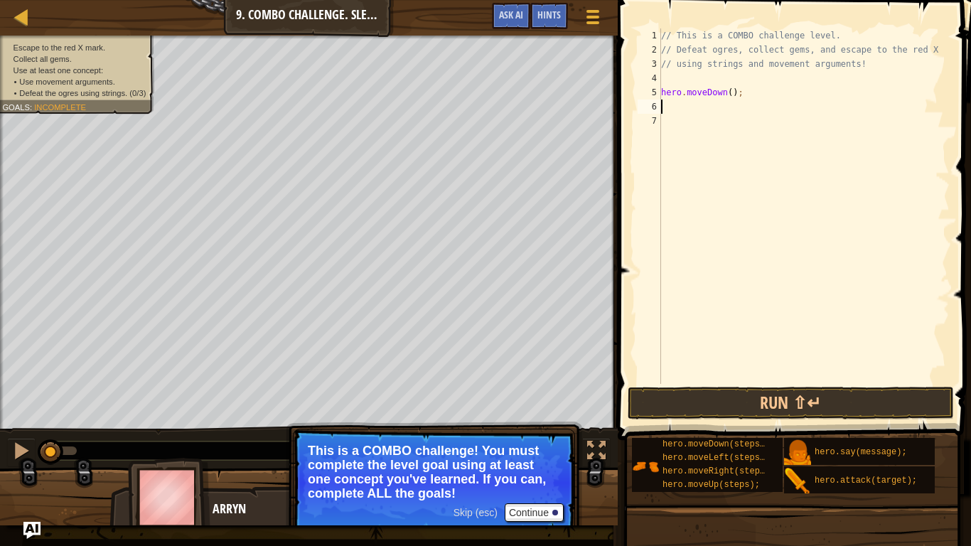
scroll to position [6, 0]
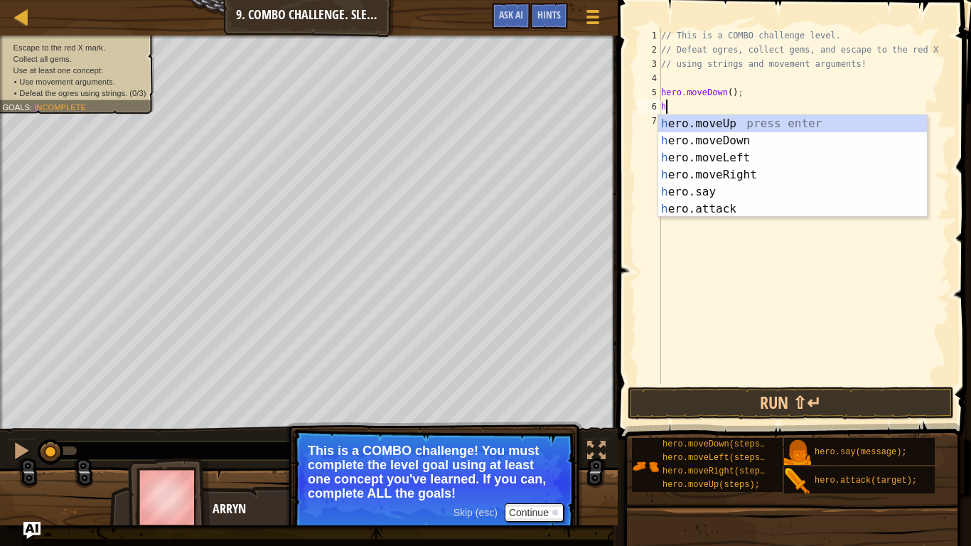
type textarea "he"
click at [726, 177] on div "he ro.moveUp press enter he ro.moveDown press enter he ro.moveLeft press enter …" at bounding box center [792, 183] width 269 height 136
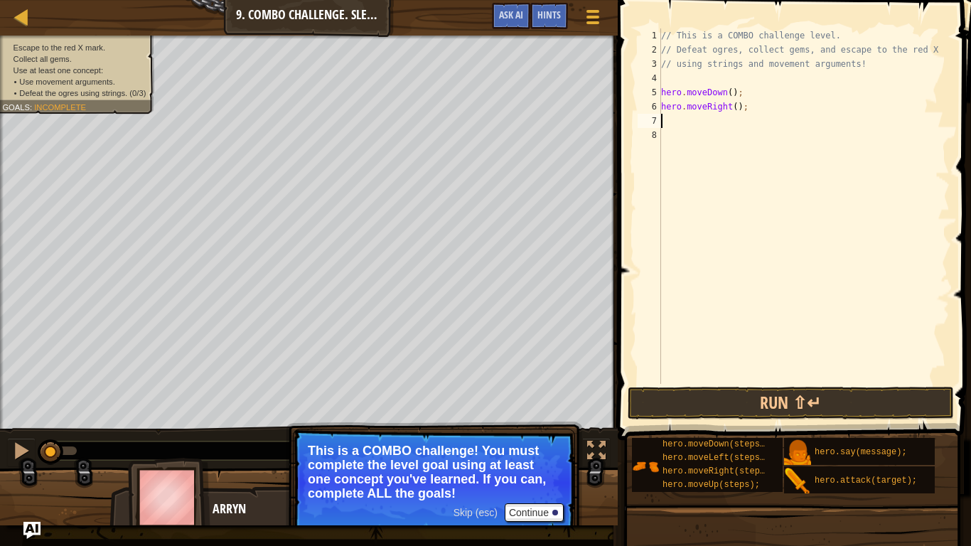
scroll to position [6, 0]
click at [734, 111] on div "// This is a COMBO challenge level. // Defeat ogres, collect gems, and escape t…" at bounding box center [803, 220] width 291 height 384
type textarea "hero.moveRight(2);"
click at [691, 136] on div "// This is a COMBO challenge level. // Defeat ogres, collect gems, and escape t…" at bounding box center [803, 220] width 291 height 384
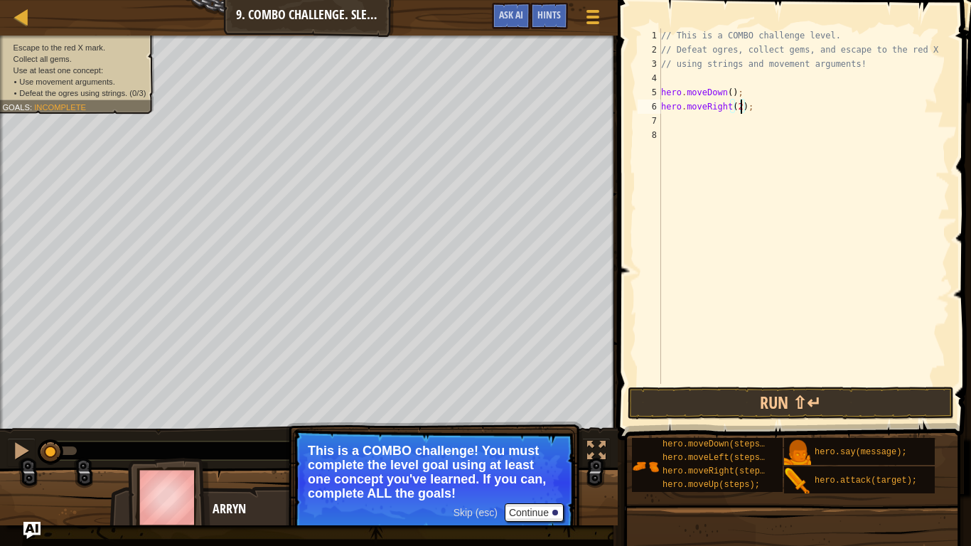
scroll to position [6, 0]
click at [679, 126] on div "// This is a COMBO challenge level. // Defeat ogres, collect gems, and escape t…" at bounding box center [803, 220] width 291 height 384
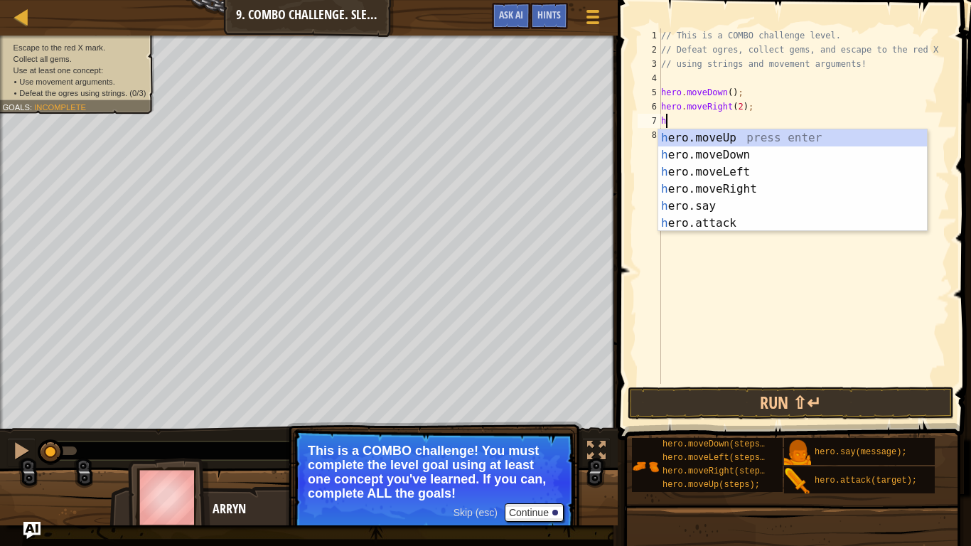
type textarea "h"
click at [723, 143] on div "h ero.moveUp press enter h ero.moveDown press enter h ero.moveLeft press enter …" at bounding box center [792, 197] width 269 height 136
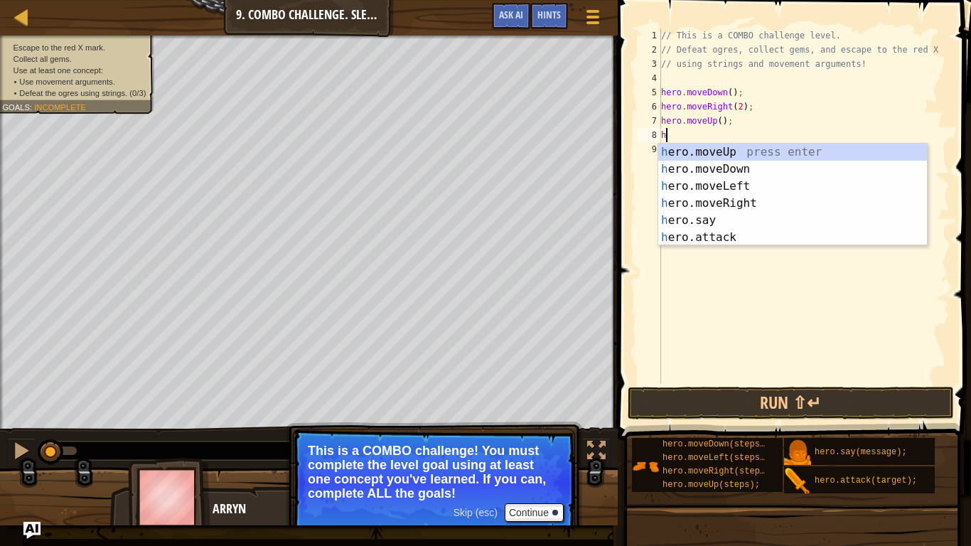
scroll to position [6, 1]
click at [726, 235] on div "he ro.moveUp press enter he ro.moveDown press enter he ro.moveLeft press enter …" at bounding box center [792, 212] width 269 height 136
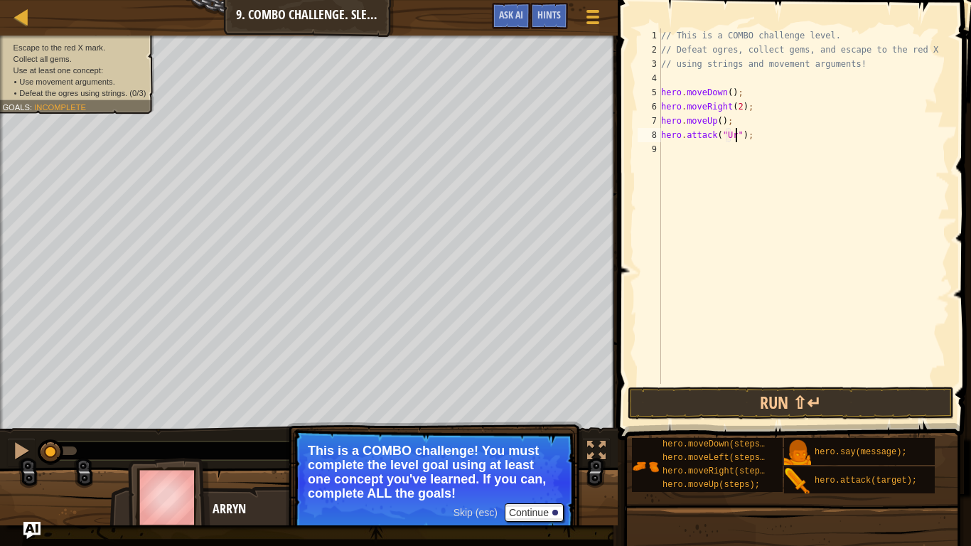
scroll to position [6, 11]
type textarea "hero.attack("Ursa");"
click at [679, 151] on div "// This is a COMBO challenge level. // Defeat ogres, collect gems, and escape t…" at bounding box center [803, 220] width 291 height 384
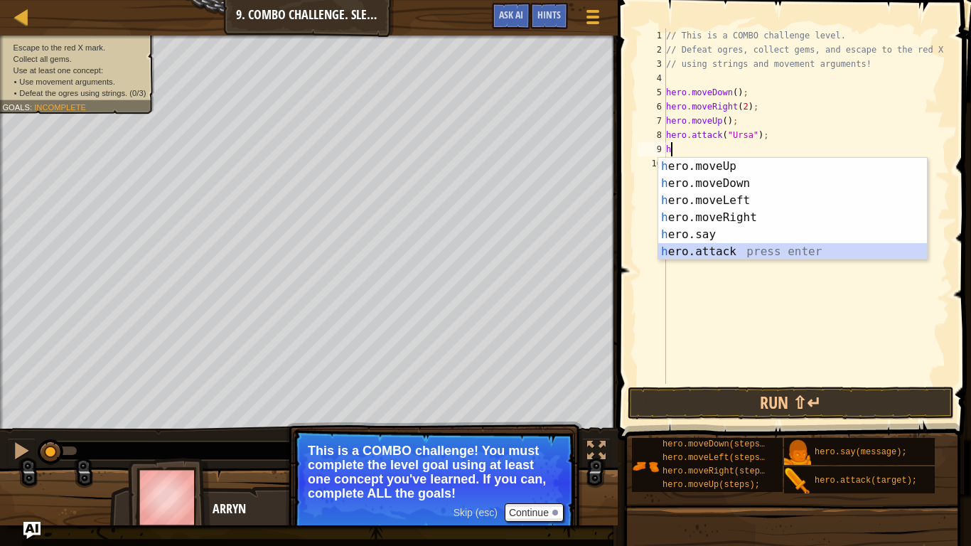
click at [726, 249] on div "h ero.moveUp press enter h ero.moveDown press enter h ero.moveLeft press enter …" at bounding box center [792, 226] width 269 height 136
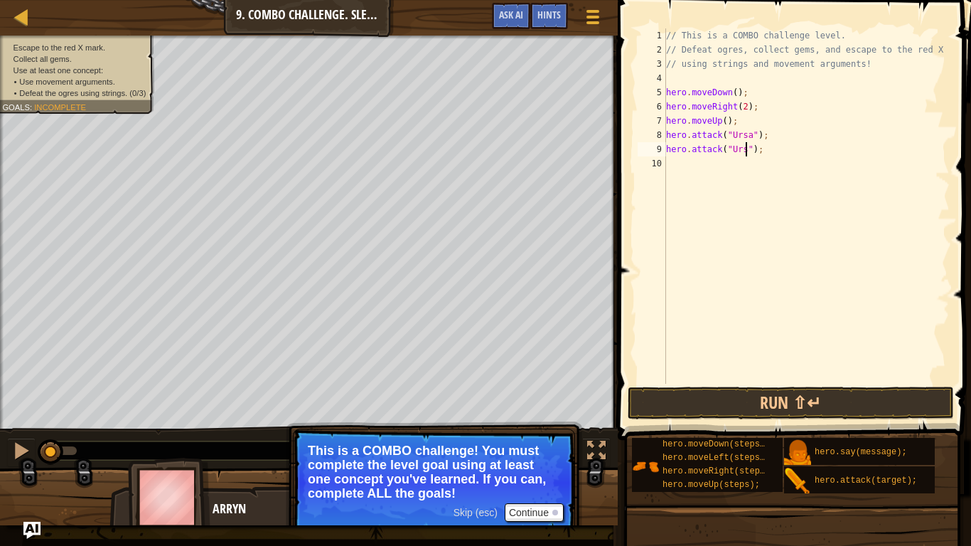
scroll to position [6, 12]
click at [699, 407] on button "Run ⇧↵" at bounding box center [790, 403] width 326 height 33
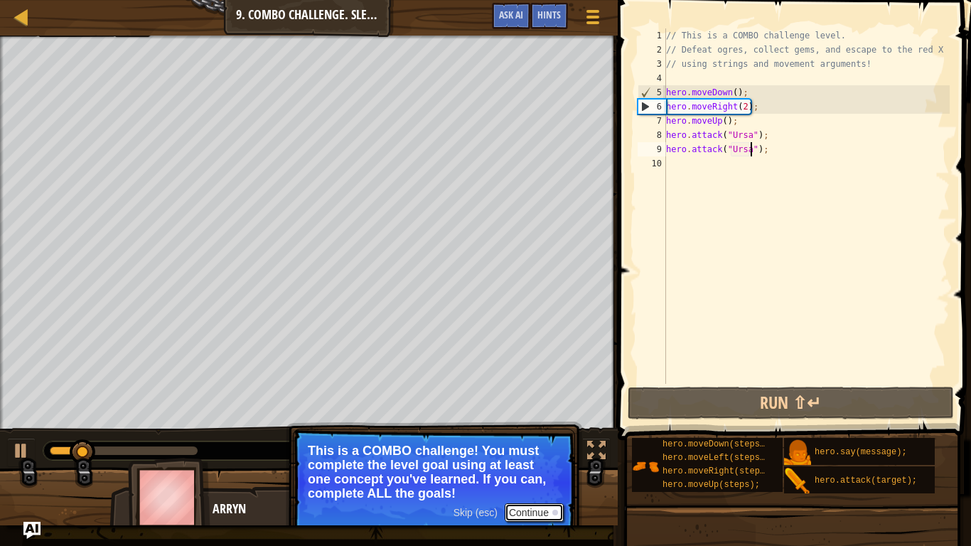
click at [540, 508] on button "Continue" at bounding box center [534, 512] width 59 height 18
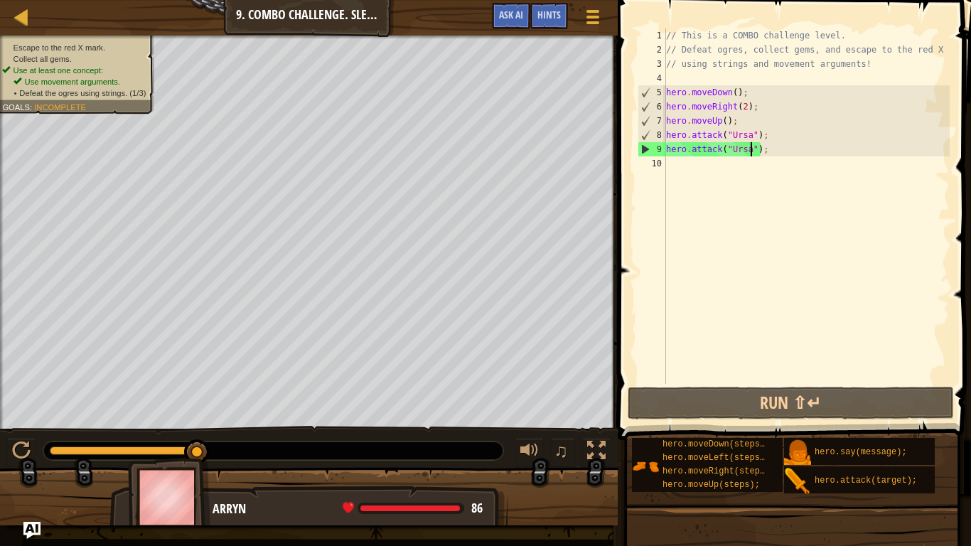
click at [770, 154] on div "// This is a COMBO challenge level. // Defeat ogres, collect gems, and escape t…" at bounding box center [806, 220] width 286 height 384
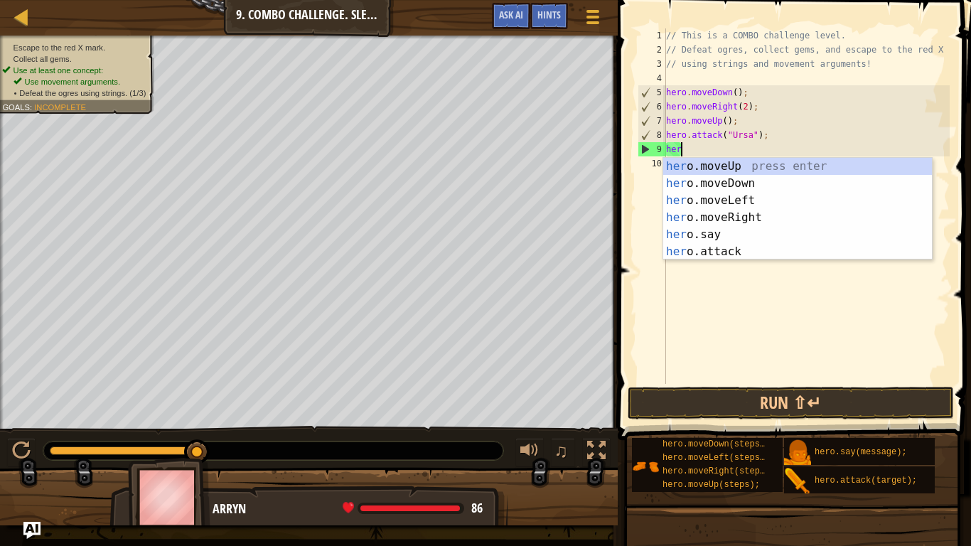
scroll to position [6, 1]
type textarea "h"
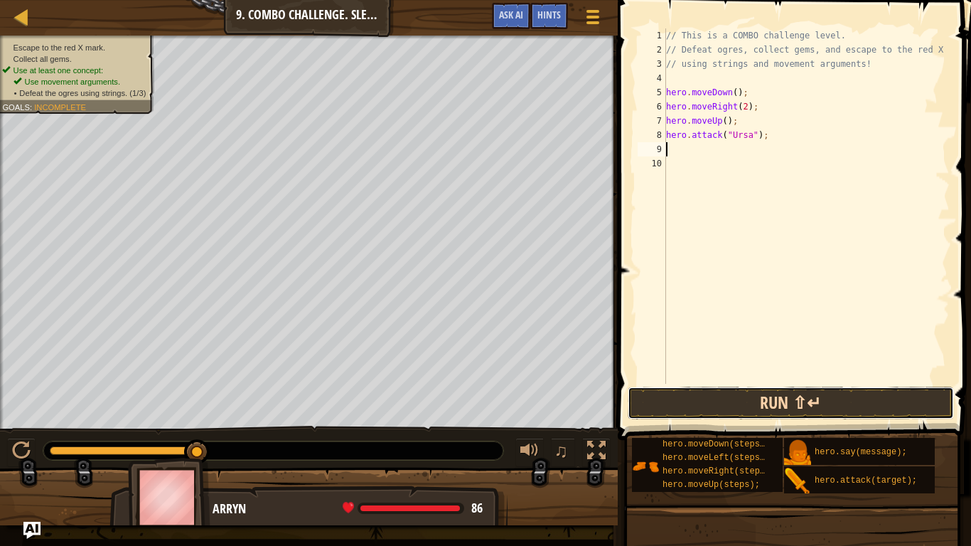
click at [863, 394] on button "Run ⇧↵" at bounding box center [790, 403] width 326 height 33
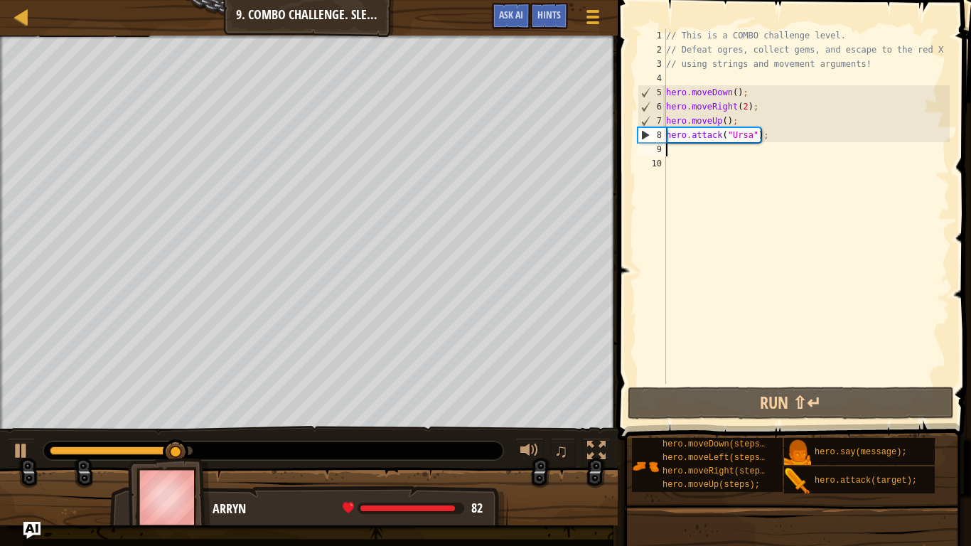
type textarea "b"
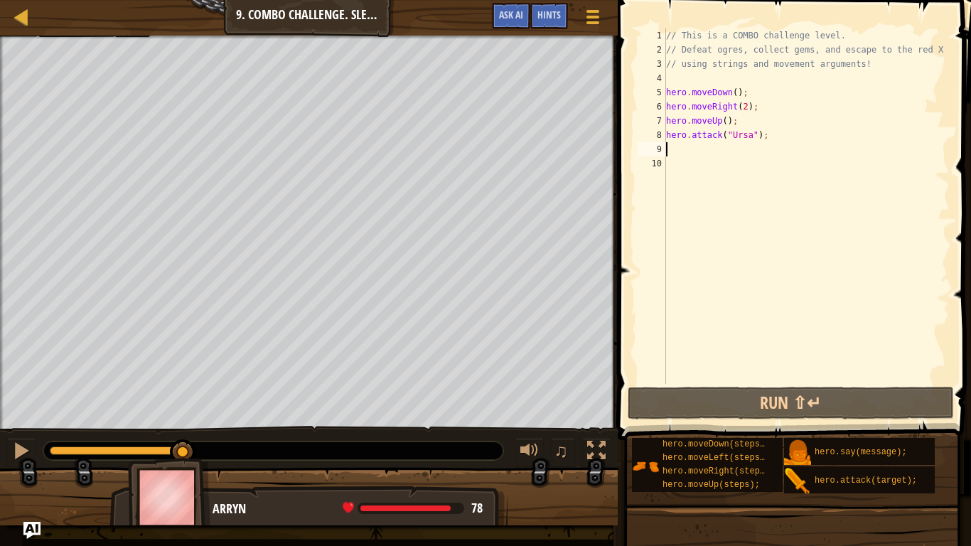
type textarea "h"
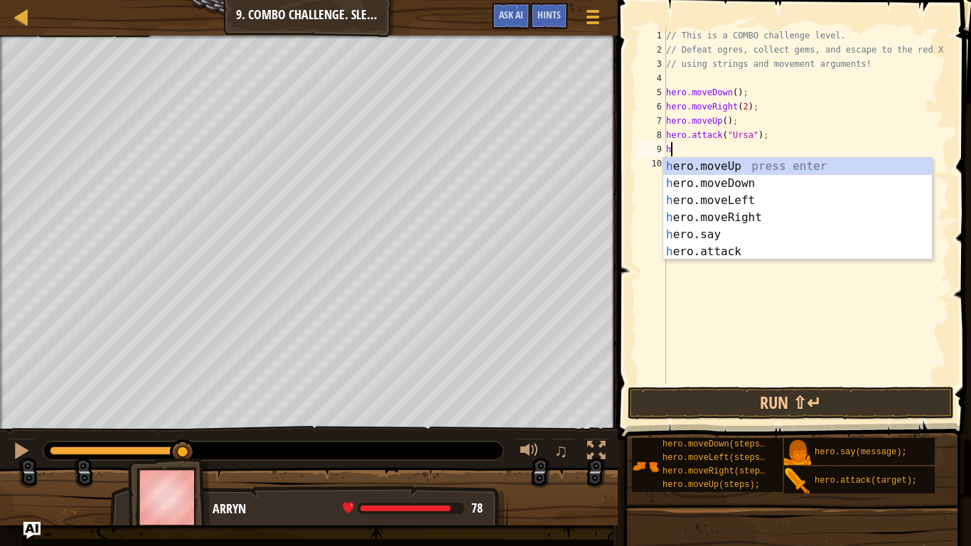
click at [759, 260] on div "// This is a COMBO challenge level. // Defeat ogres, collect gems, and escape t…" at bounding box center [806, 220] width 286 height 384
click at [698, 250] on div "h ero.moveUp press enter h ero.moveDown press enter h ero.moveLeft press enter …" at bounding box center [792, 226] width 269 height 136
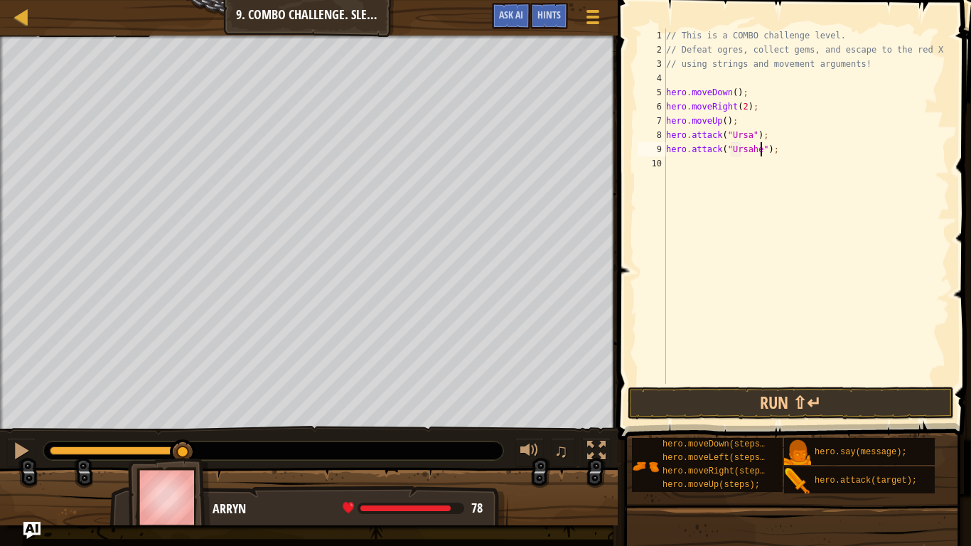
scroll to position [6, 14]
type textarea "hero.attack("Ursa");"
click at [714, 174] on div "// This is a COMBO challenge level. // Defeat ogres, collect gems, and escape t…" at bounding box center [806, 220] width 286 height 384
type textarea "he"
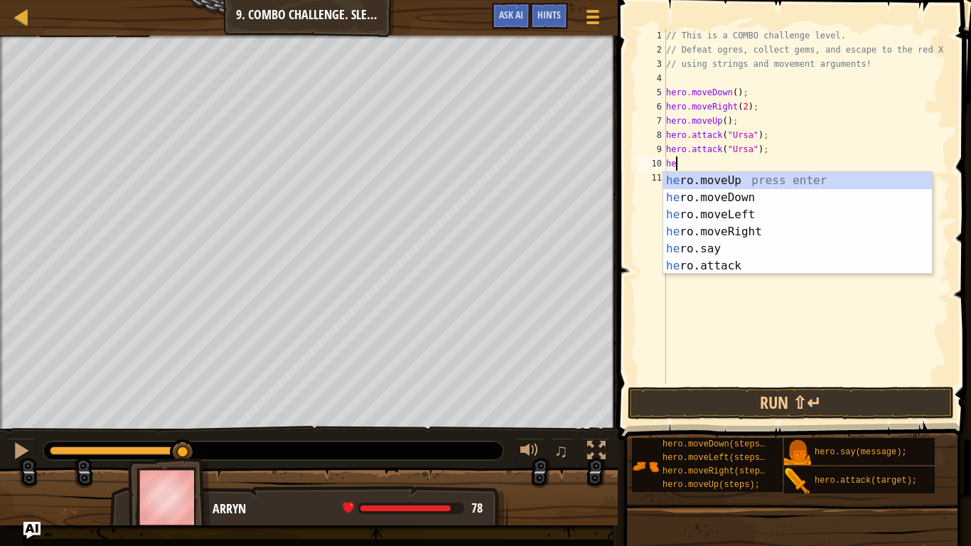
scroll to position [6, 1]
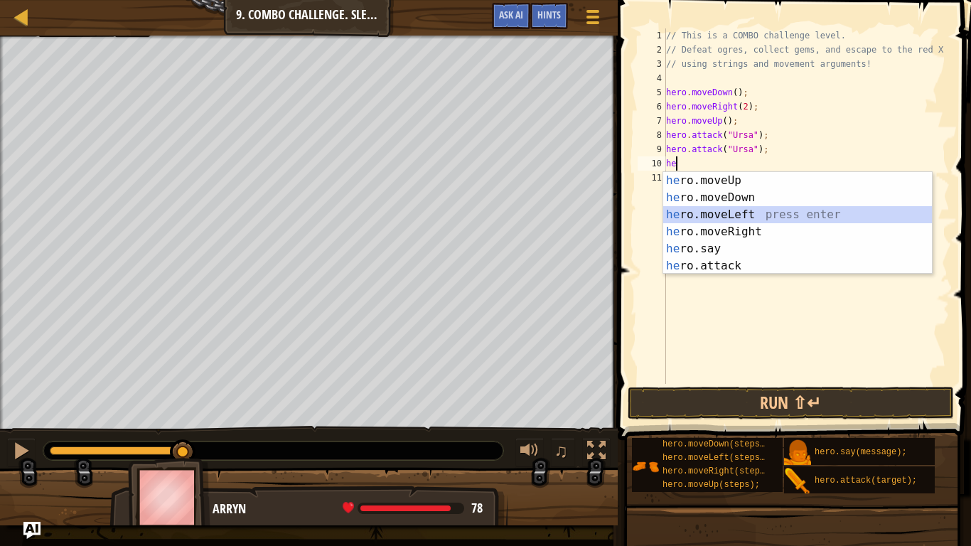
click at [723, 217] on div "he ro.moveUp press enter he ro.moveDown press enter he ro.moveLeft press enter …" at bounding box center [797, 240] width 269 height 136
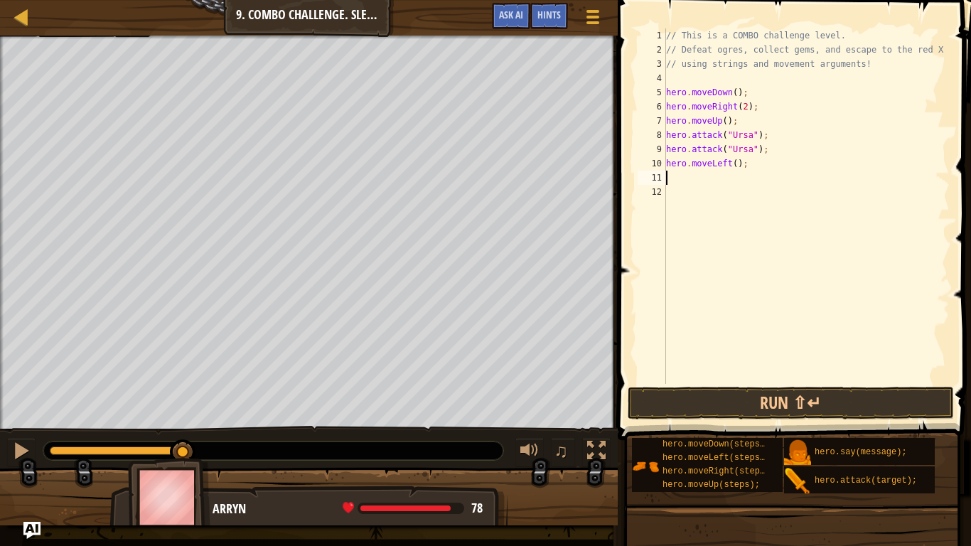
click at [735, 163] on div "// This is a COMBO challenge level. // Defeat ogres, collect gems, and escape t…" at bounding box center [806, 220] width 286 height 384
type textarea "hero.moveLeft(2);"
click at [699, 178] on div "// This is a COMBO challenge level. // Defeat ogres, collect gems, and escape t…" at bounding box center [806, 220] width 286 height 384
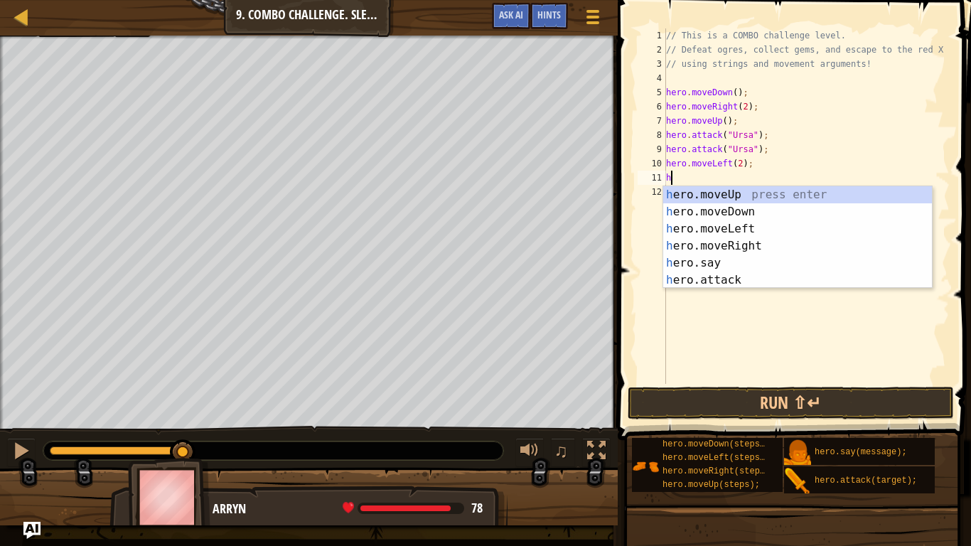
type textarea "he"
click at [709, 198] on div "he ro.moveUp press enter he ro.moveDown press enter he ro.moveLeft press enter …" at bounding box center [797, 254] width 269 height 136
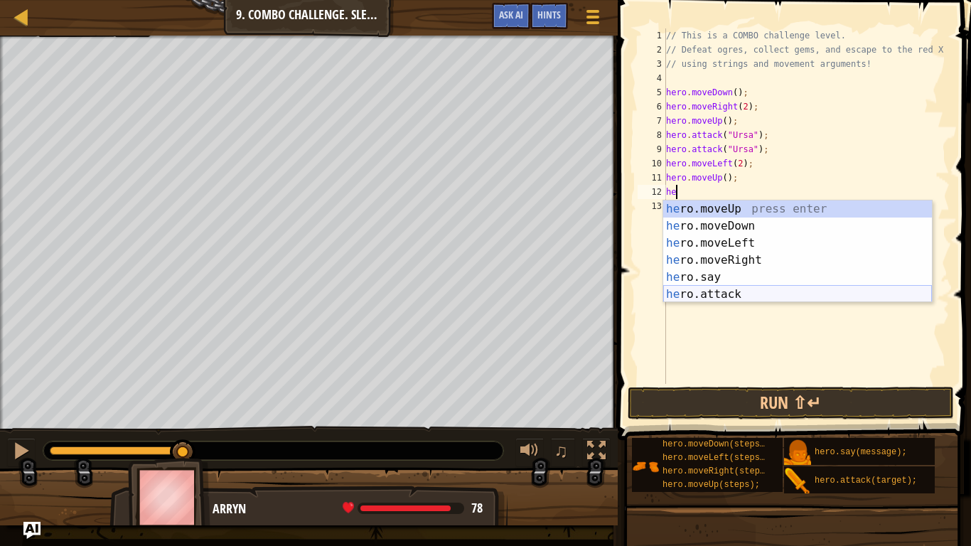
click at [721, 298] on div "he ro.moveUp press enter he ro.moveDown press enter he ro.moveLeft press enter …" at bounding box center [797, 268] width 269 height 136
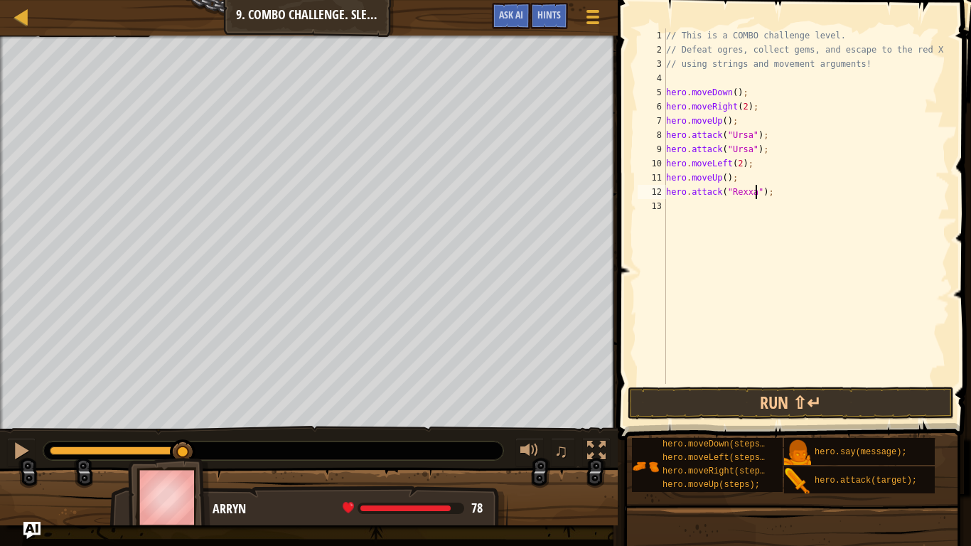
type textarea "hero.attack("Rexxar");"
click at [670, 207] on div "// This is a COMBO challenge level. // Defeat ogres, collect gems, and escape t…" at bounding box center [806, 220] width 286 height 384
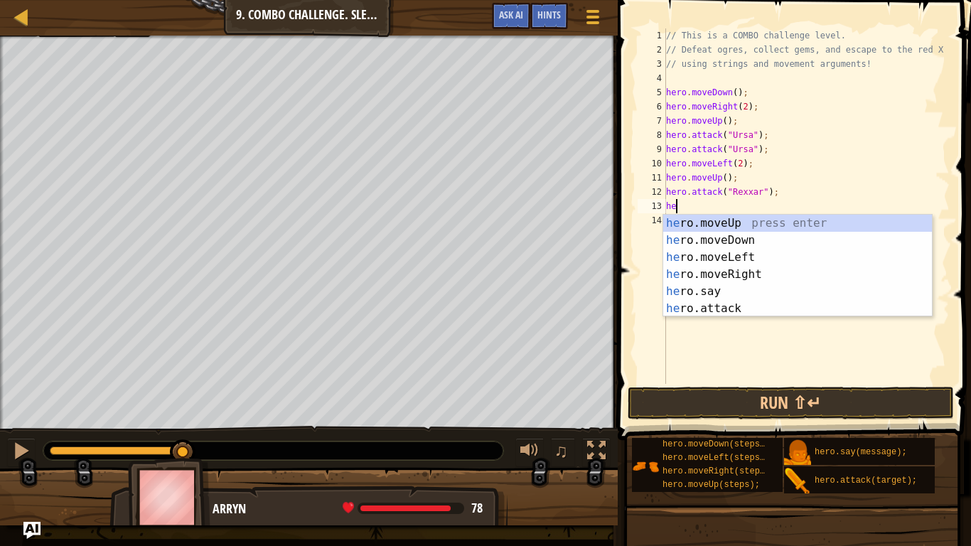
scroll to position [6, 1]
click at [695, 310] on div "he ro.moveUp press enter he ro.moveDown press enter he ro.moveLeft press enter …" at bounding box center [797, 283] width 269 height 136
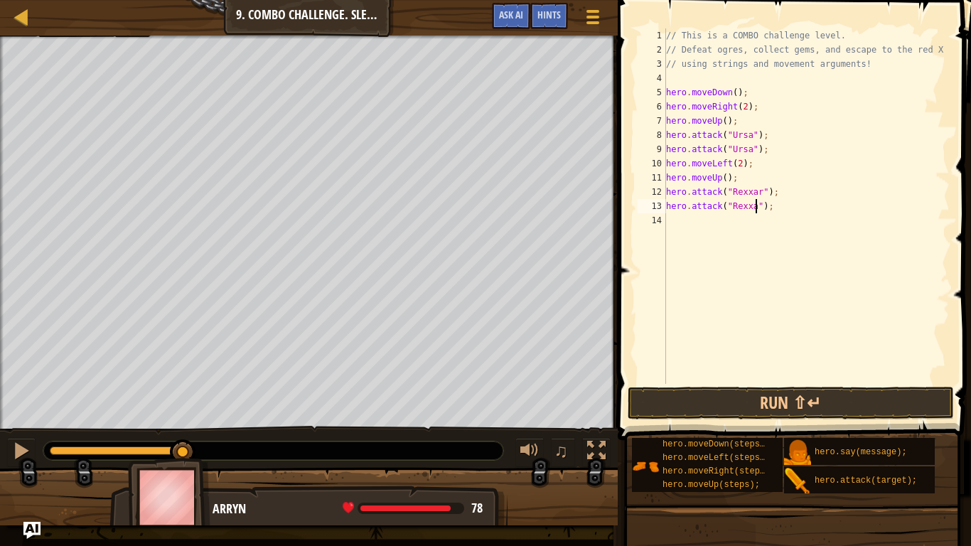
type textarea "hero.attack("Rexxar");"
click at [677, 224] on div "// This is a COMBO challenge level. // Defeat ogres, collect gems, and escape t…" at bounding box center [806, 220] width 286 height 384
type textarea "he"
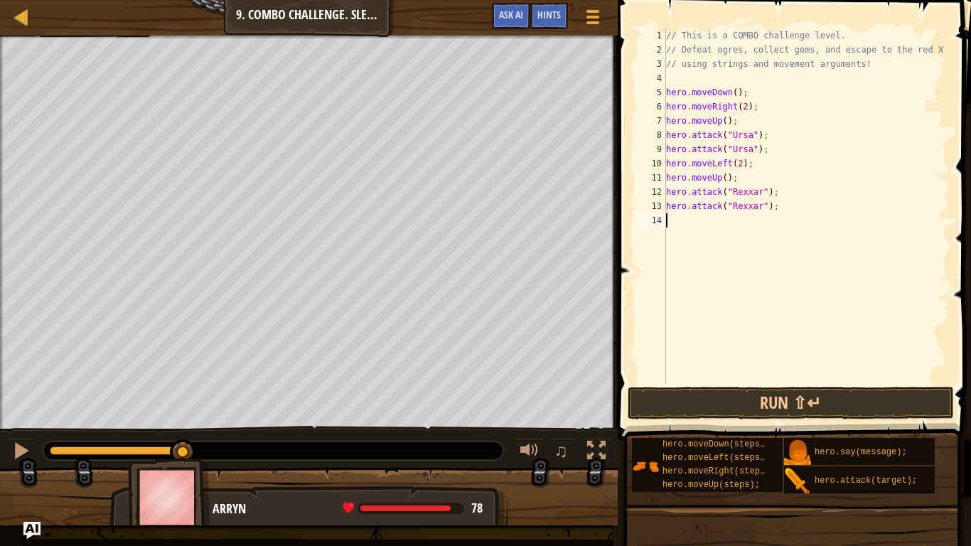
scroll to position [6, 1]
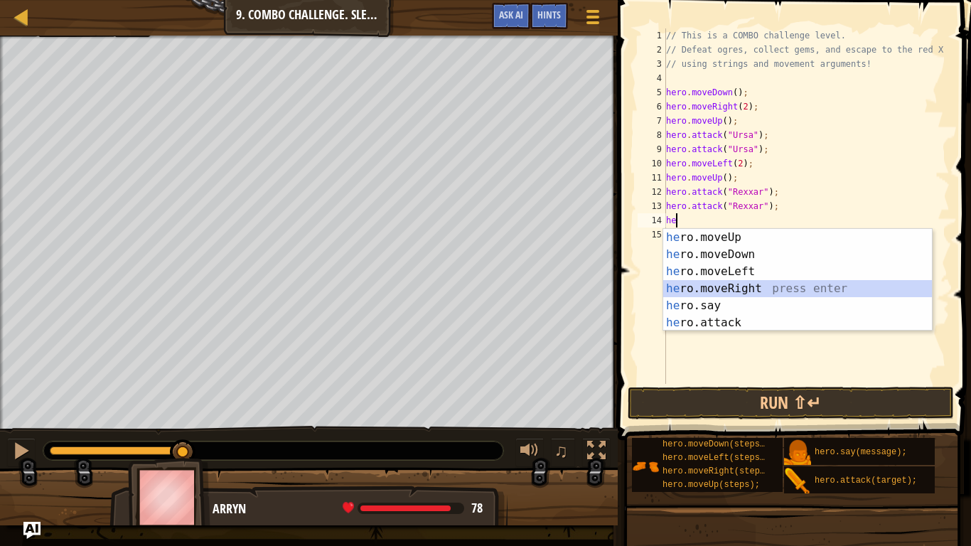
click at [734, 290] on div "he ro.moveUp press enter he ro.moveDown press enter he ro.moveLeft press enter …" at bounding box center [797, 297] width 269 height 136
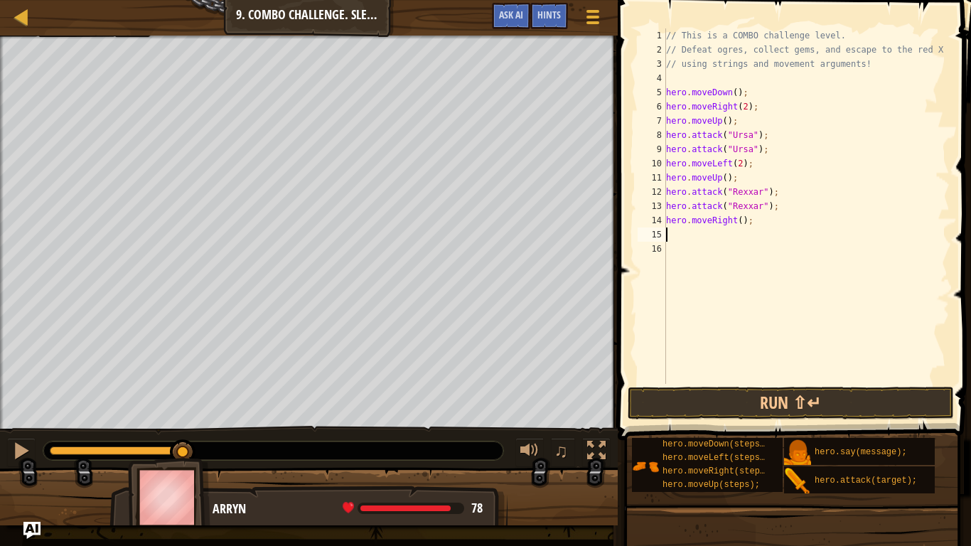
click at [740, 222] on div "// This is a COMBO challenge level. // Defeat ogres, collect gems, and escape t…" at bounding box center [806, 220] width 286 height 384
type textarea "hero.moveRight(2);"
click at [704, 234] on div "// This is a COMBO challenge level. // Defeat ogres, collect gems, and escape t…" at bounding box center [806, 220] width 286 height 384
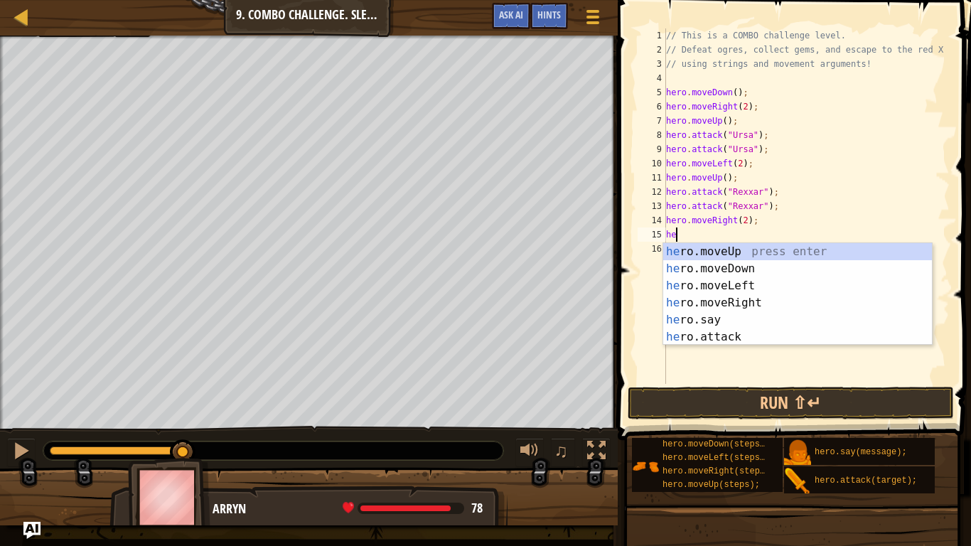
scroll to position [6, 1]
click at [686, 337] on div "he ro.moveUp press enter he ro.moveDown press enter he ro.moveLeft press enter …" at bounding box center [797, 311] width 269 height 136
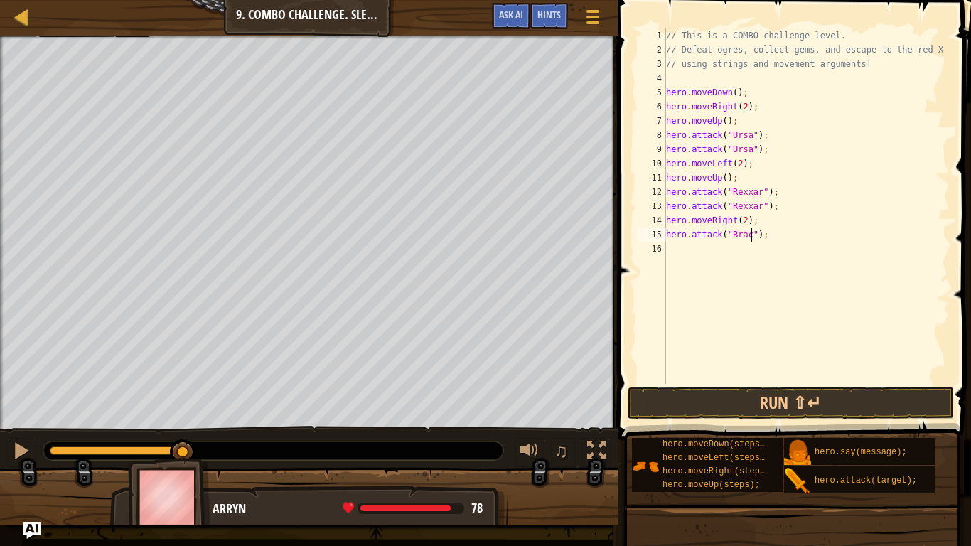
scroll to position [6, 13]
type textarea "hero.attack("[PERSON_NAME]");"
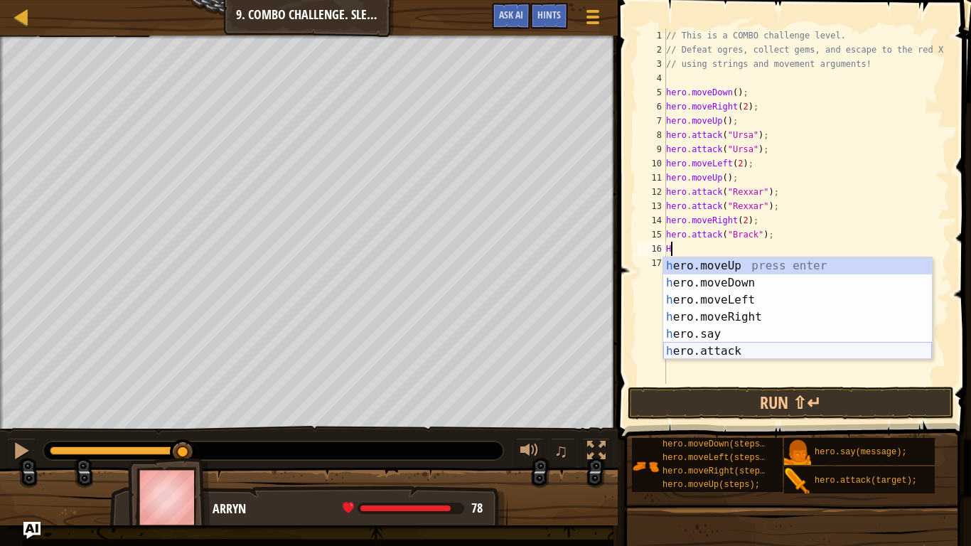
click at [693, 353] on div "h ero.moveUp press enter h ero.moveDown press enter h ero.moveLeft press enter …" at bounding box center [797, 325] width 269 height 136
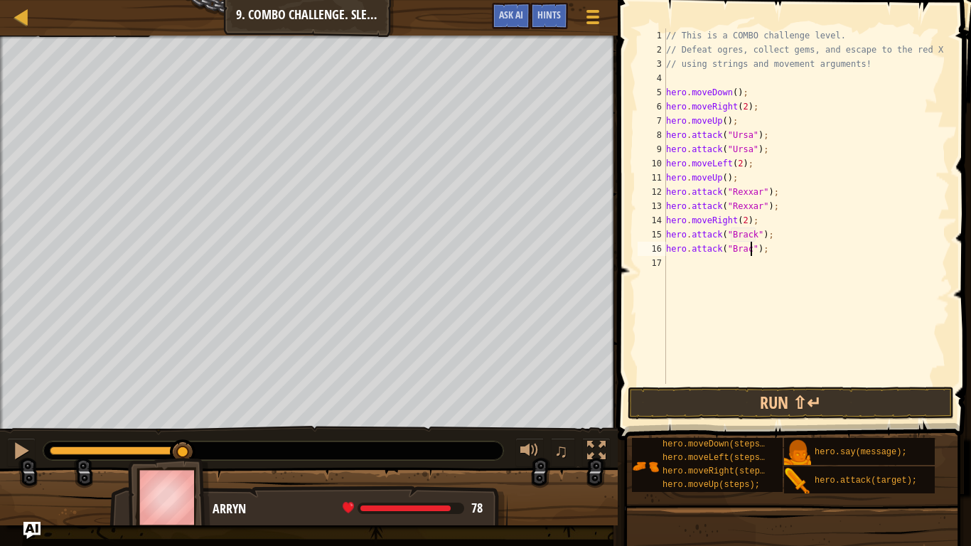
type textarea "hero.attack("[PERSON_NAME]");"
type textarea "he"
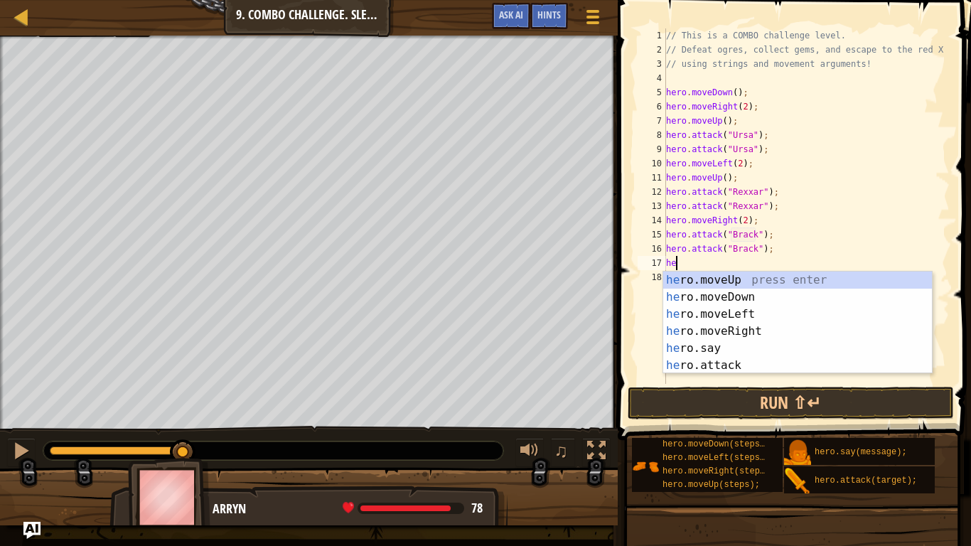
scroll to position [6, 1]
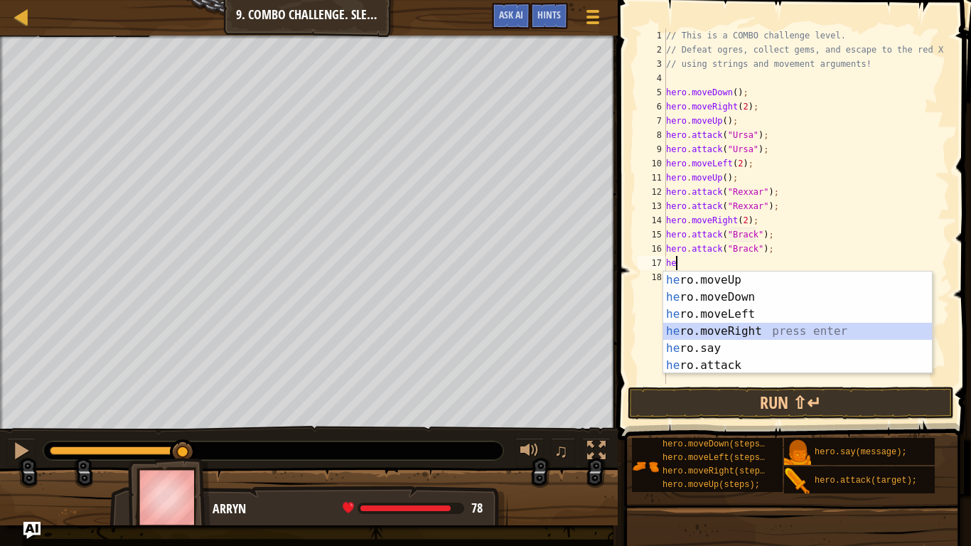
click at [707, 329] on div "he ro.moveUp press enter he ro.moveDown press enter he ro.moveLeft press enter …" at bounding box center [797, 339] width 269 height 136
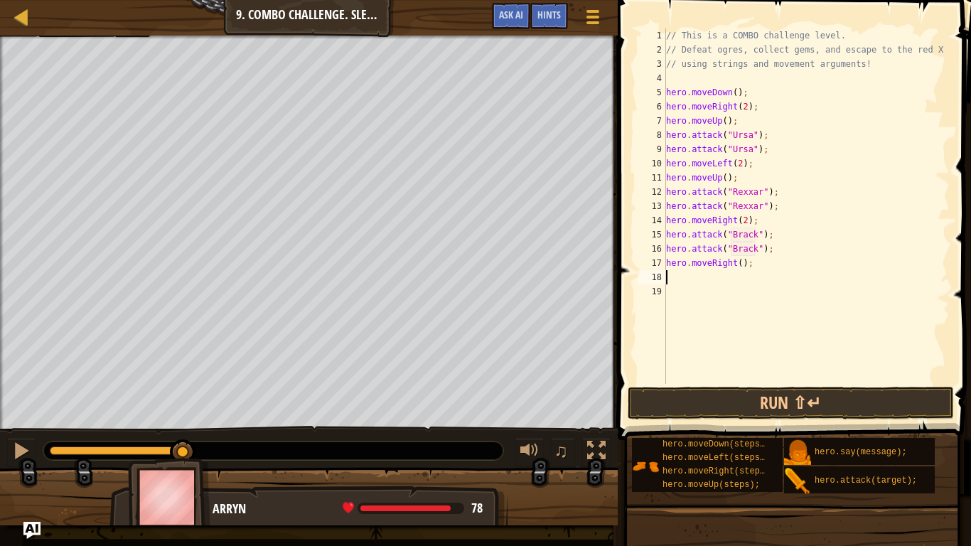
scroll to position [6, 0]
click at [689, 395] on button "Run ⇧↵" at bounding box center [790, 403] width 326 height 33
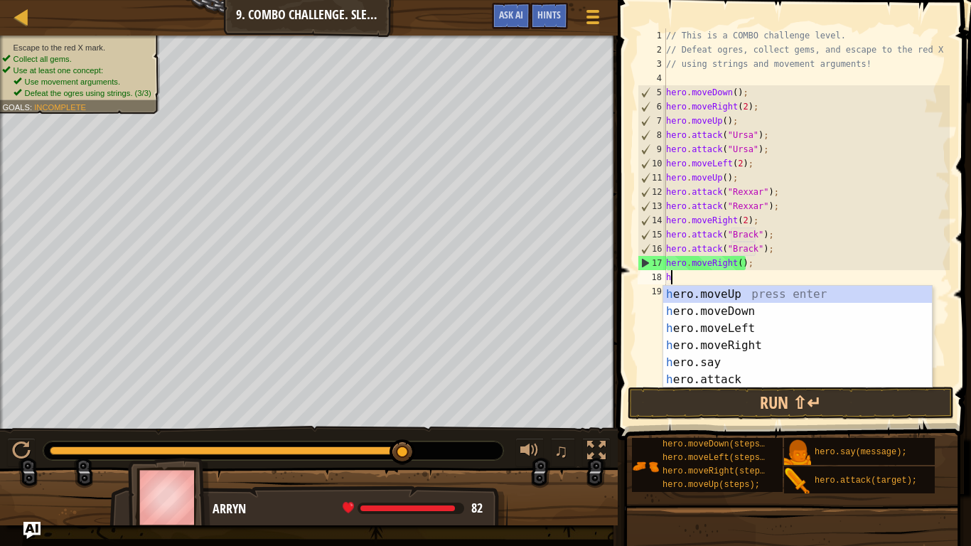
click at [739, 261] on div "// This is a COMBO challenge level. // Defeat ogres, collect gems, and escape t…" at bounding box center [806, 220] width 286 height 384
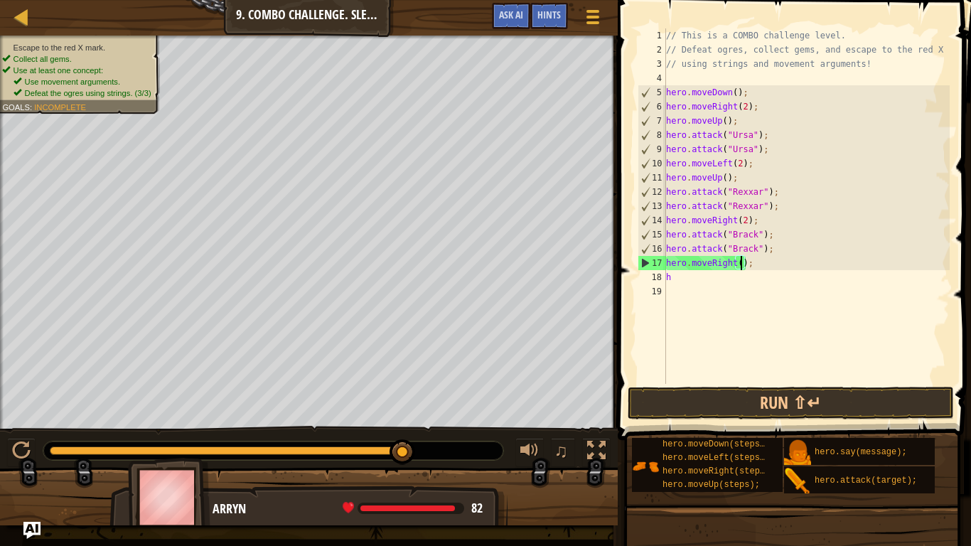
scroll to position [6, 11]
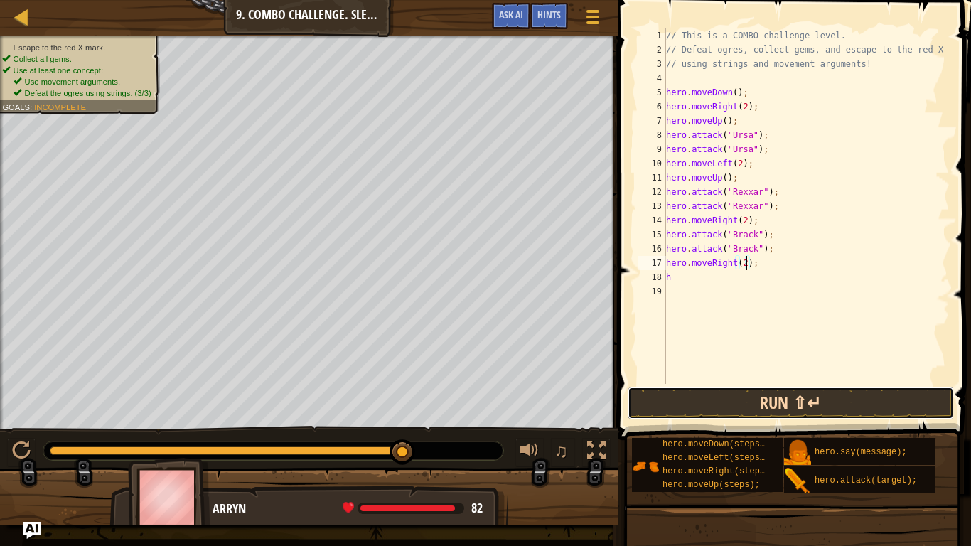
click at [726, 404] on button "Run ⇧↵" at bounding box center [790, 403] width 326 height 33
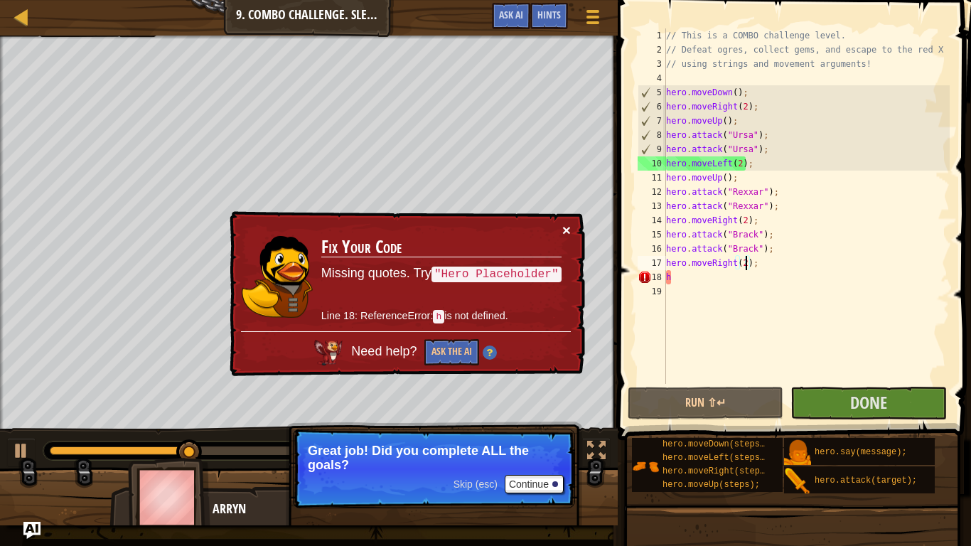
click at [564, 224] on button "×" at bounding box center [566, 229] width 9 height 15
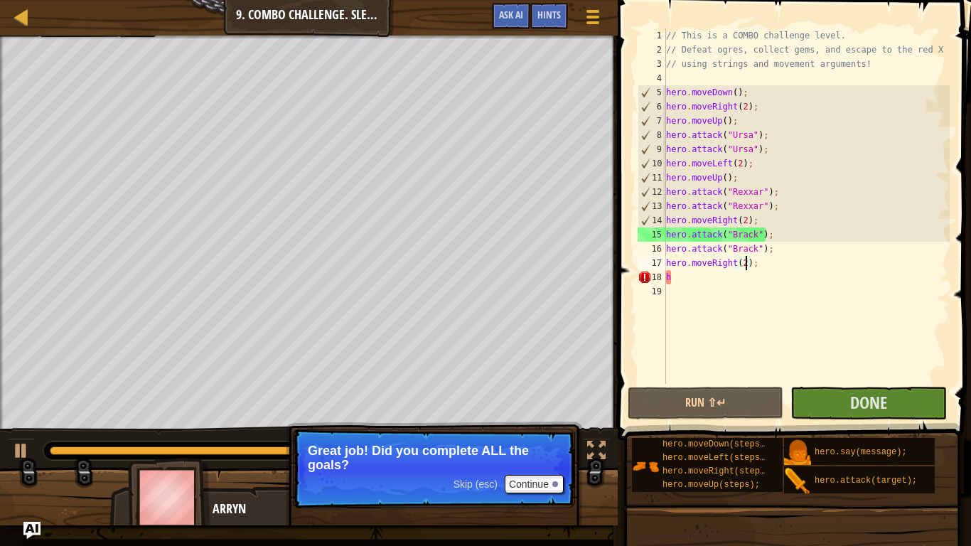
click at [736, 281] on div "// This is a COMBO challenge level. // Defeat ogres, collect gems, and escape t…" at bounding box center [806, 220] width 286 height 384
type textarea "h"
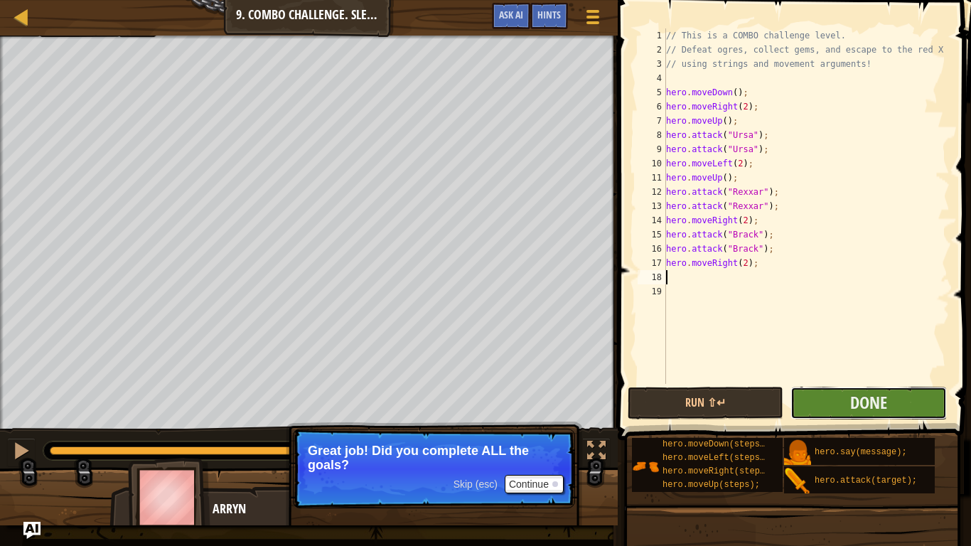
click at [829, 393] on button "Done" at bounding box center [868, 403] width 156 height 33
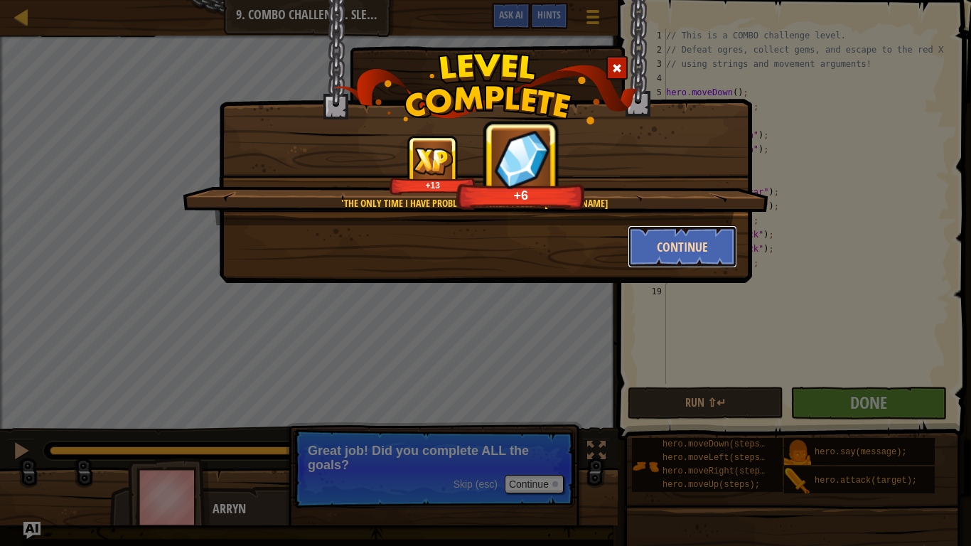
click at [703, 254] on button "Continue" at bounding box center [682, 246] width 110 height 43
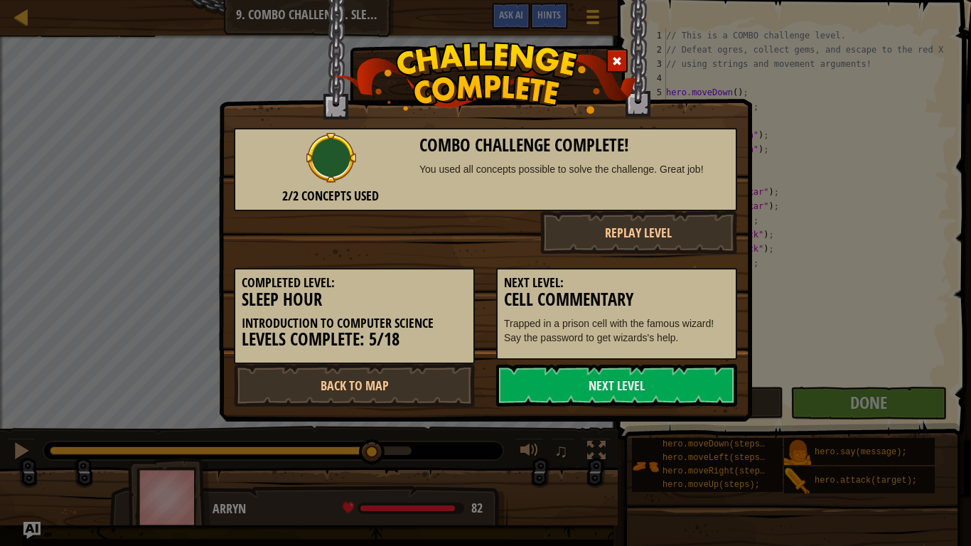
click at [412, 410] on div "2/2 Concepts Used Combo Challenge Complete! You used all concepts possible to s…" at bounding box center [485, 210] width 533 height 421
click at [396, 395] on link "Back to Map" at bounding box center [354, 385] width 241 height 43
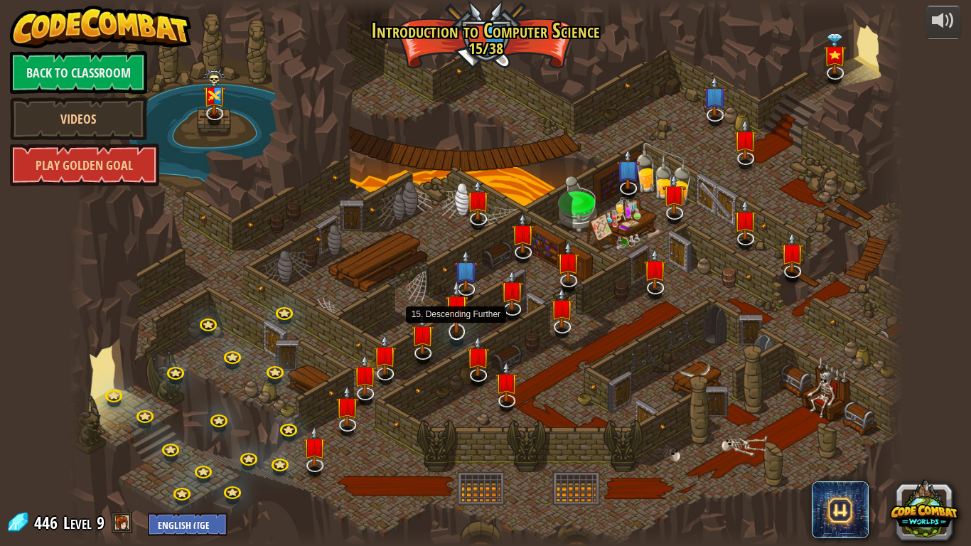
click at [448, 331] on img at bounding box center [456, 306] width 23 height 54
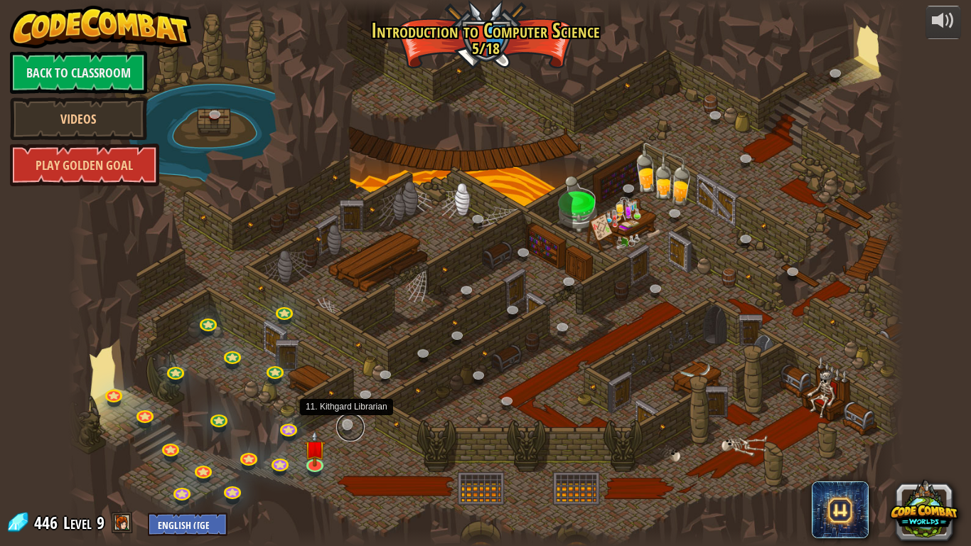
click at [343, 421] on link at bounding box center [350, 427] width 28 height 28
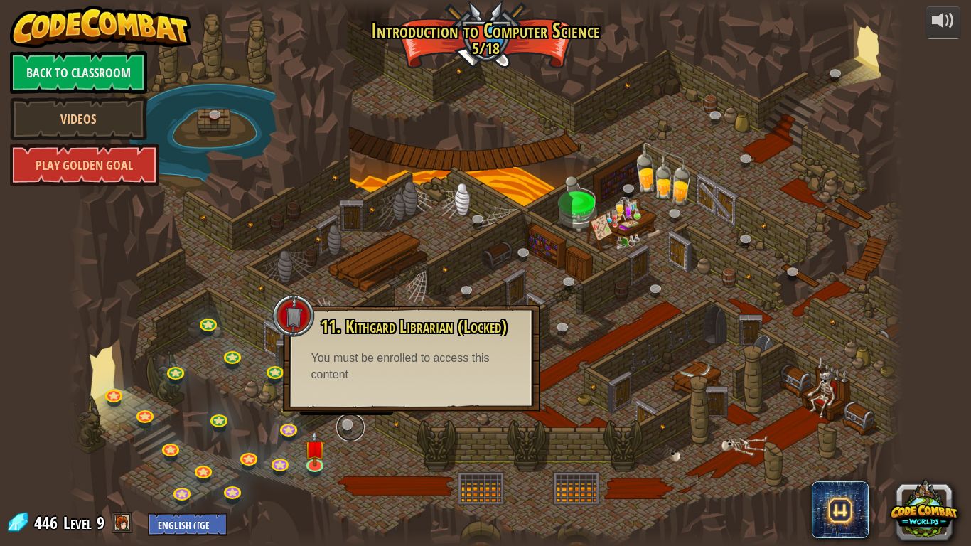
click at [341, 421] on link at bounding box center [350, 427] width 28 height 28
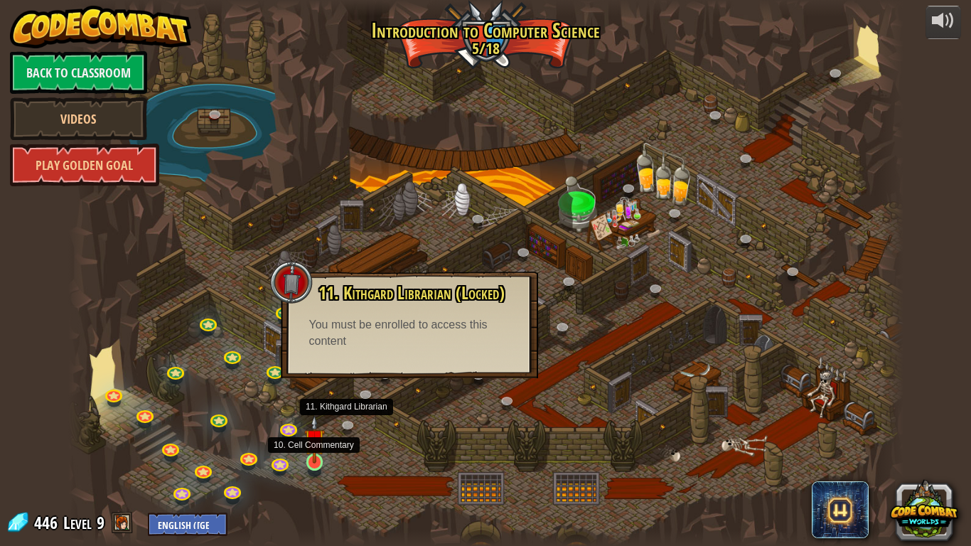
click at [321, 458] on img at bounding box center [314, 439] width 21 height 48
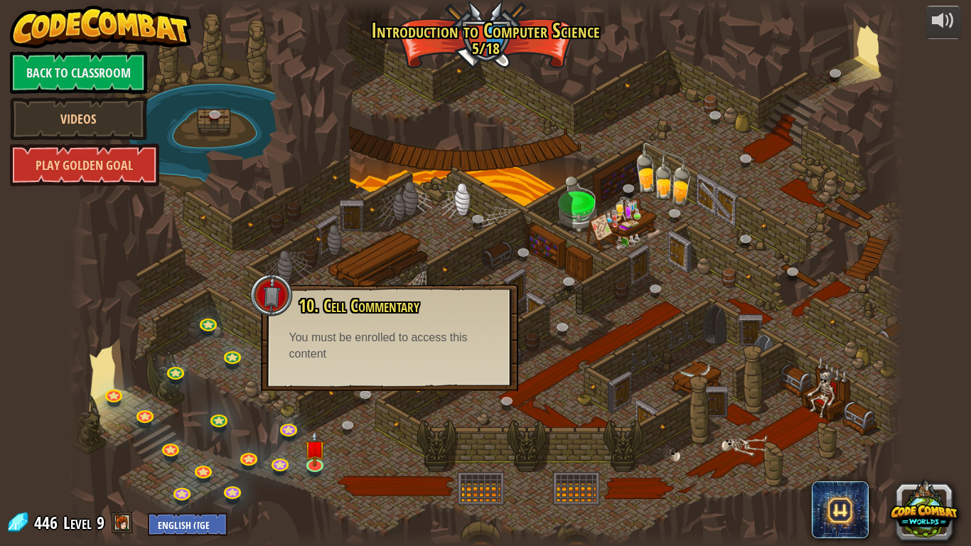
click at [370, 438] on div at bounding box center [485, 273] width 835 height 546
